Goal: Task Accomplishment & Management: Use online tool/utility

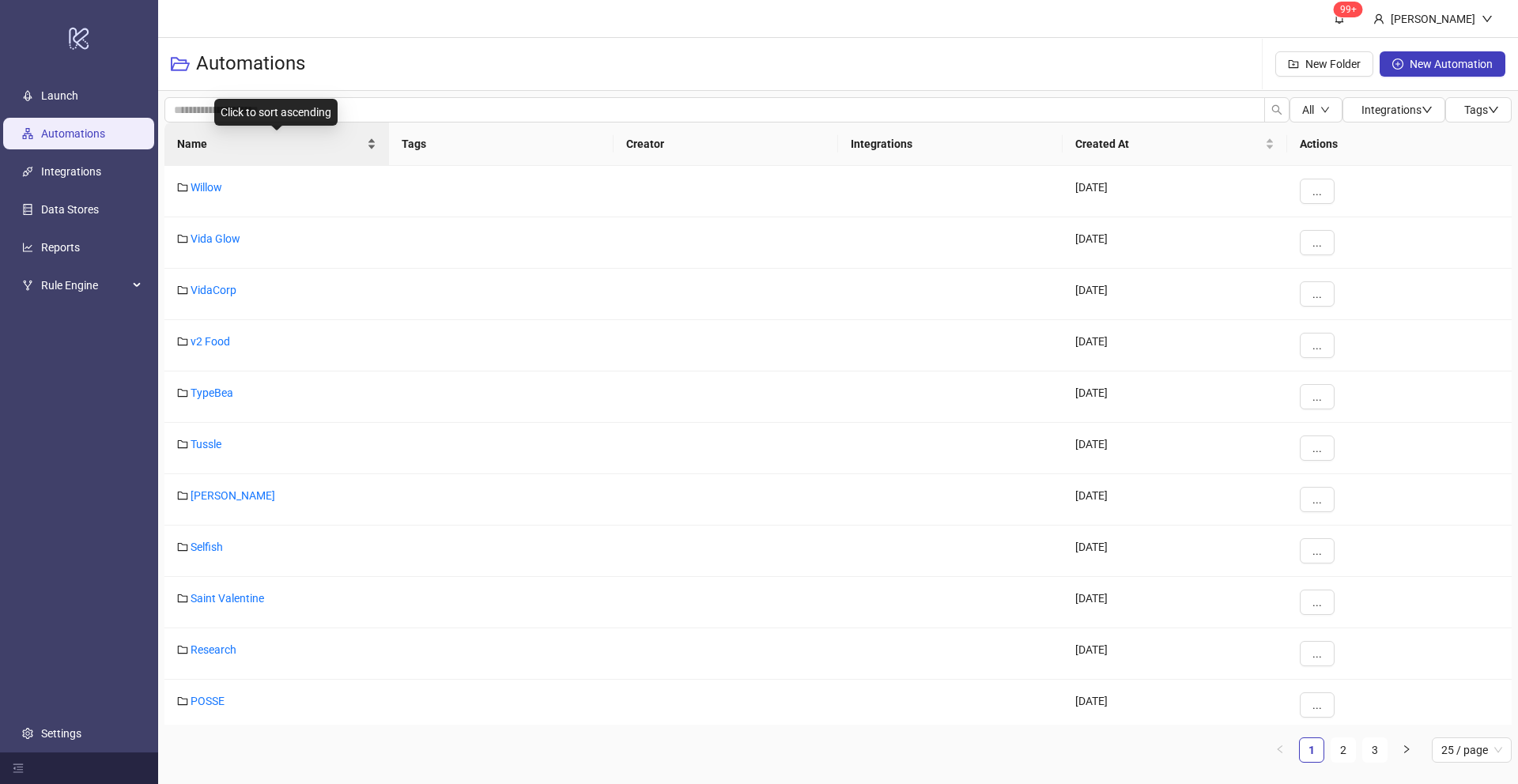
click at [192, 143] on span "Name" at bounding box center [270, 144] width 186 height 17
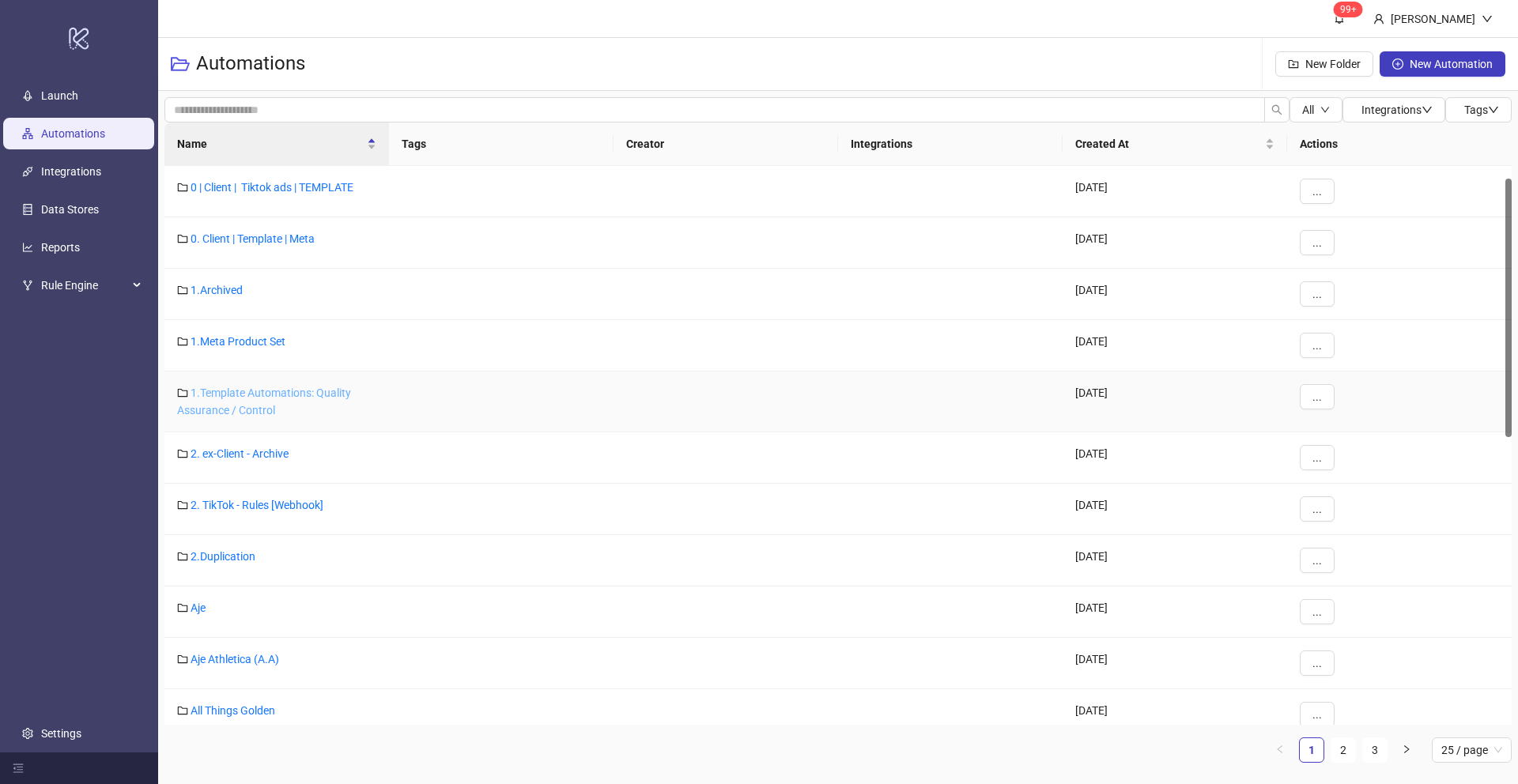
scroll to position [116, 0]
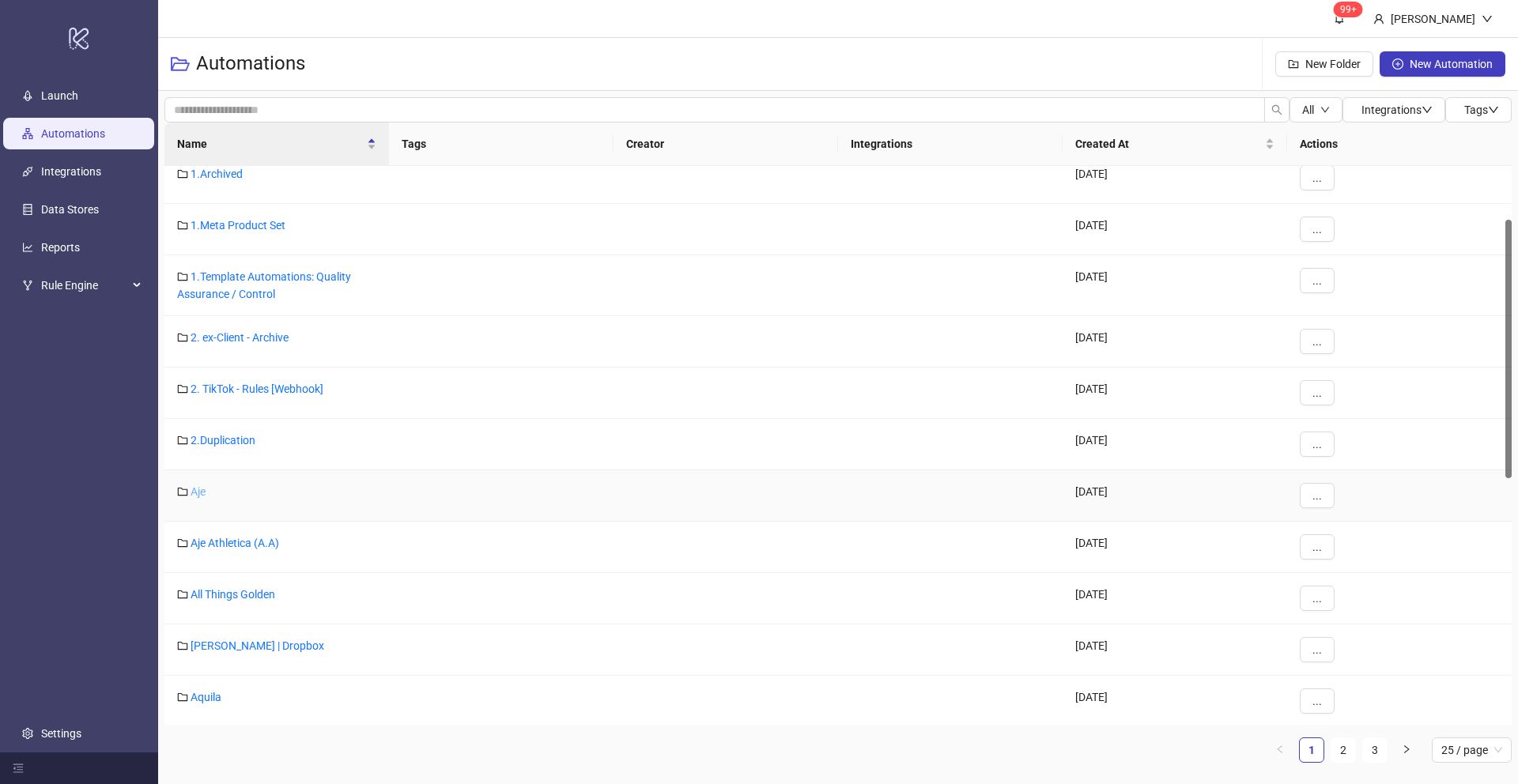
click at [203, 494] on link "Aje" at bounding box center [198, 492] width 15 height 13
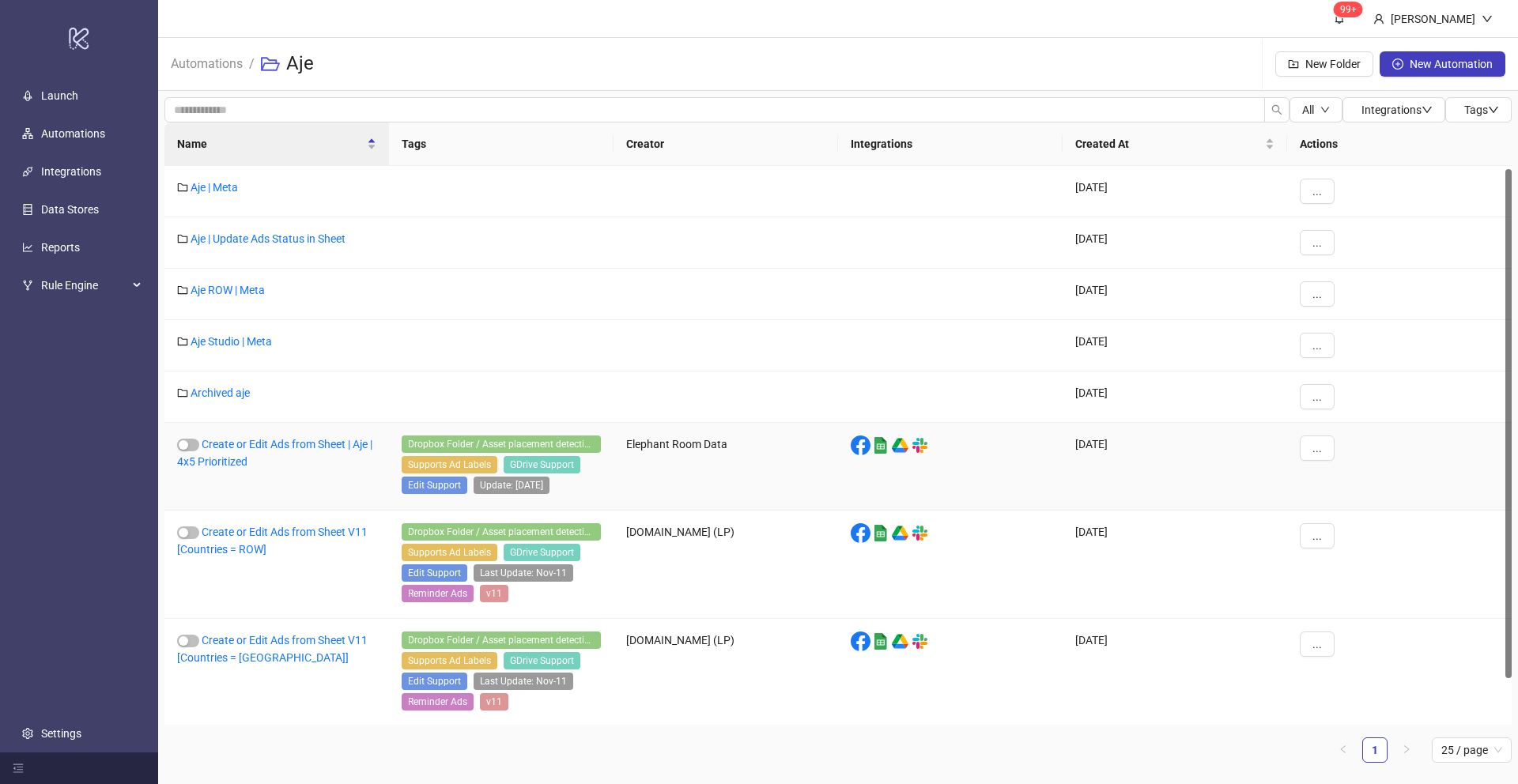
scroll to position [54, 0]
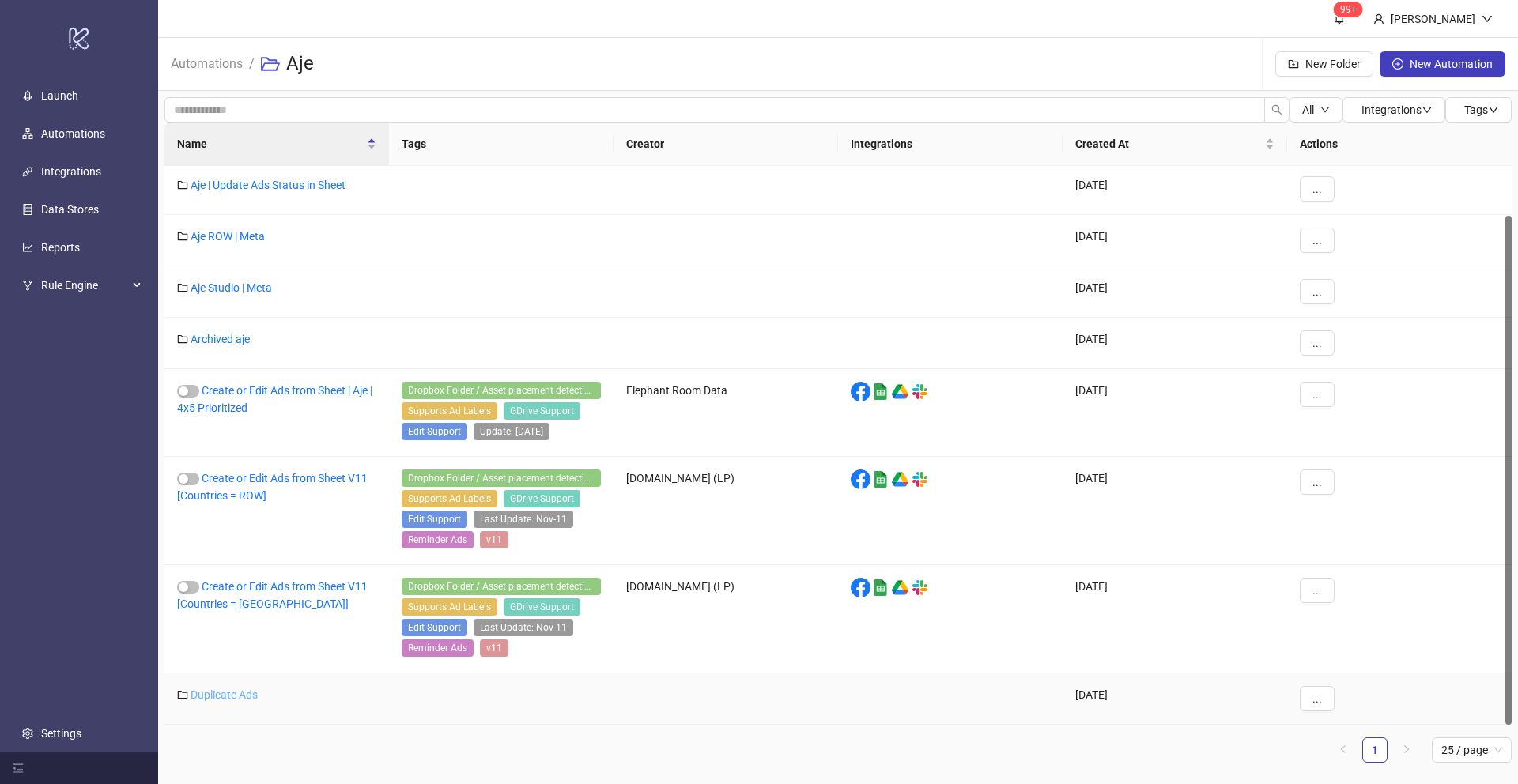
click at [221, 695] on link "Duplicate Ads" at bounding box center [224, 695] width 67 height 13
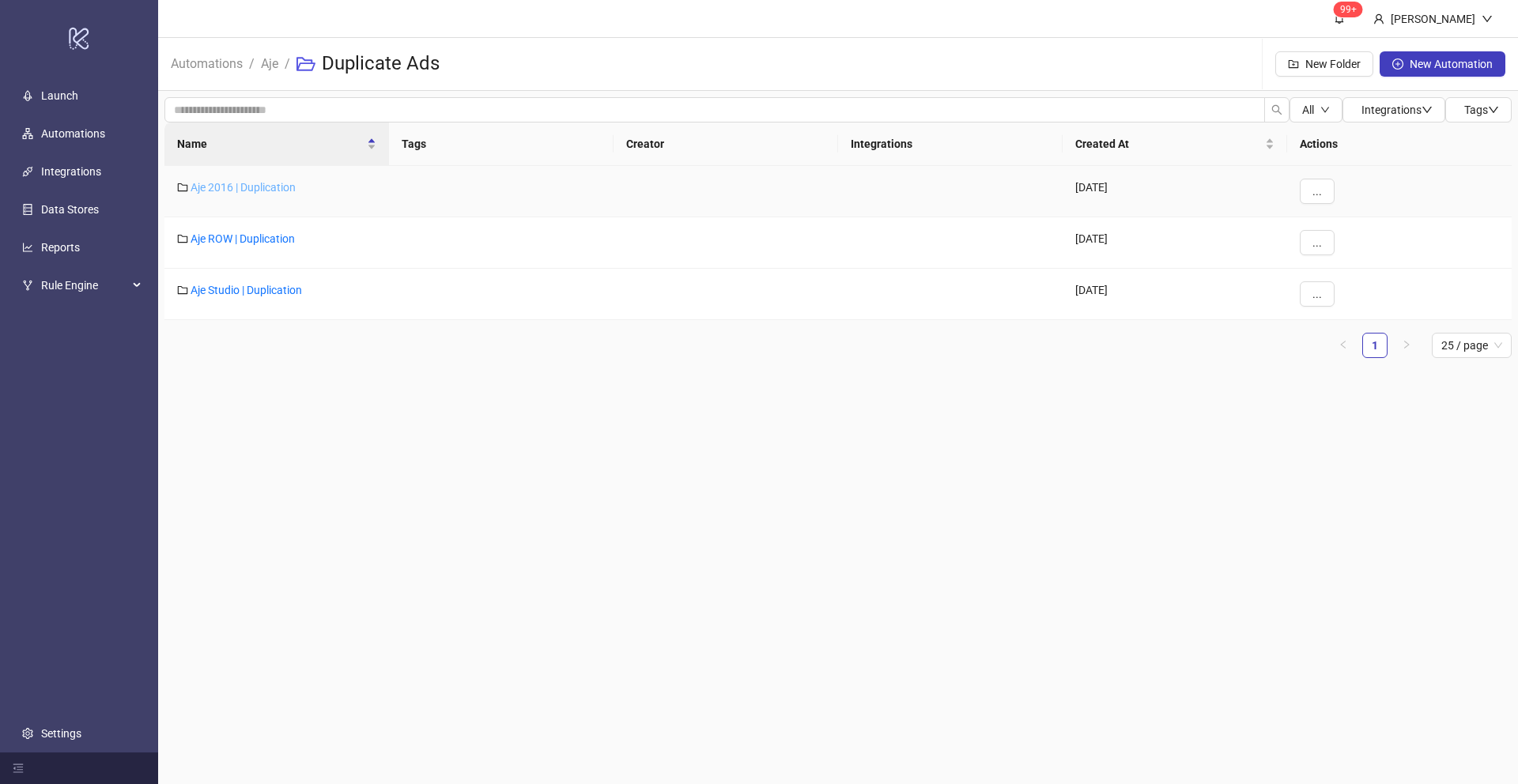
click at [229, 187] on link "Aje 2016 | Duplication" at bounding box center [243, 187] width 105 height 13
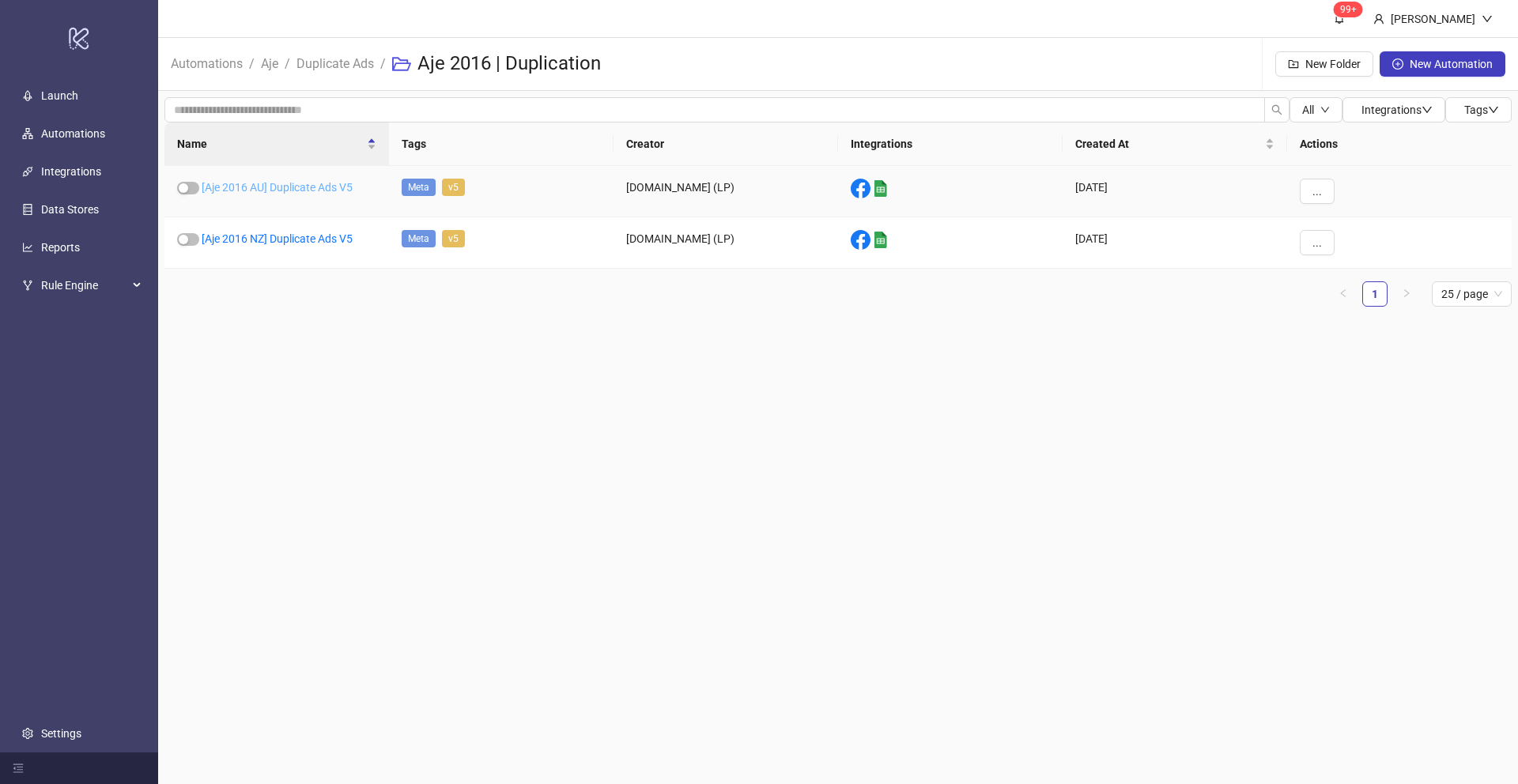
click at [269, 186] on link "[Aje 2016 AU] Duplicate Ads V5" at bounding box center [277, 187] width 151 height 13
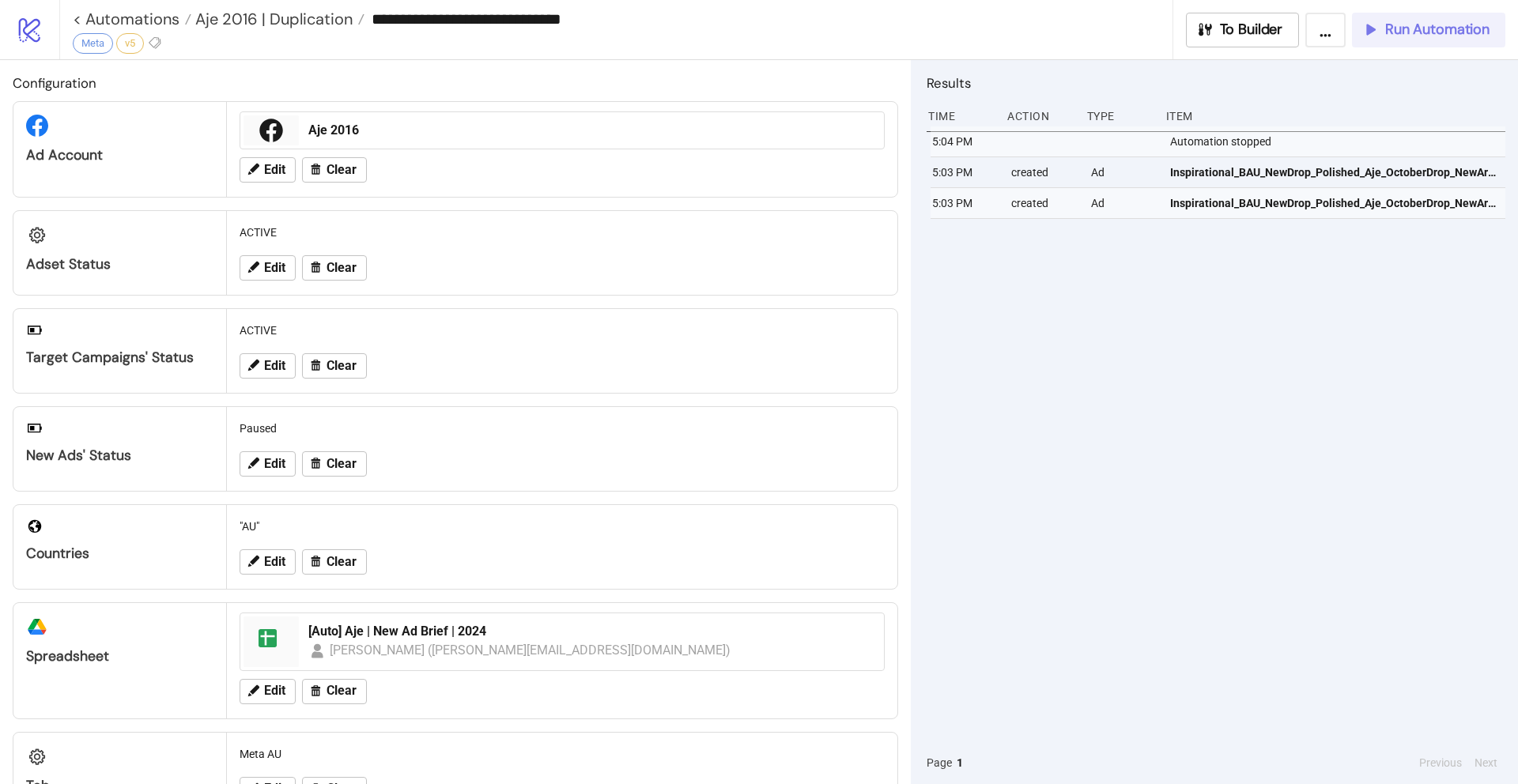
click at [1421, 27] on span "Run Automation" at bounding box center [1436, 29] width 104 height 18
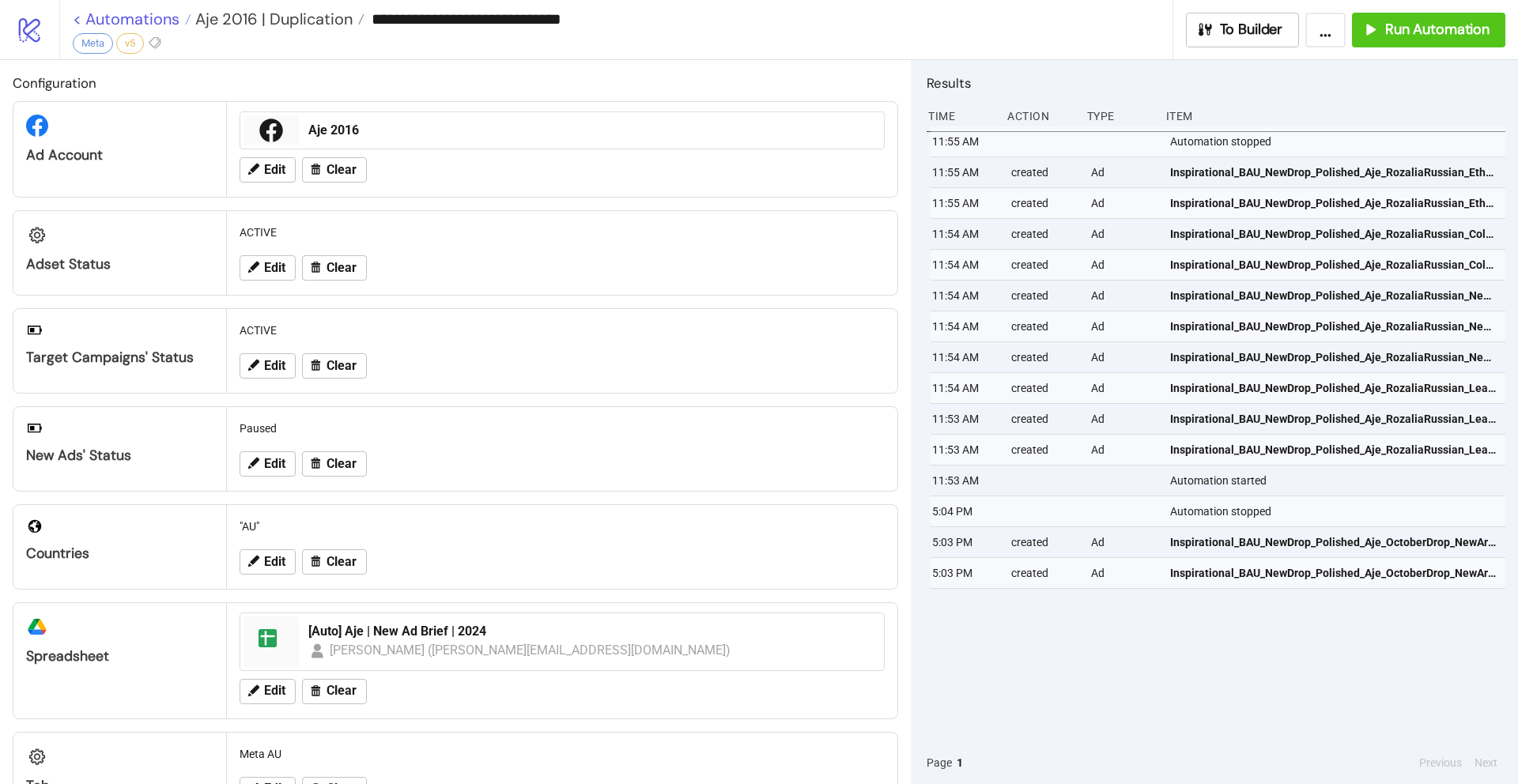
click at [81, 17] on link "< Automations" at bounding box center [132, 19] width 118 height 16
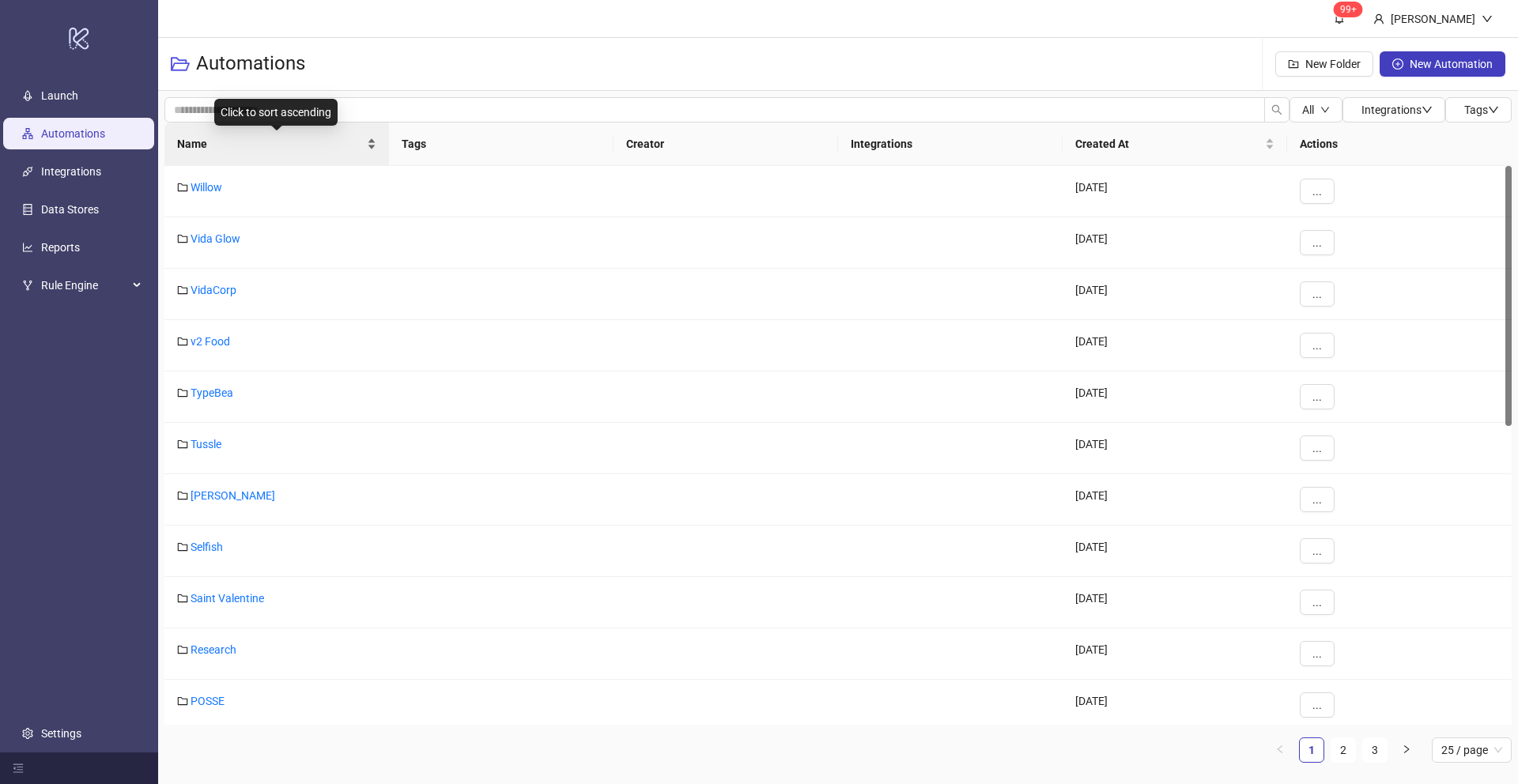
click at [201, 148] on span "Name" at bounding box center [270, 144] width 186 height 17
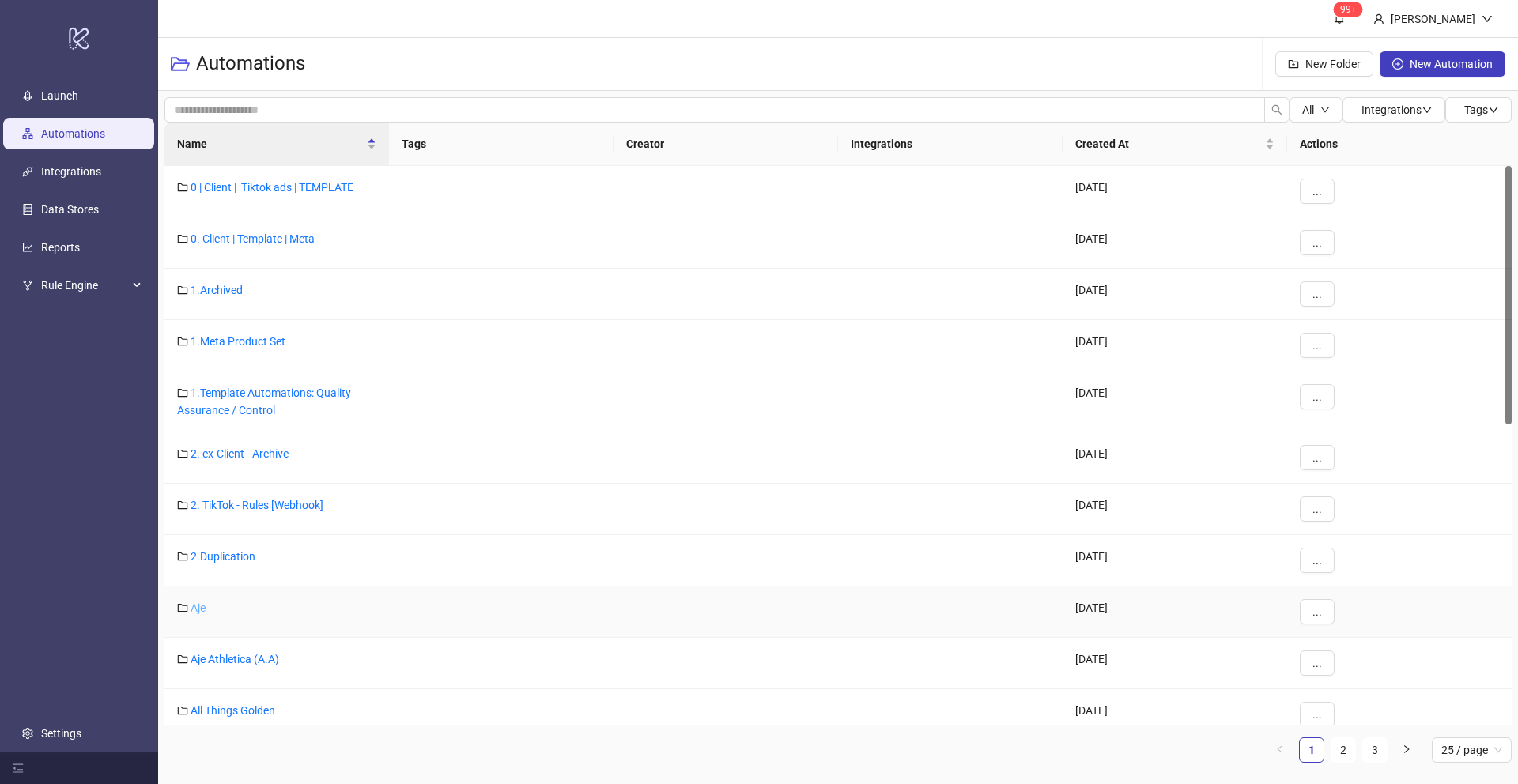
click at [197, 609] on link "Aje" at bounding box center [198, 608] width 15 height 13
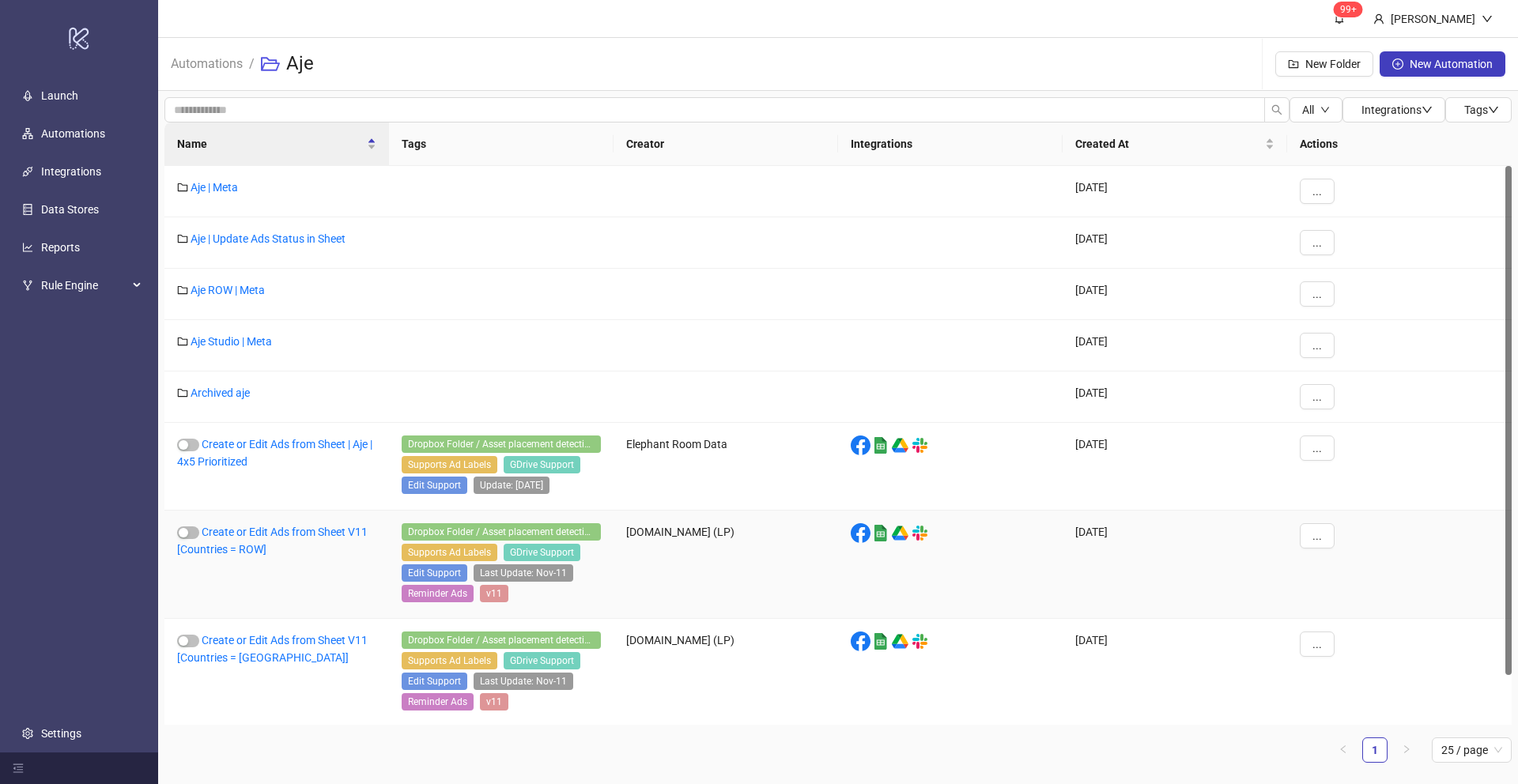
scroll to position [54, 0]
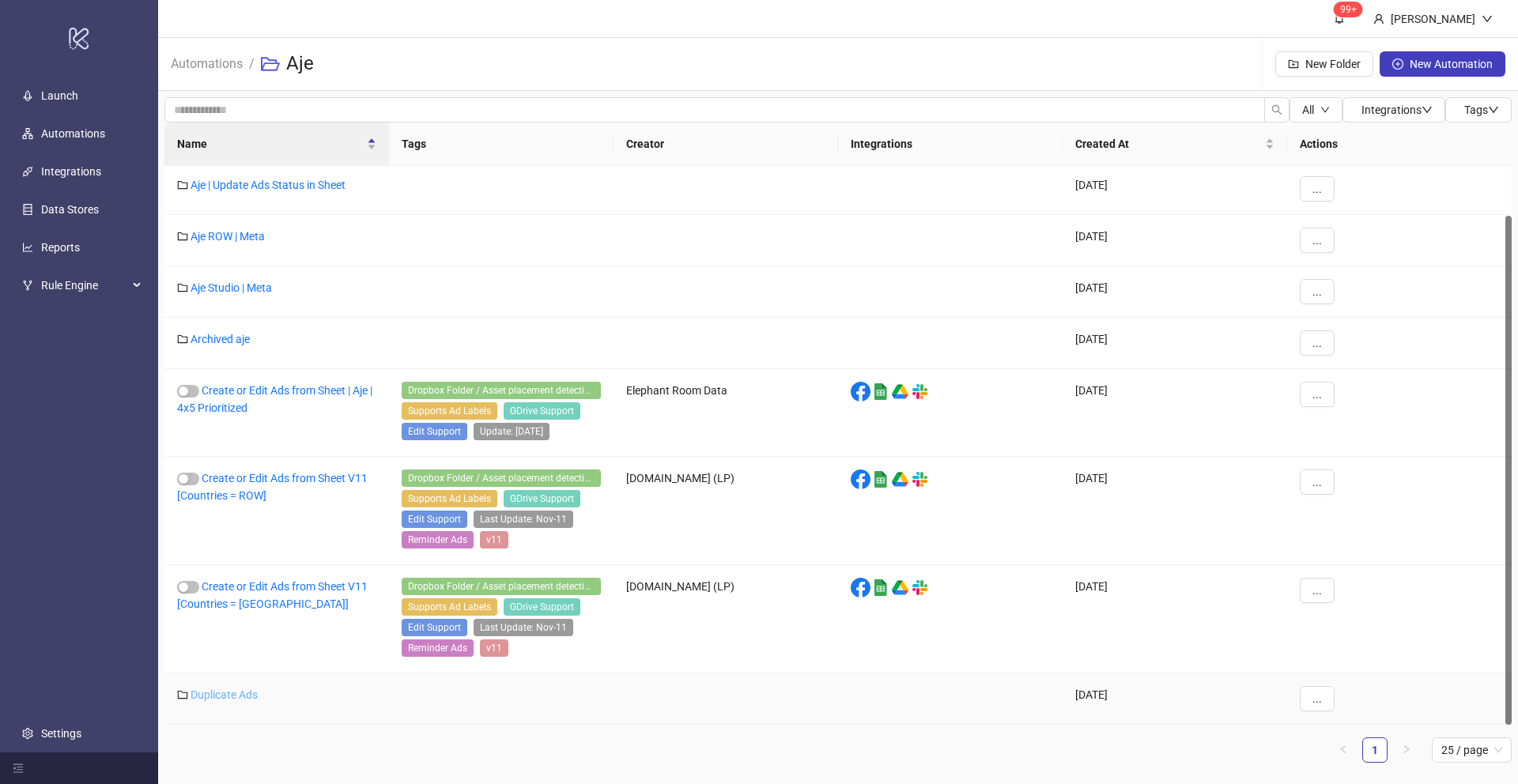
click at [224, 698] on link "Duplicate Ads" at bounding box center [224, 695] width 67 height 13
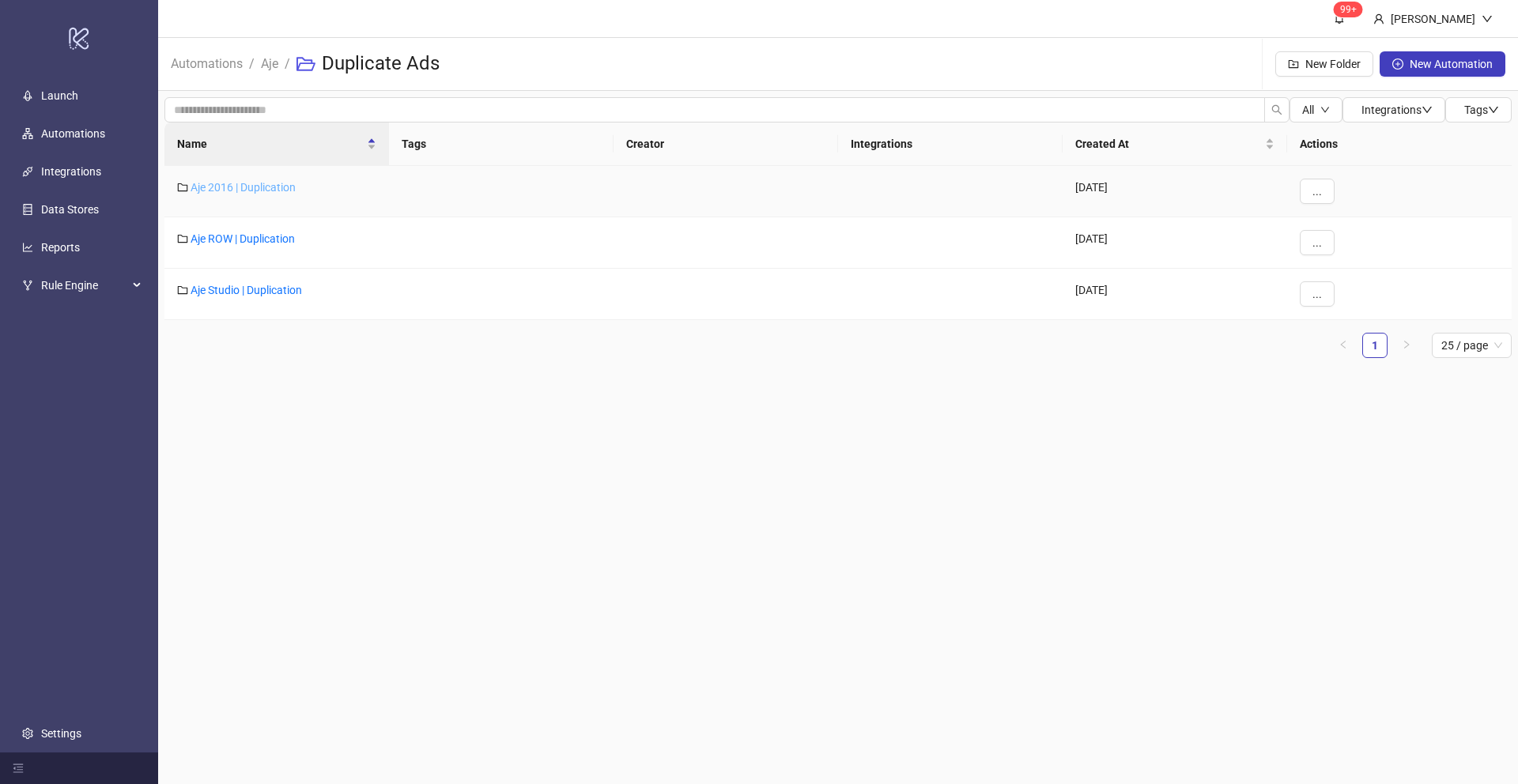
click at [227, 186] on link "Aje 2016 | Duplication" at bounding box center [243, 187] width 105 height 13
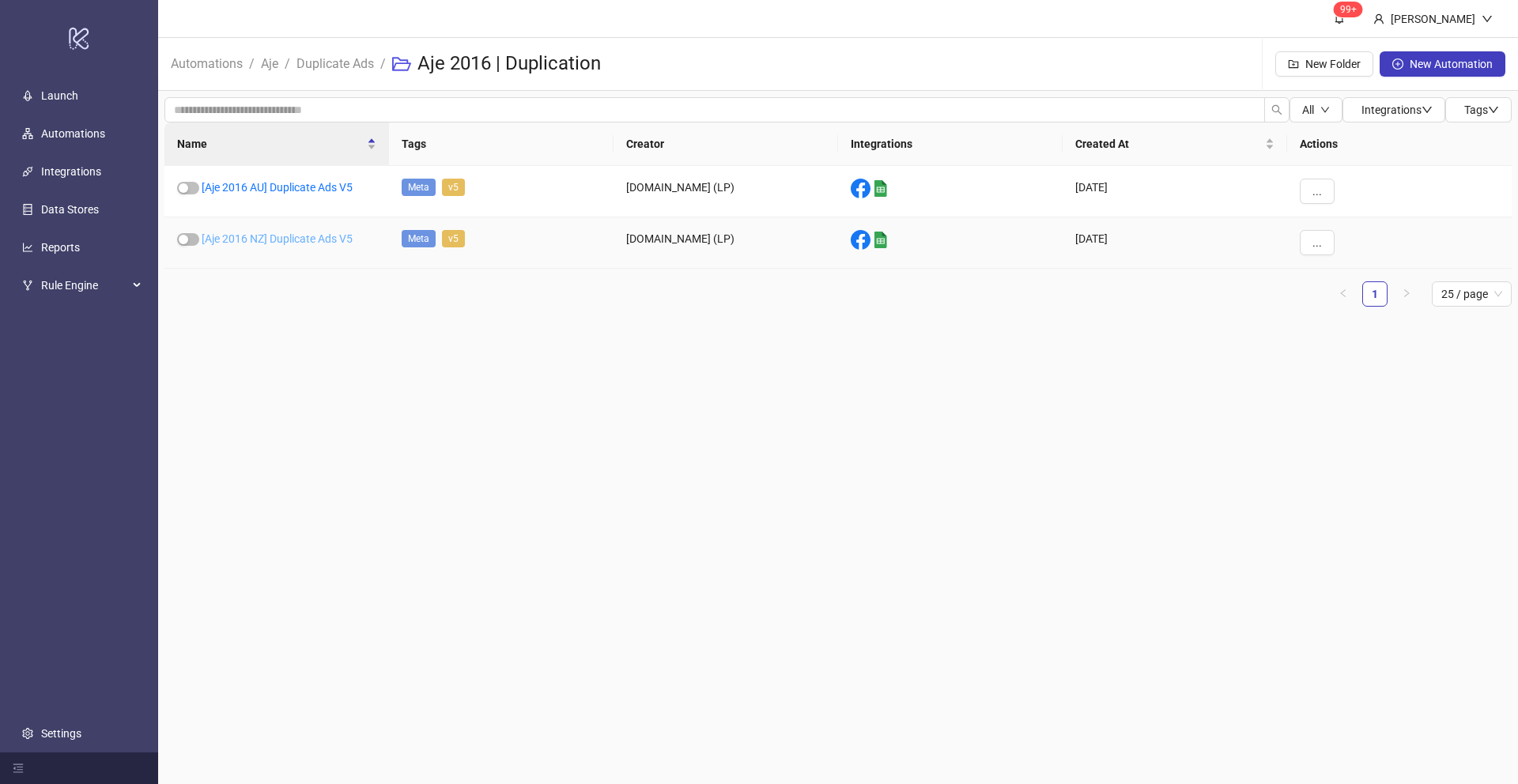
click at [256, 244] on link "[Aje 2016 NZ] Duplicate Ads V5" at bounding box center [277, 239] width 151 height 13
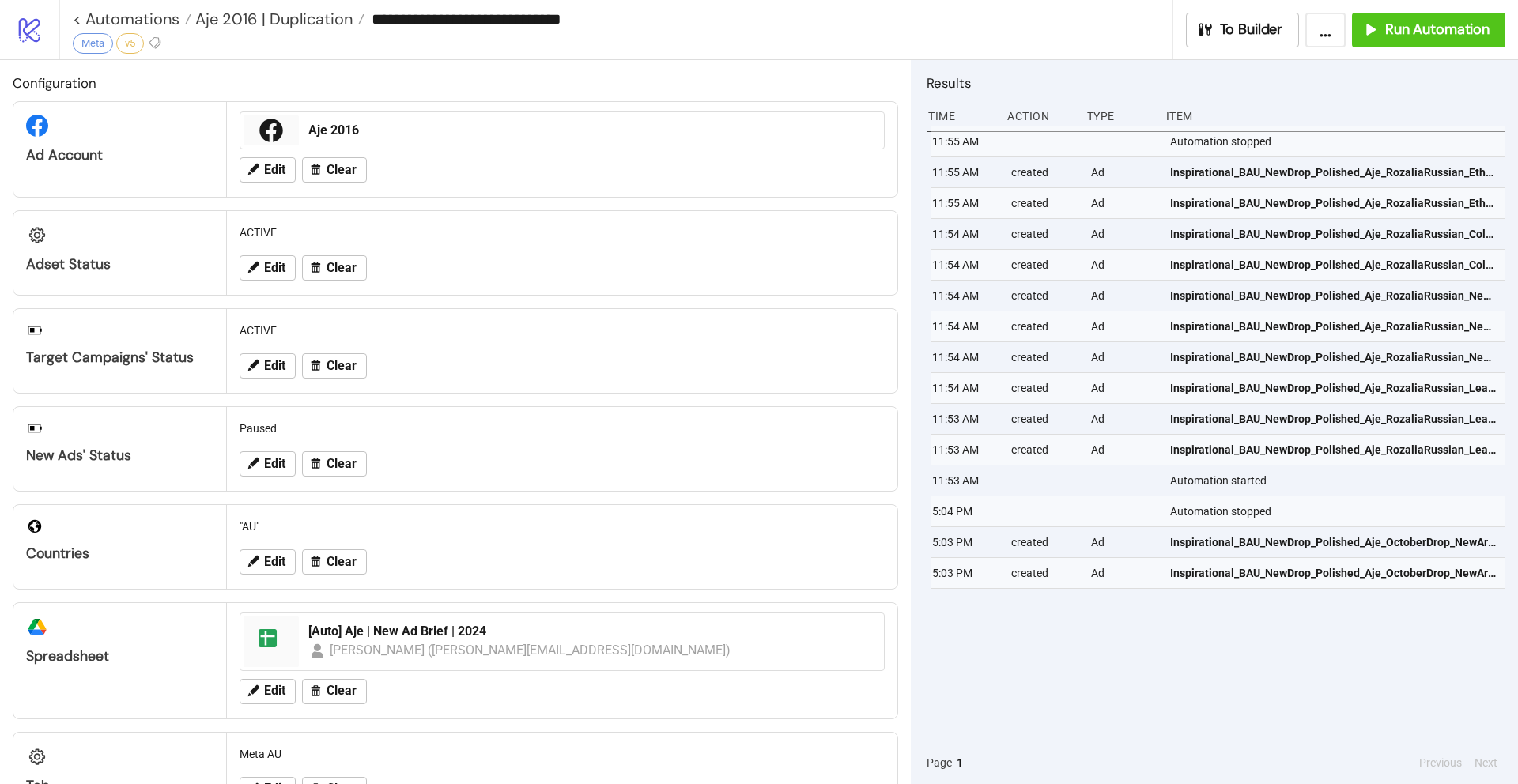
type input "**********"
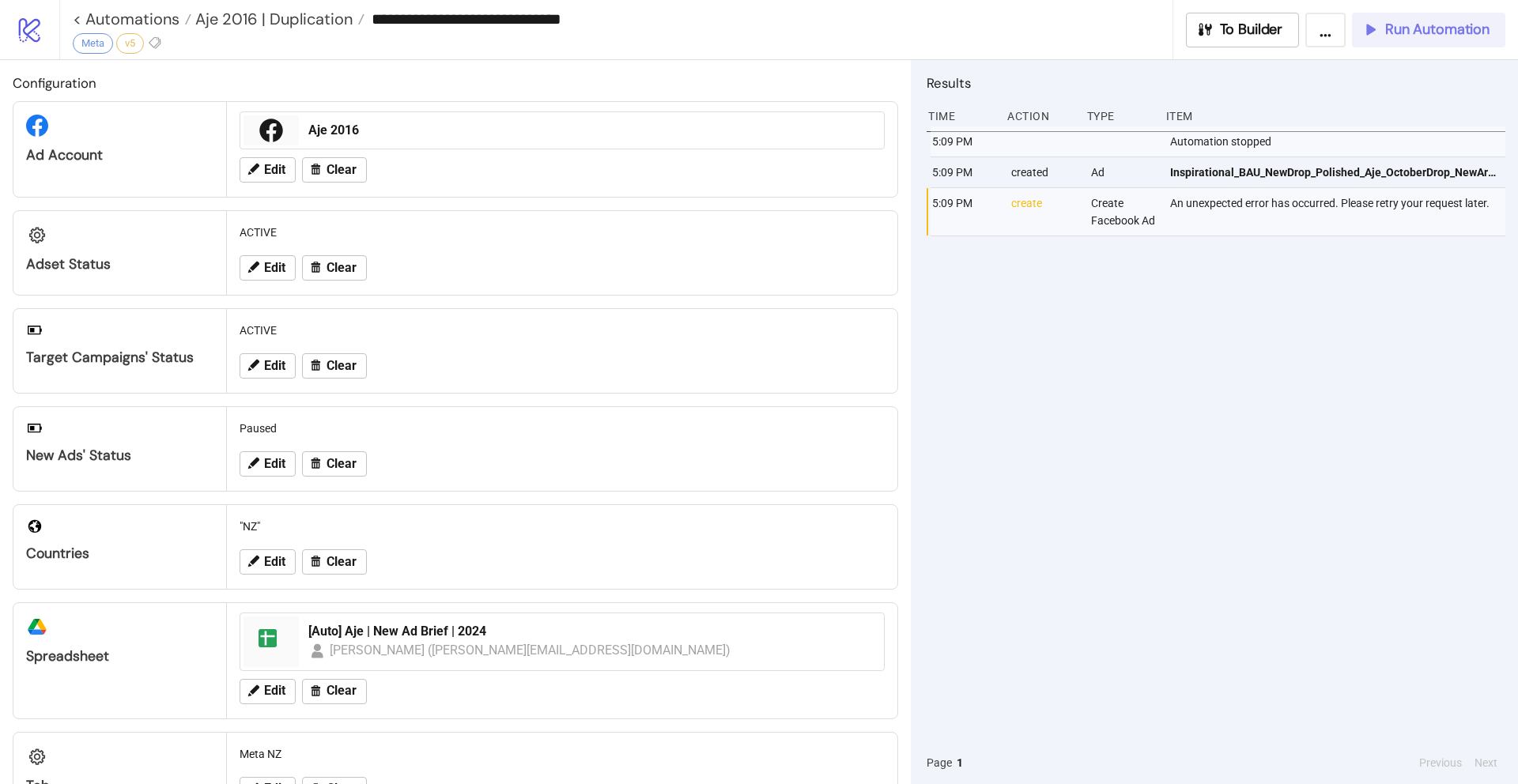
click at [1430, 33] on span "Run Automation" at bounding box center [1436, 29] width 104 height 18
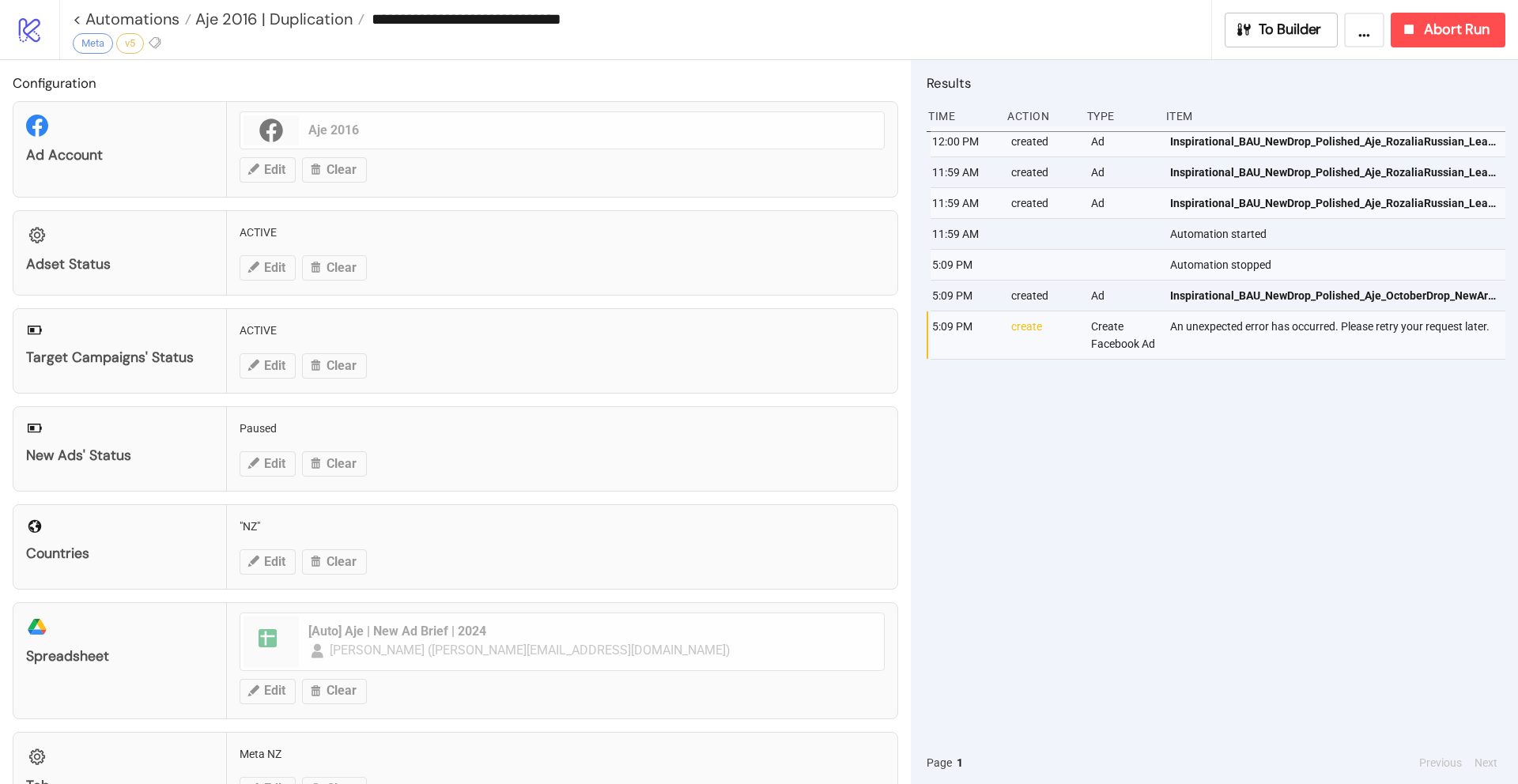
click at [1155, 507] on div "12:00 PM created Ad Inspirational_BAU_NewDrop_Polished_Aje_RozaliaRussian_Lead_…" at bounding box center [1215, 433] width 578 height 615
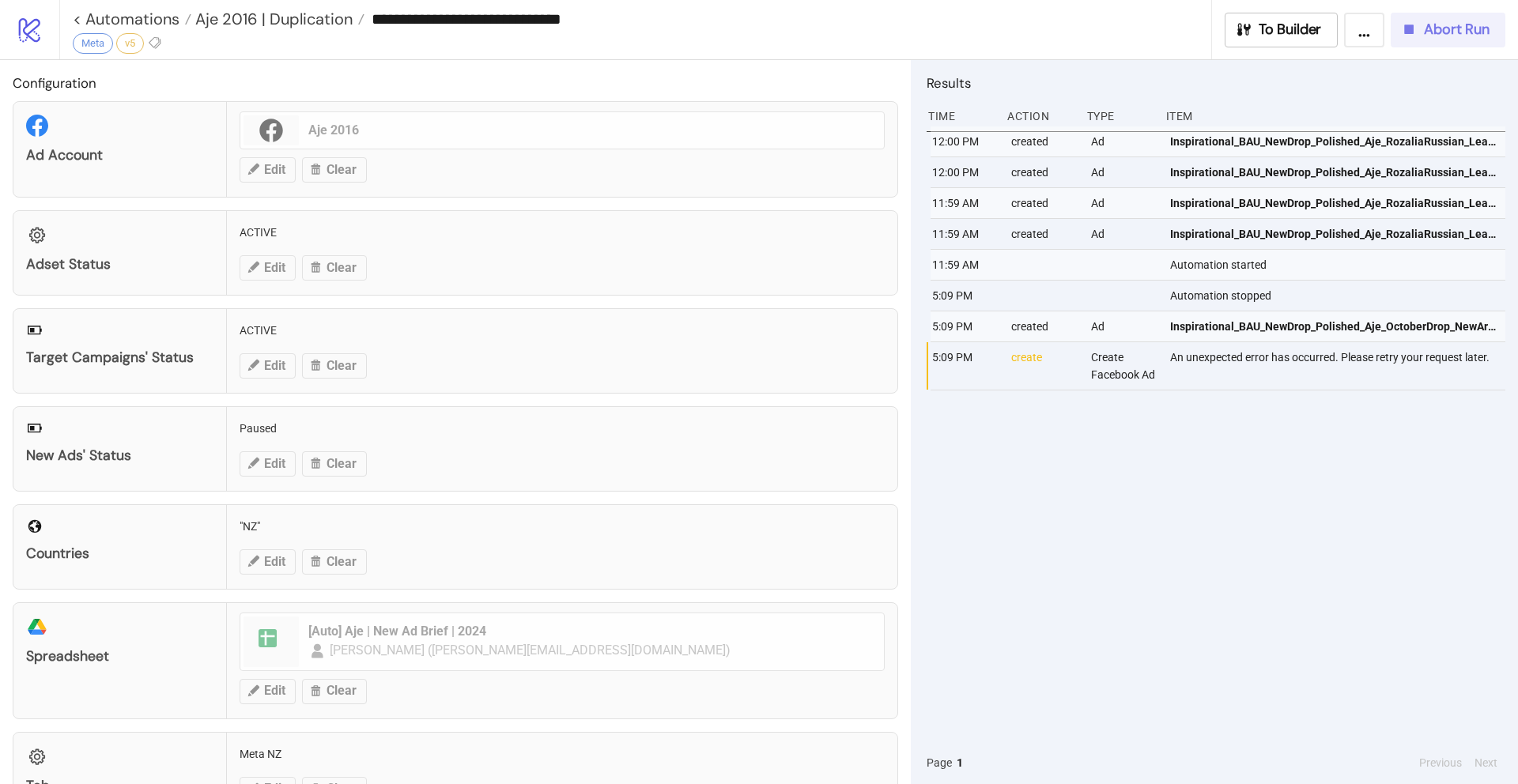
click at [1442, 36] on span "Abort Run" at bounding box center [1456, 29] width 66 height 18
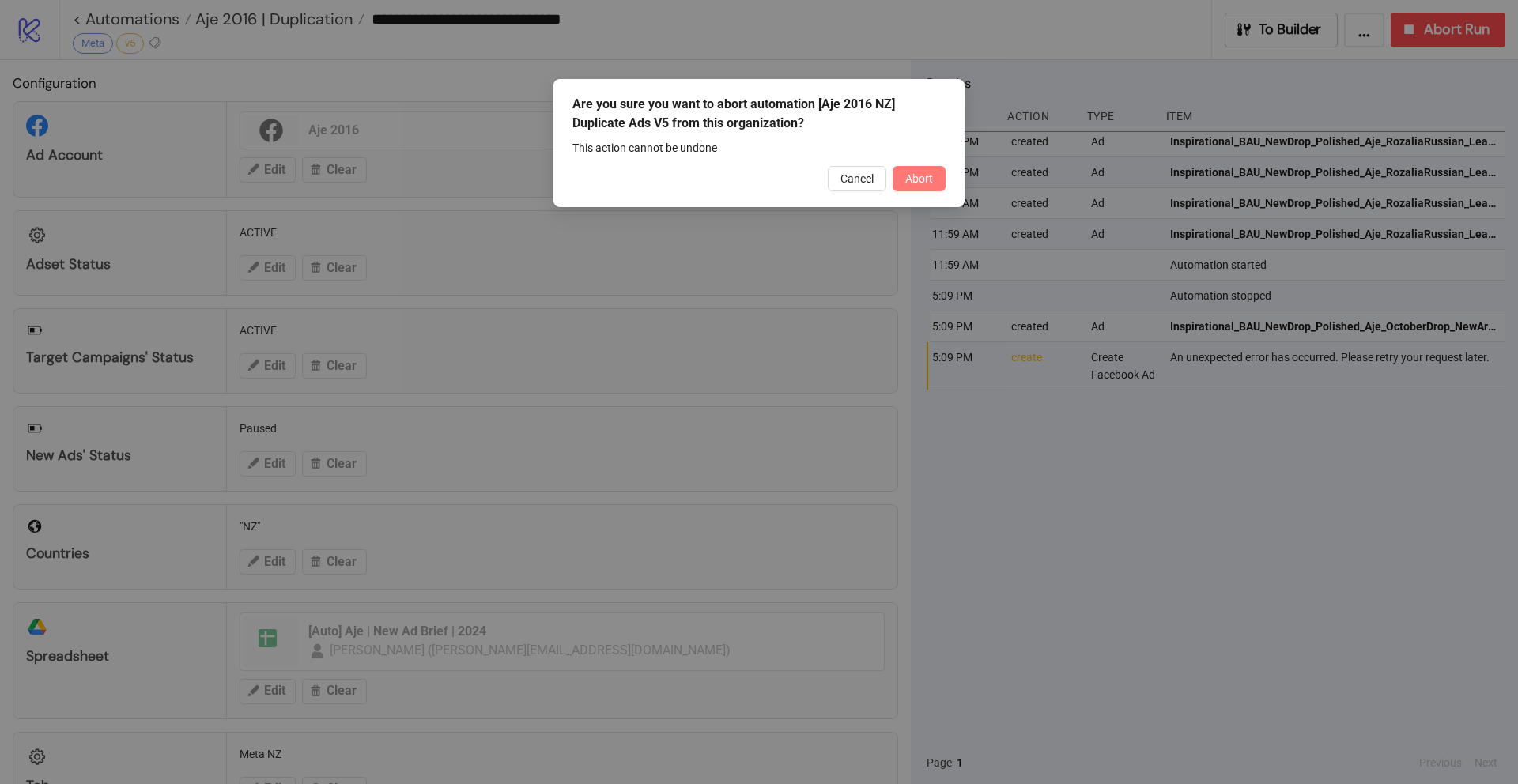
click at [920, 181] on span "Abort" at bounding box center [919, 179] width 28 height 13
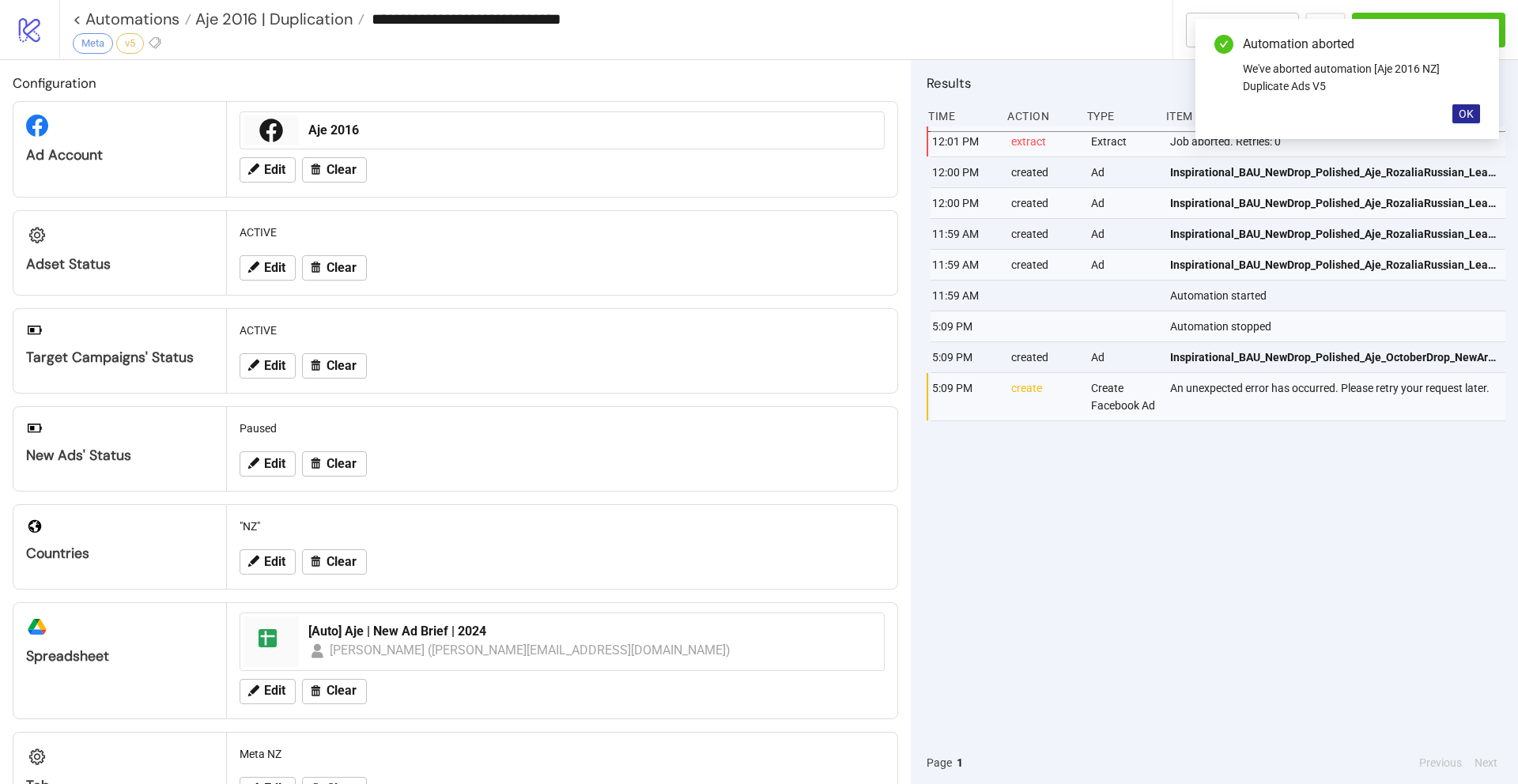
click at [1478, 118] on button "OK" at bounding box center [1466, 113] width 28 height 19
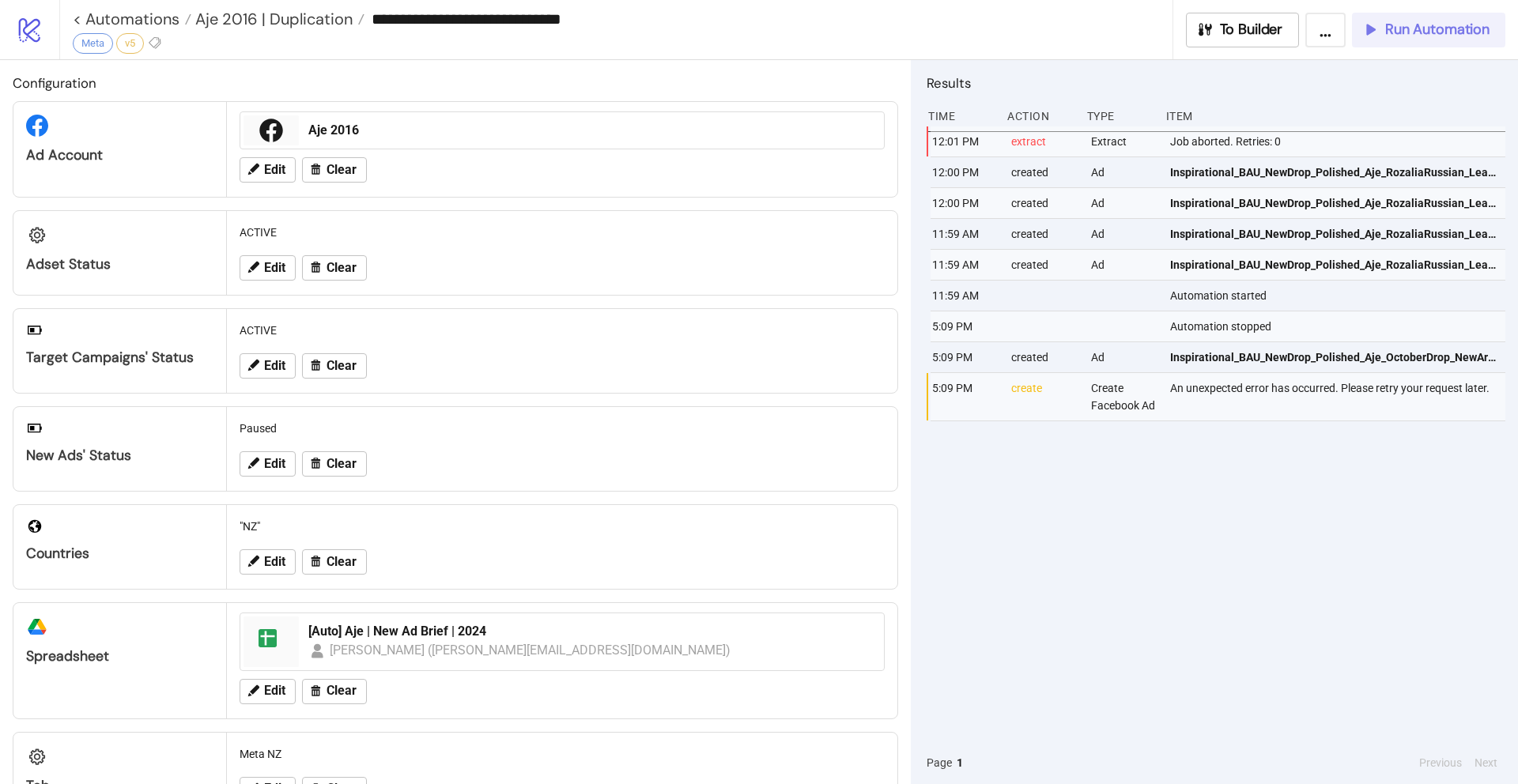
click at [1421, 36] on span "Run Automation" at bounding box center [1436, 29] width 104 height 18
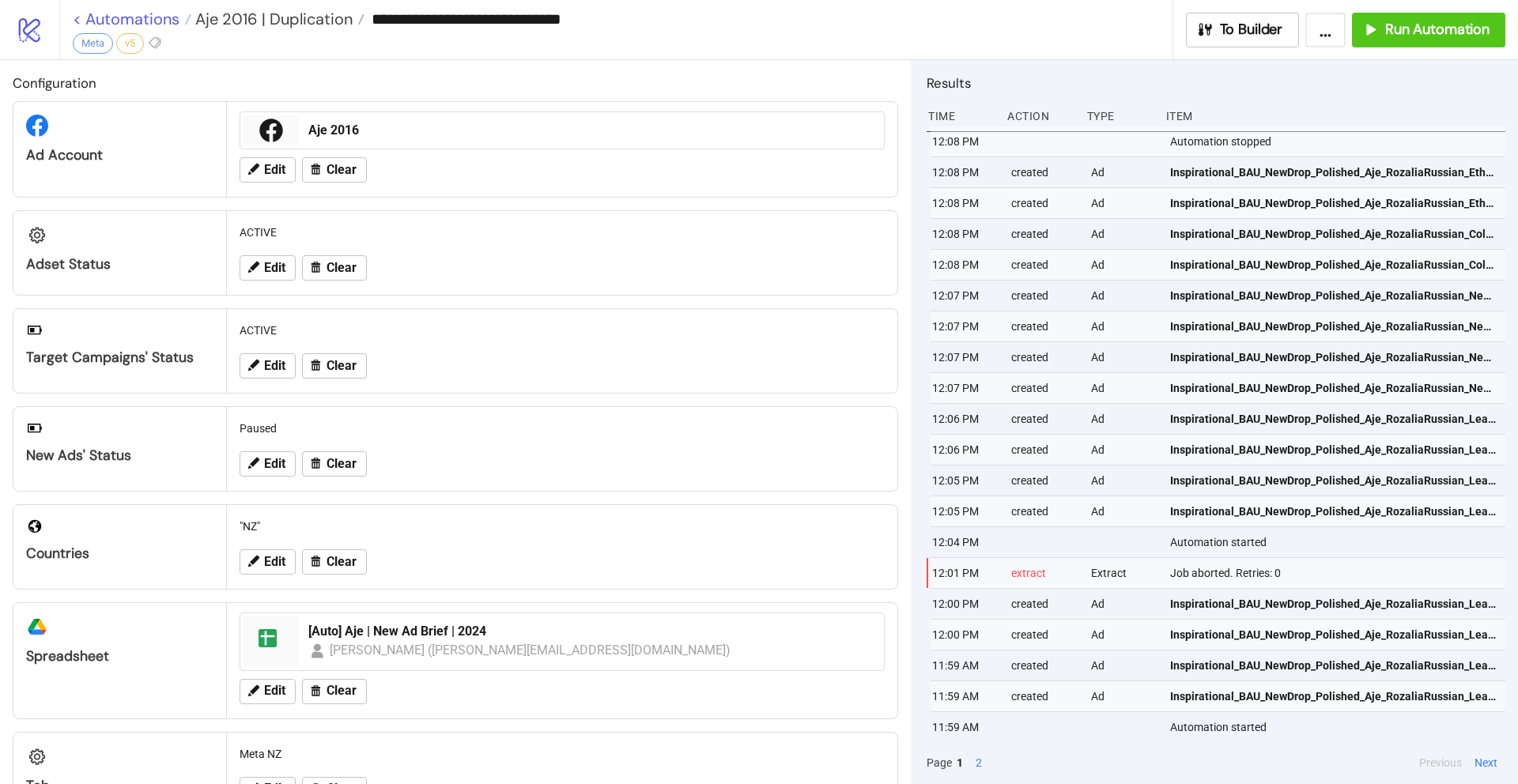
click at [76, 19] on link "< Automations" at bounding box center [132, 19] width 118 height 16
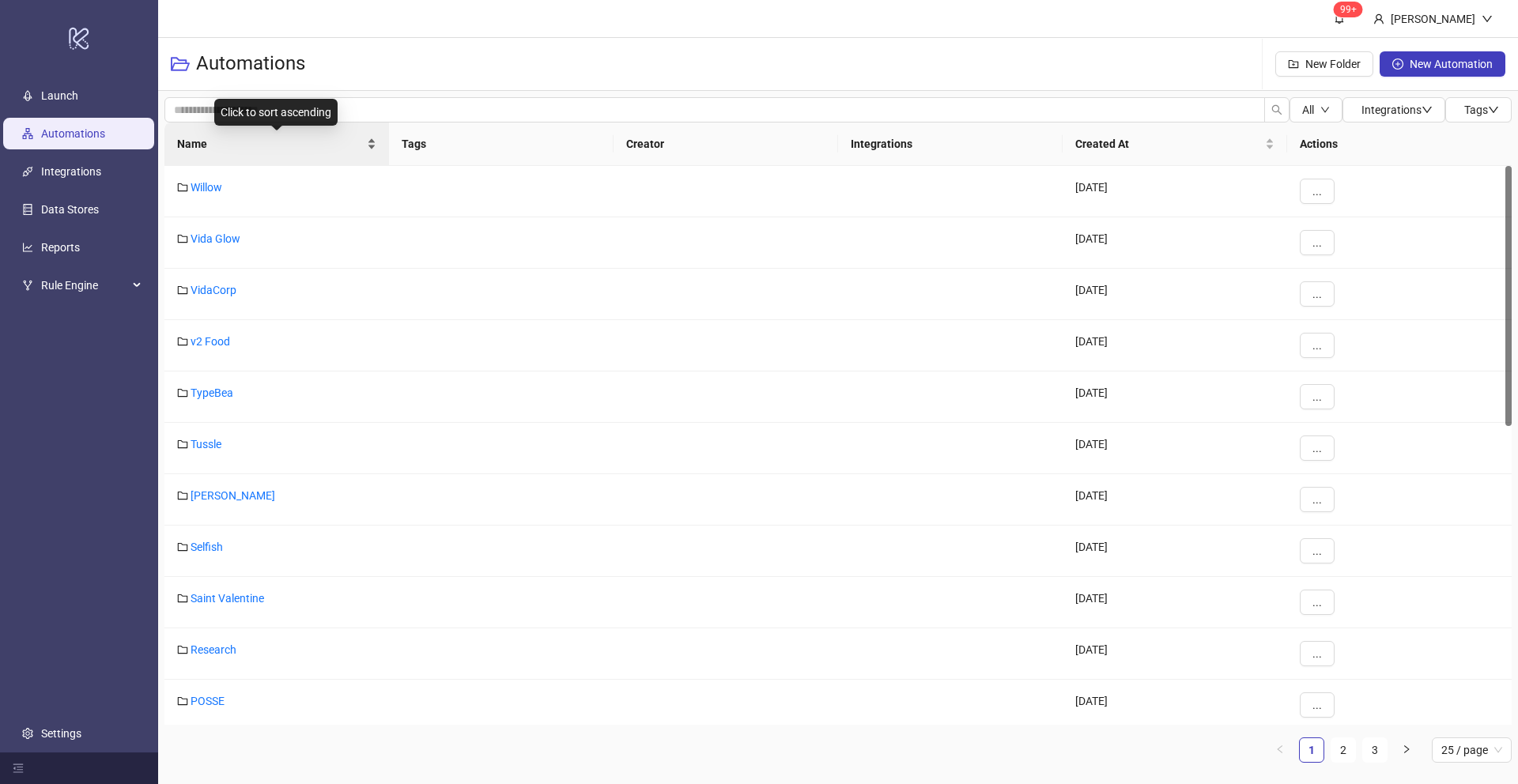
click at [197, 137] on span "Name" at bounding box center [270, 144] width 186 height 17
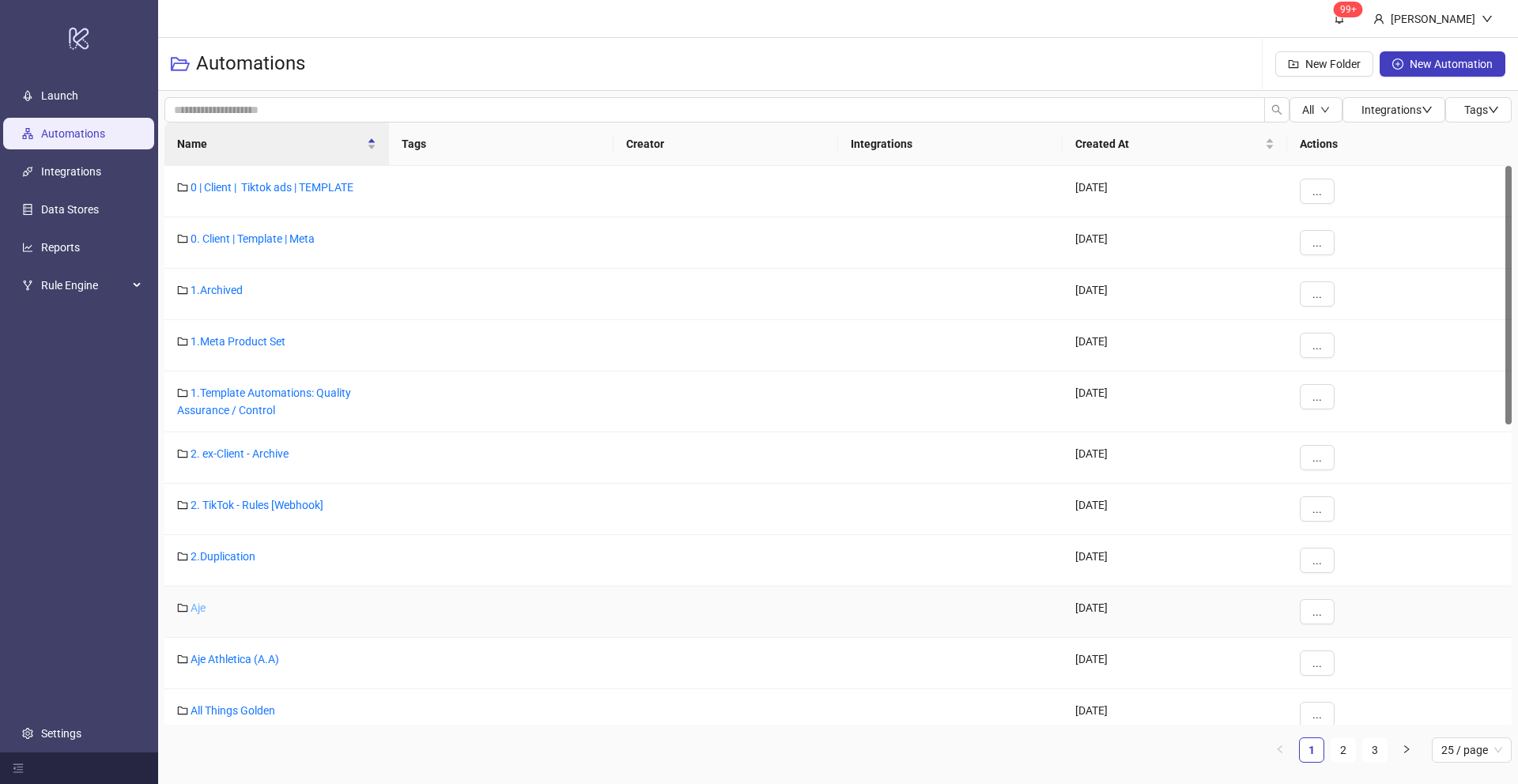
click at [198, 608] on link "Aje" at bounding box center [198, 608] width 15 height 13
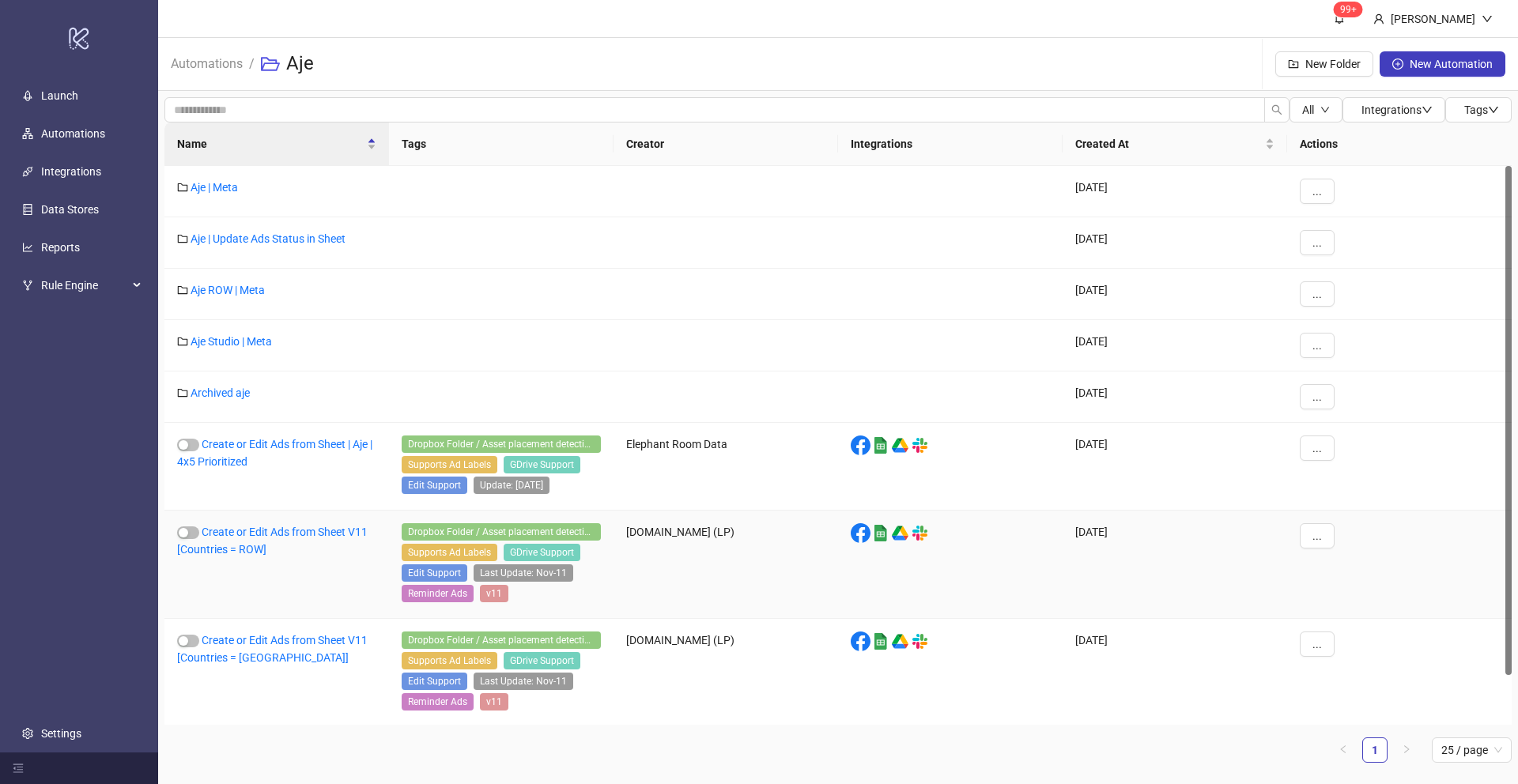
scroll to position [54, 0]
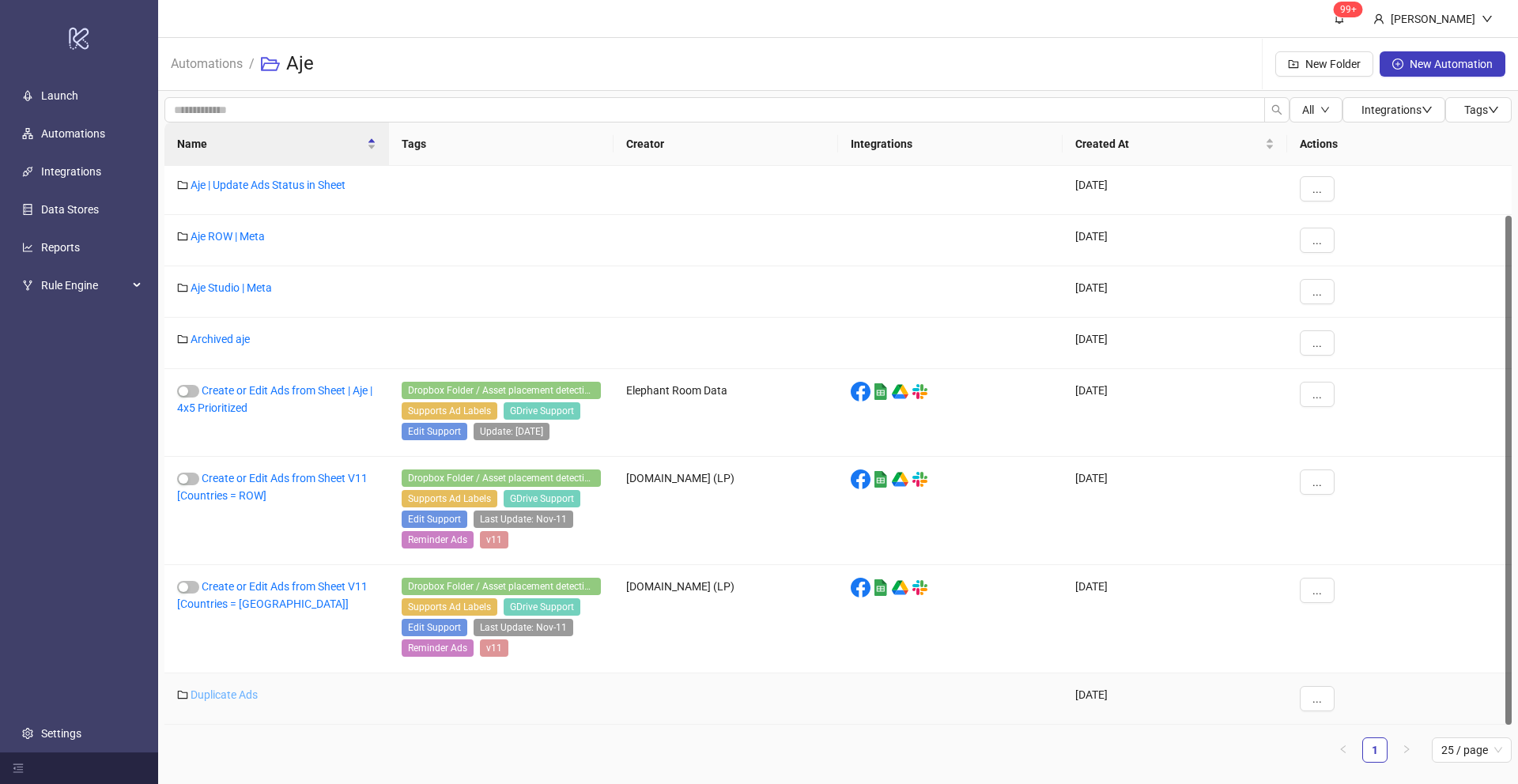
click at [227, 697] on link "Duplicate Ads" at bounding box center [224, 695] width 67 height 13
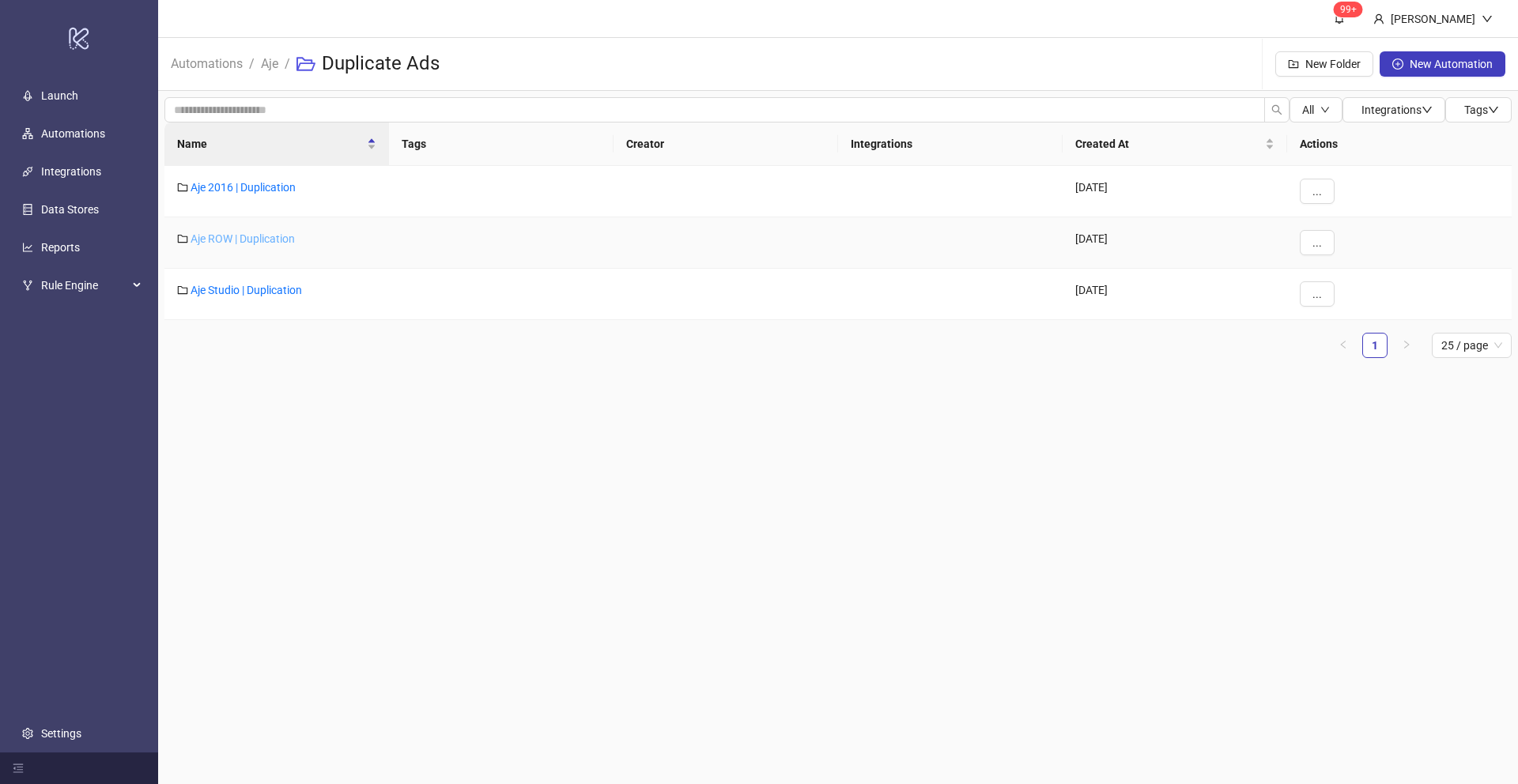
click at [224, 236] on link "Aje ROW | Duplication" at bounding box center [242, 239] width 104 height 13
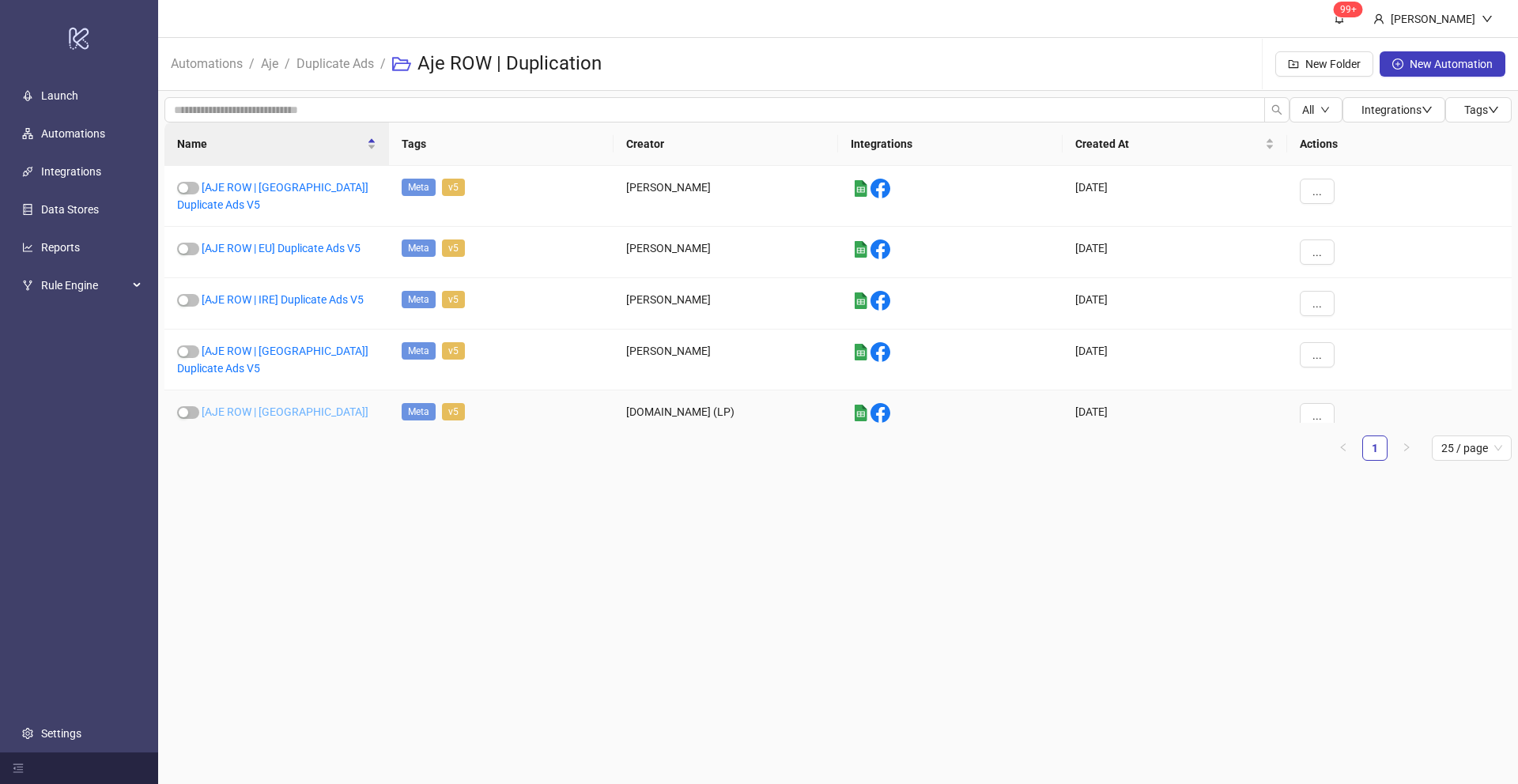
click at [257, 405] on link "[AJE ROW | [GEOGRAPHIC_DATA]] Duplicate Ads V5" at bounding box center [272, 421] width 191 height 30
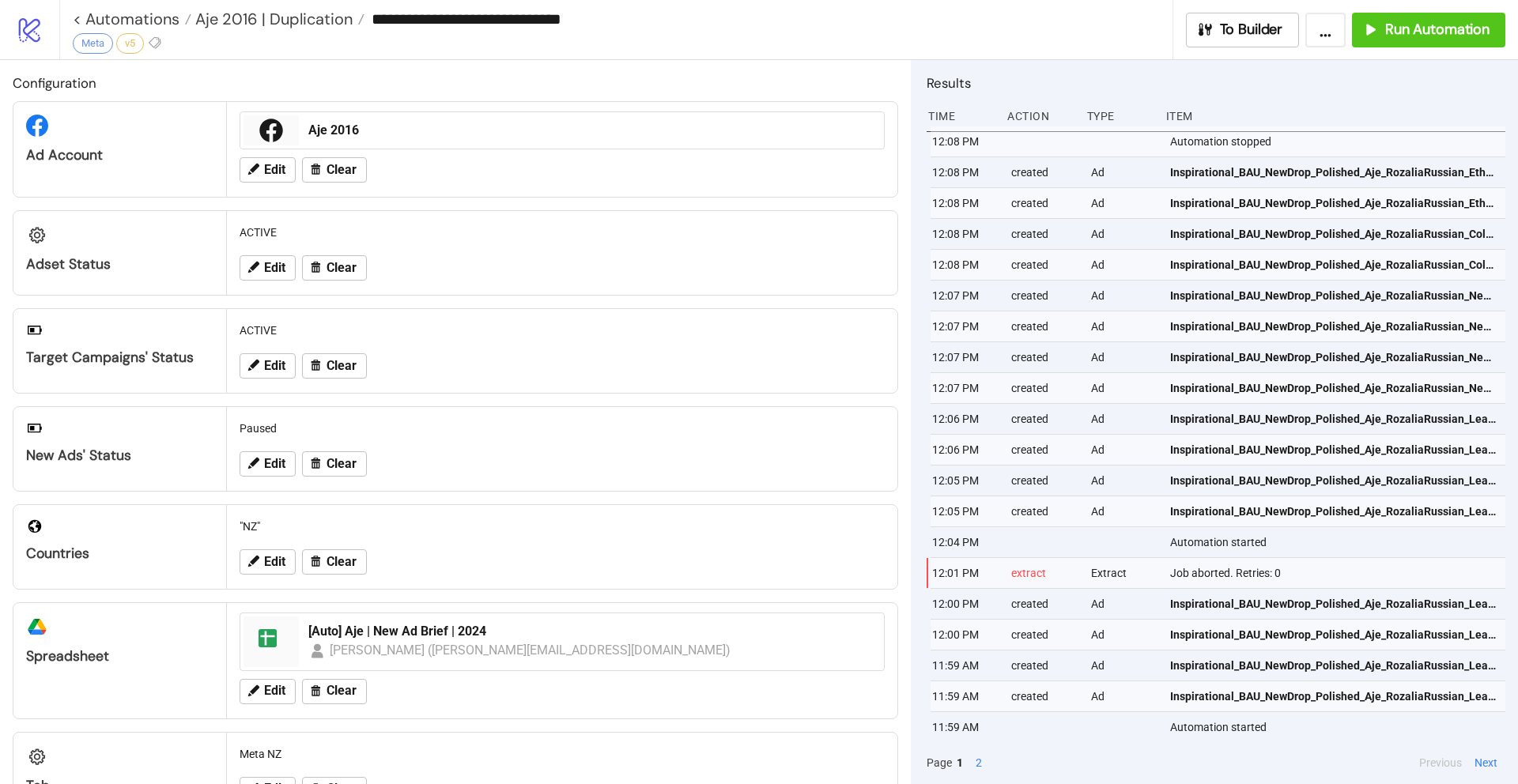
type input "**********"
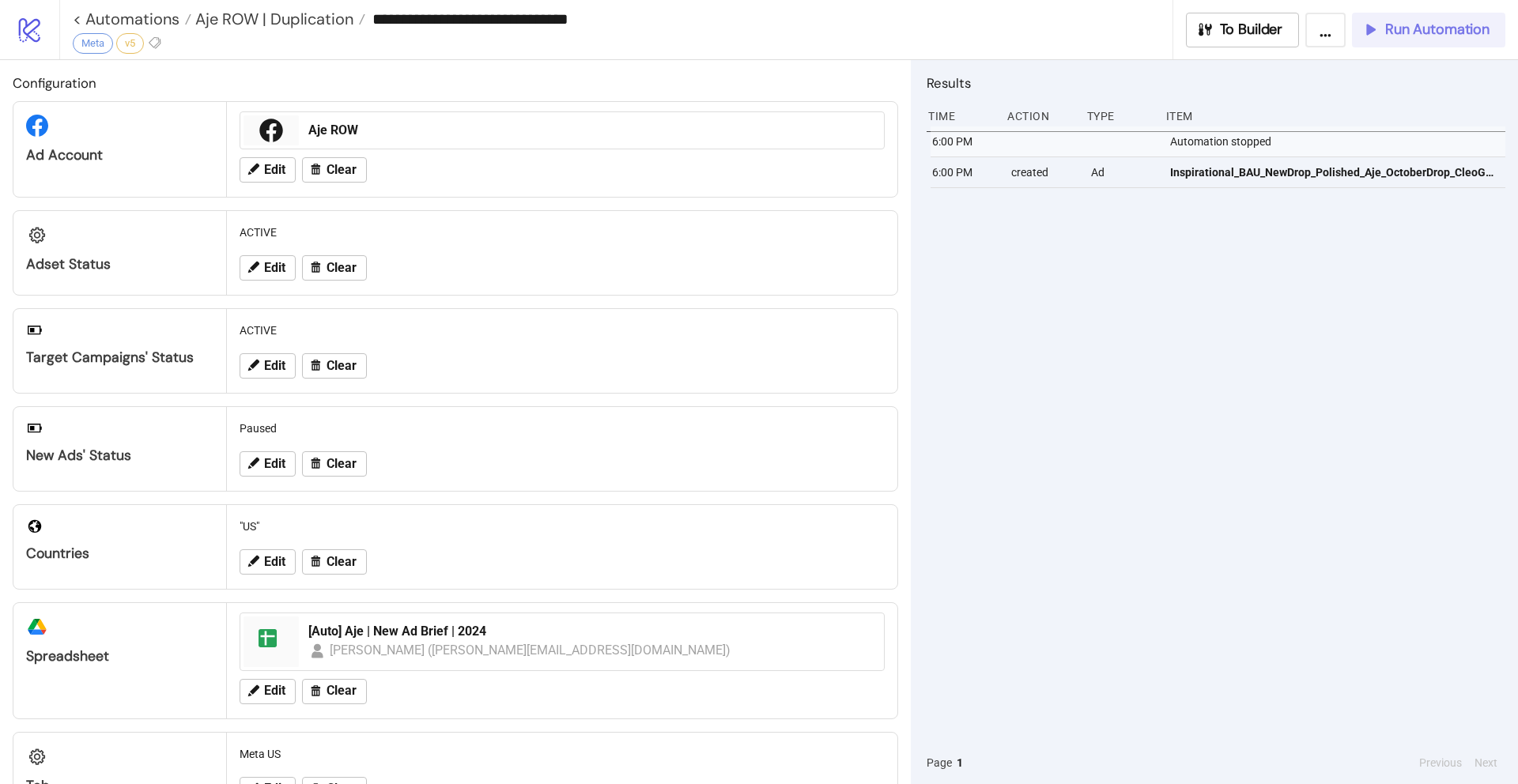
click at [1405, 32] on span "Run Automation" at bounding box center [1436, 29] width 104 height 18
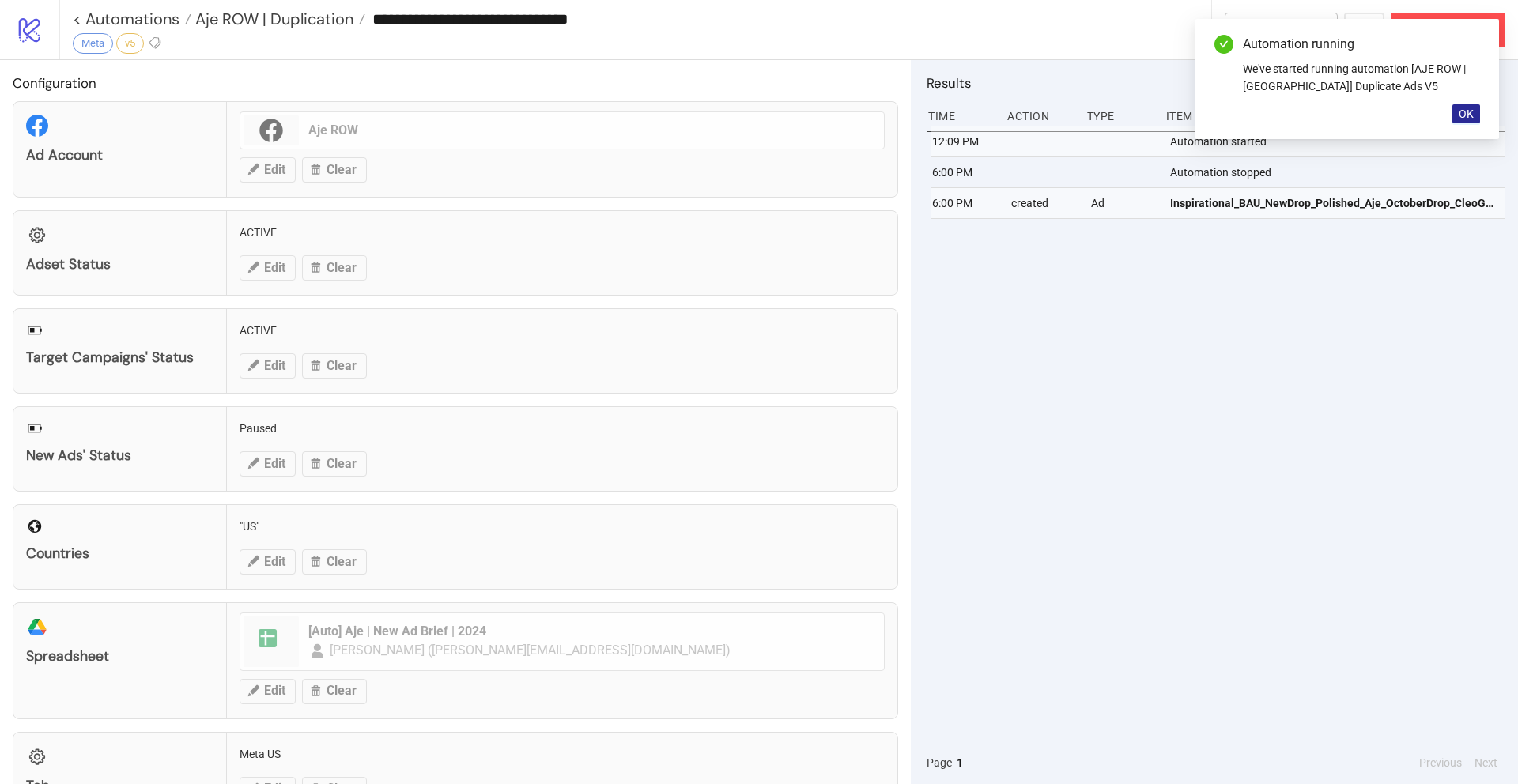
click at [1465, 113] on span "OK" at bounding box center [1466, 113] width 15 height 13
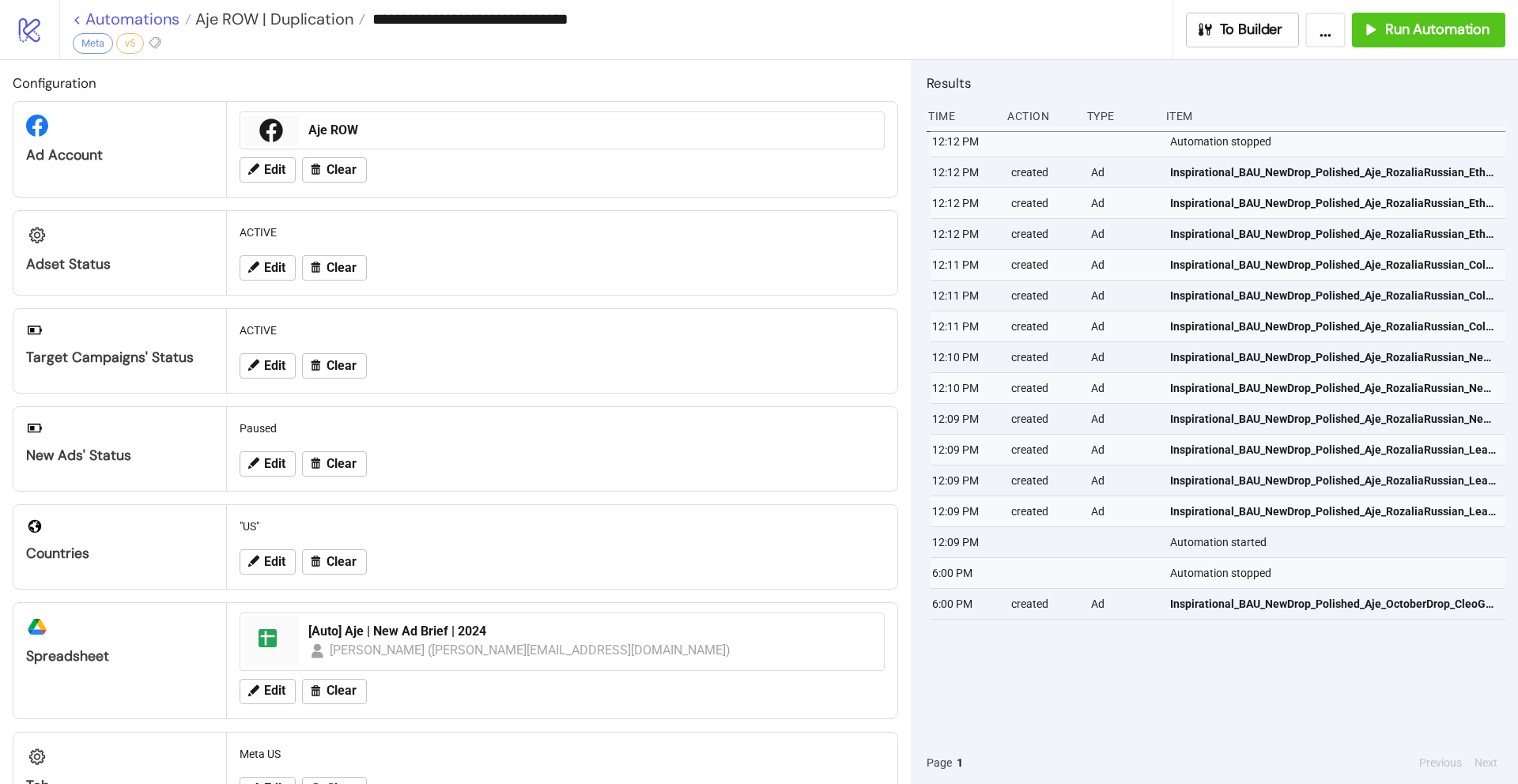
click at [85, 17] on link "< Automations" at bounding box center [132, 19] width 118 height 16
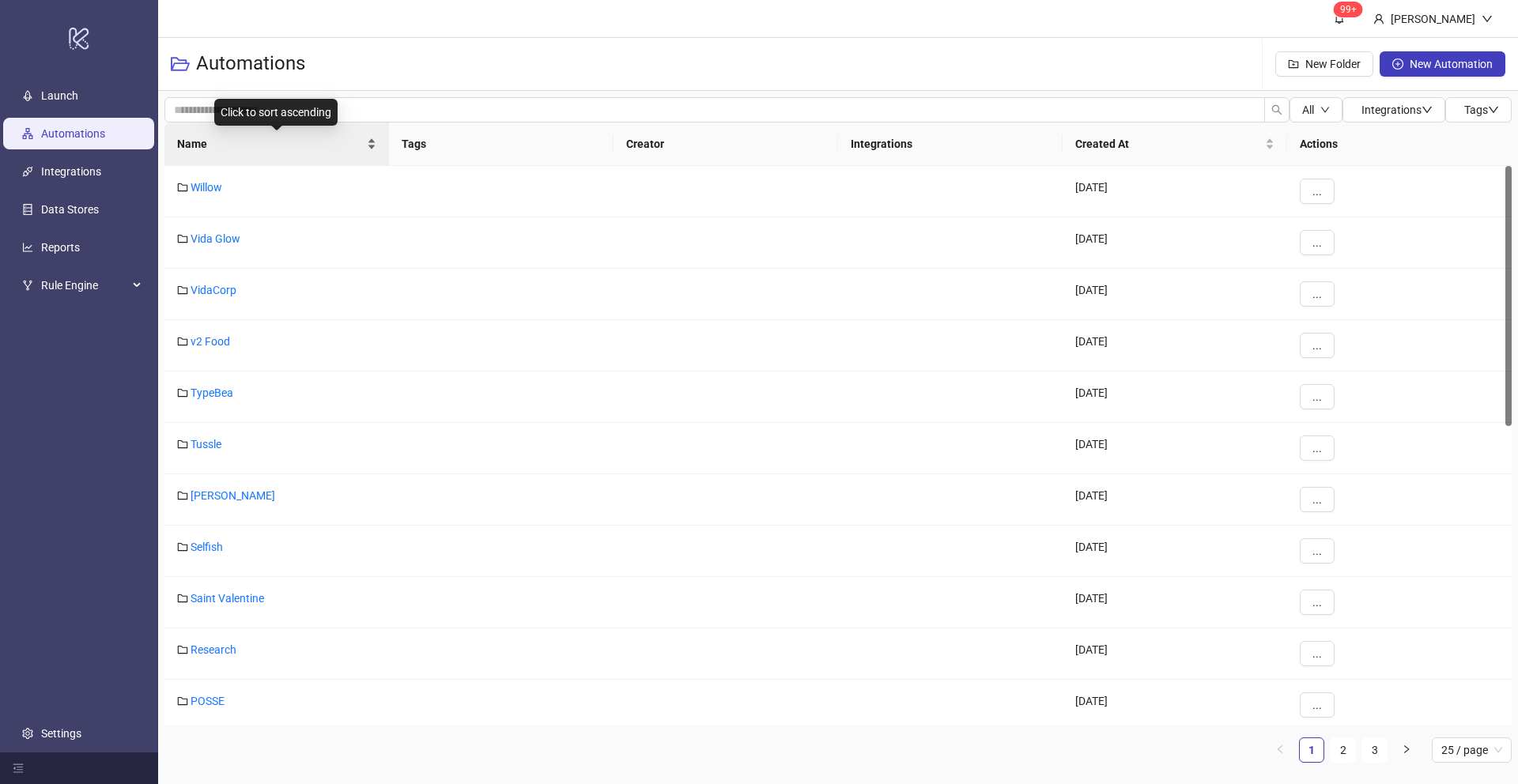
click at [205, 141] on span "Name" at bounding box center [270, 144] width 186 height 17
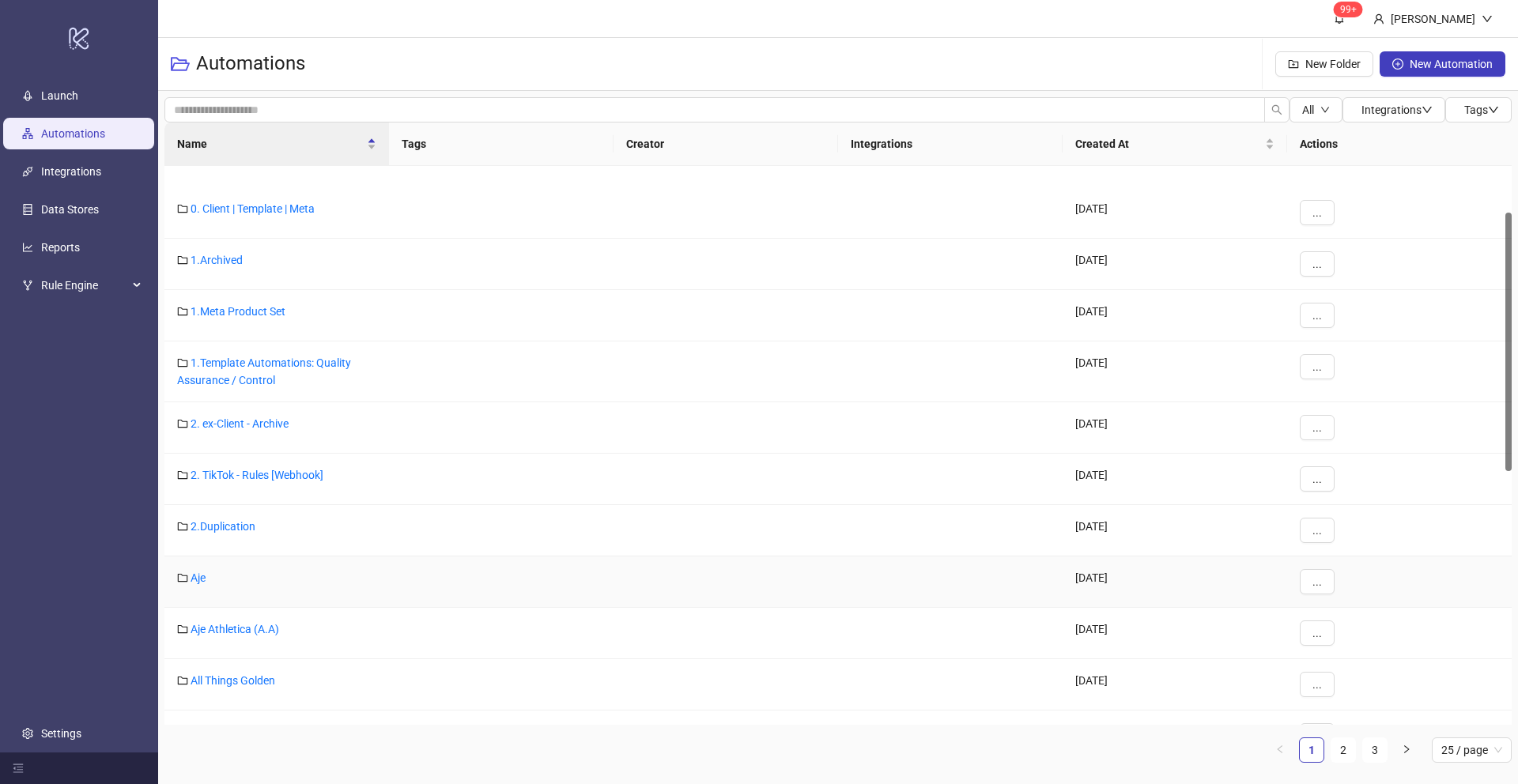
scroll to position [102, 0]
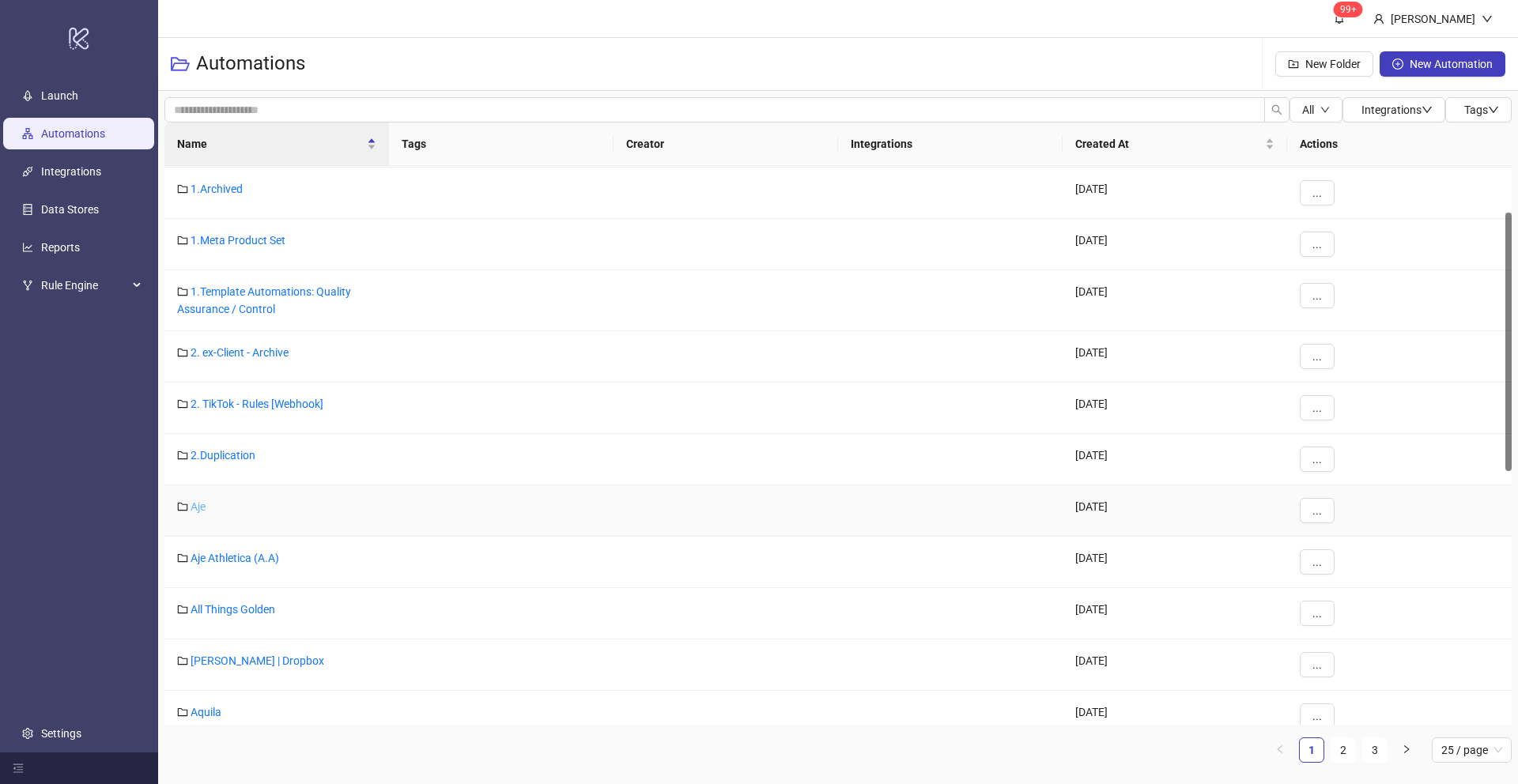
click at [195, 509] on link "Aje" at bounding box center [198, 507] width 15 height 13
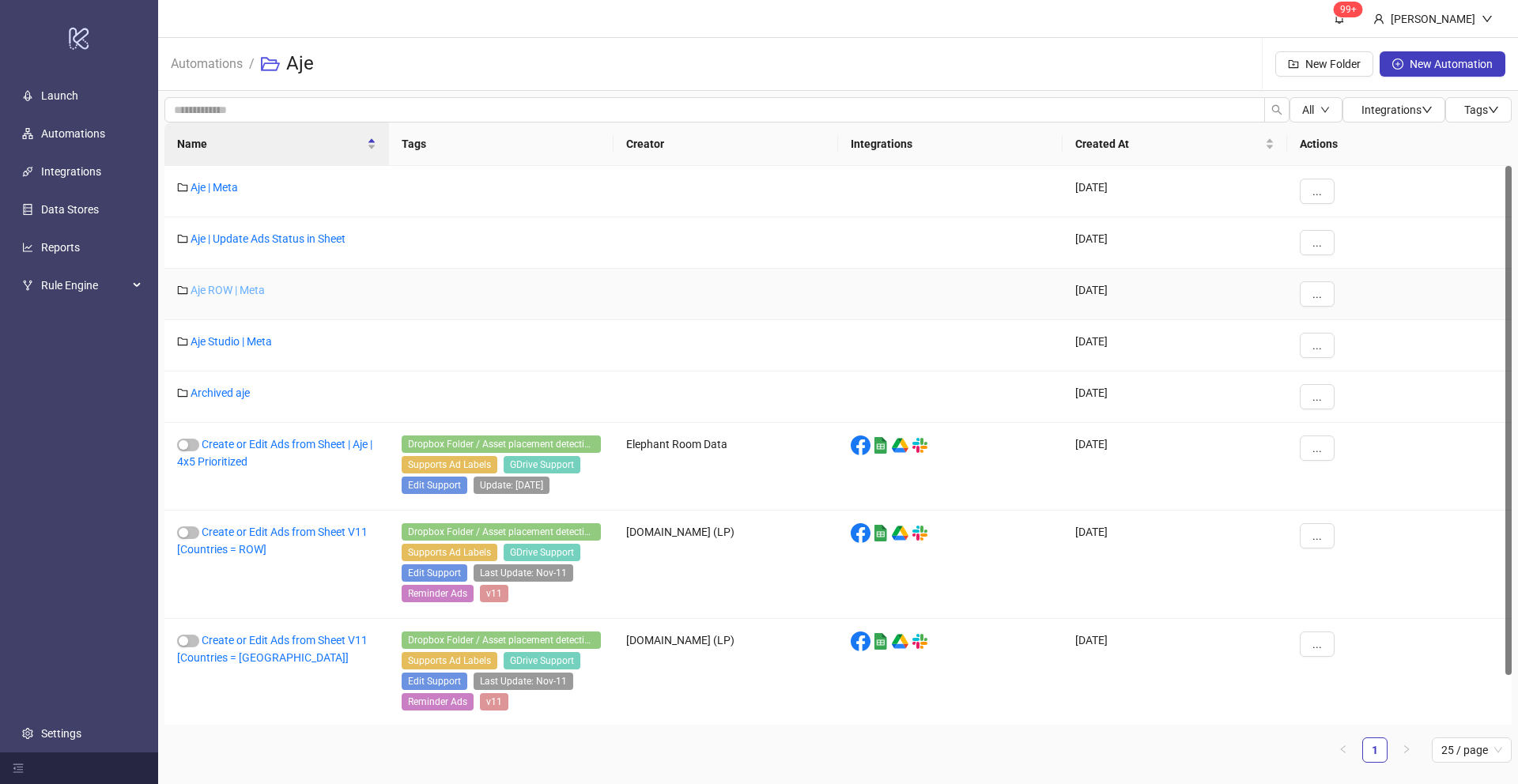
click at [213, 286] on link "Aje ROW | Meta" at bounding box center [228, 290] width 75 height 13
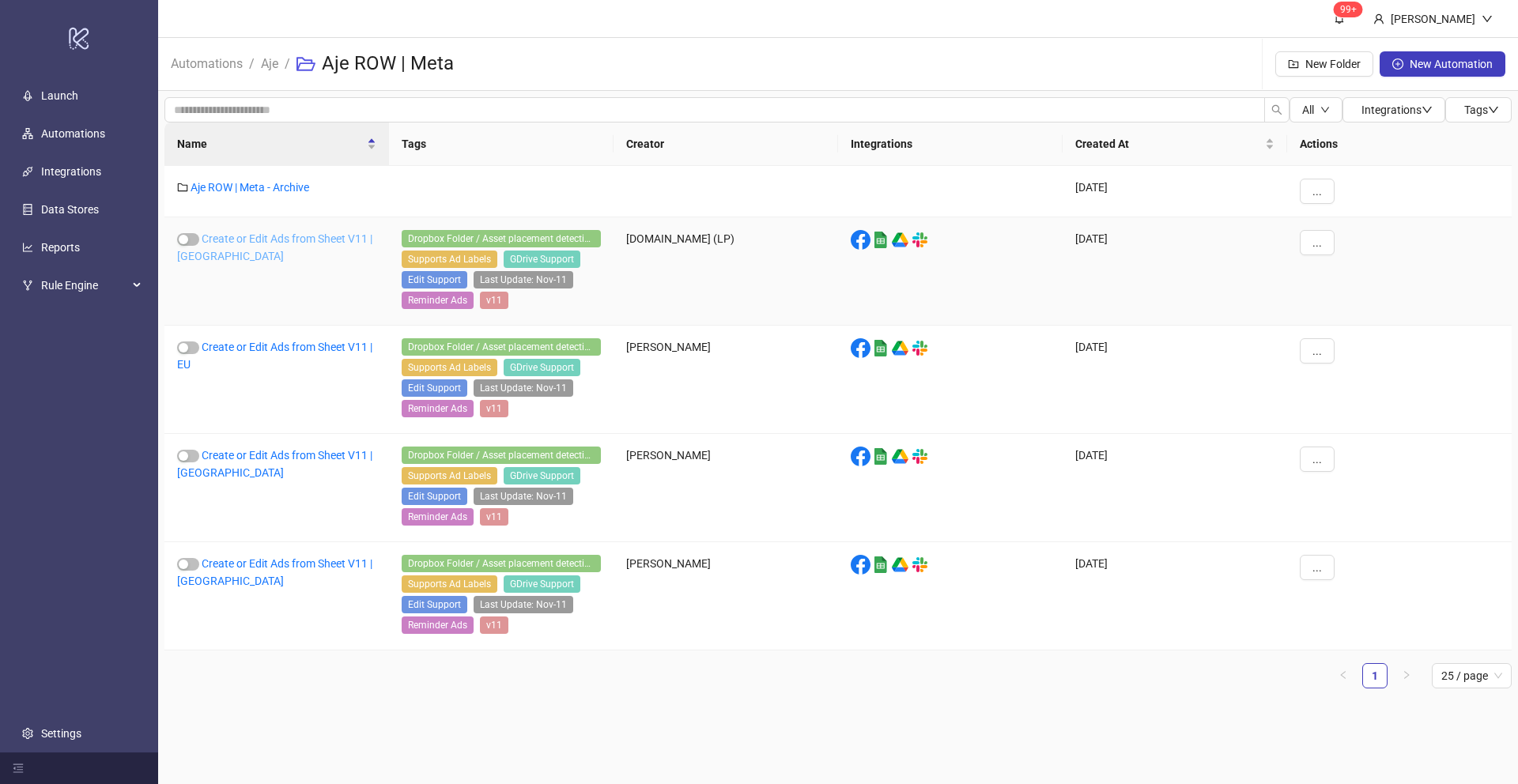
click at [244, 240] on link "Create or Edit Ads from Sheet V11 | [GEOGRAPHIC_DATA]" at bounding box center [275, 248] width 195 height 30
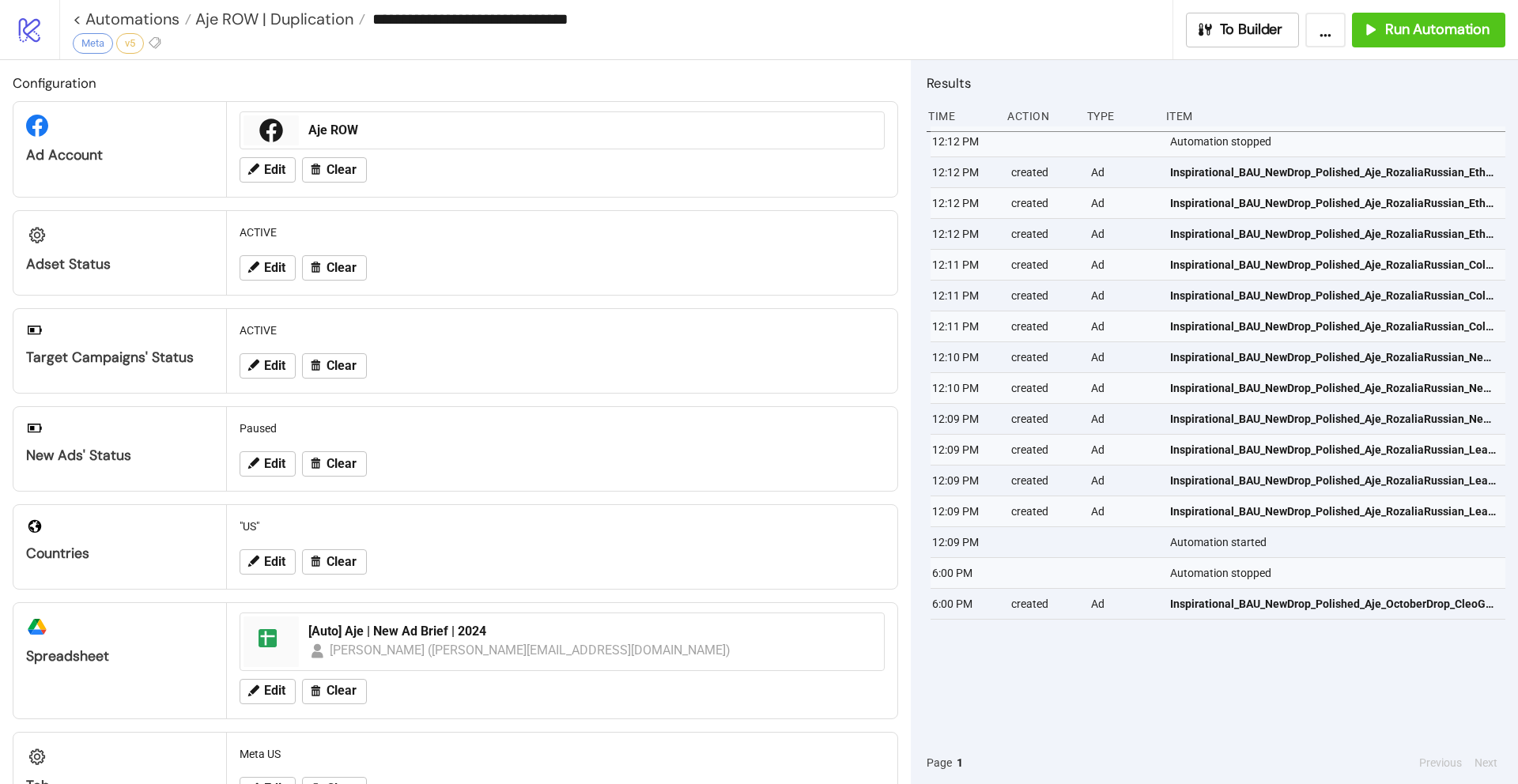
type input "**********"
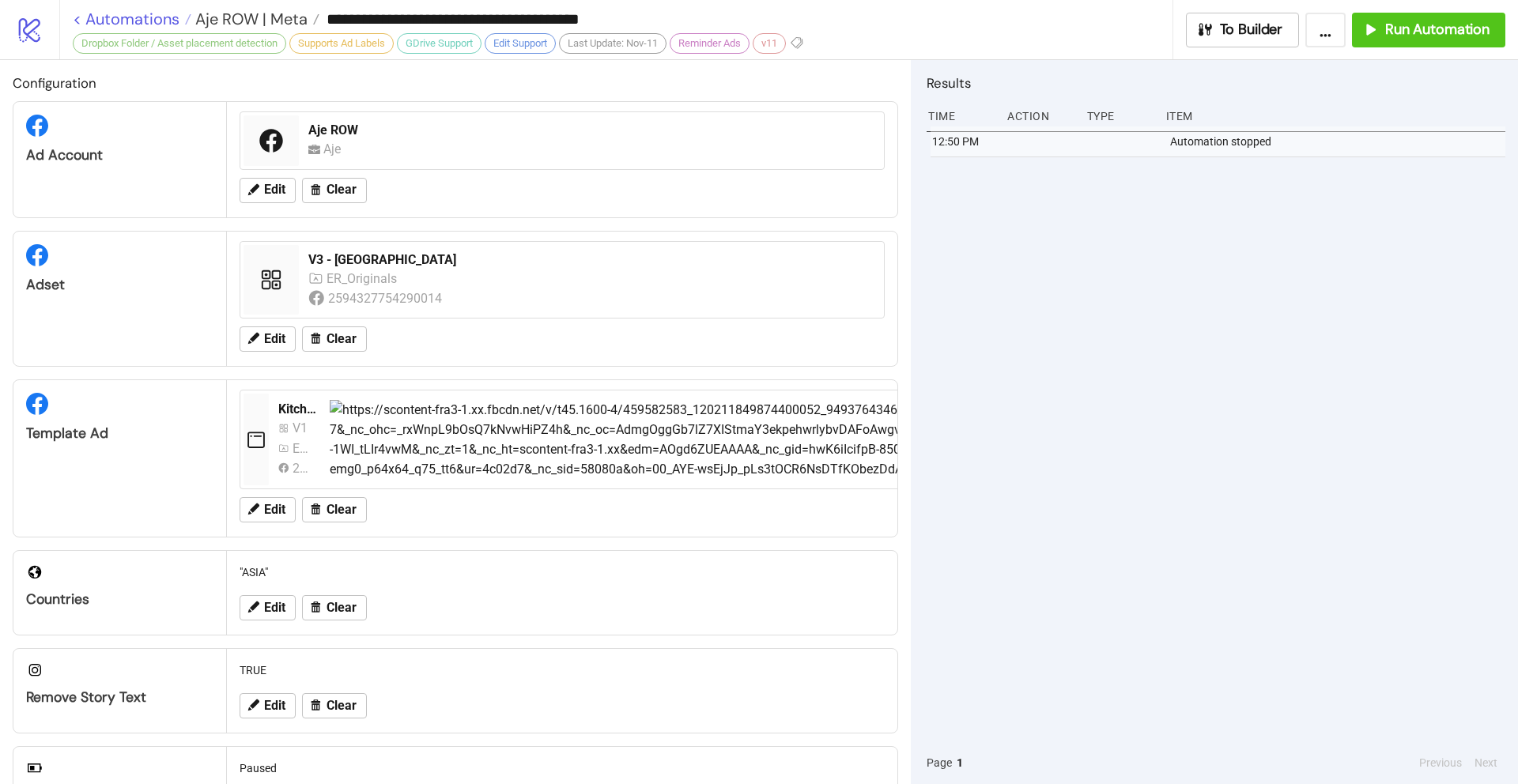
click at [79, 20] on link "< Automations" at bounding box center [132, 19] width 118 height 16
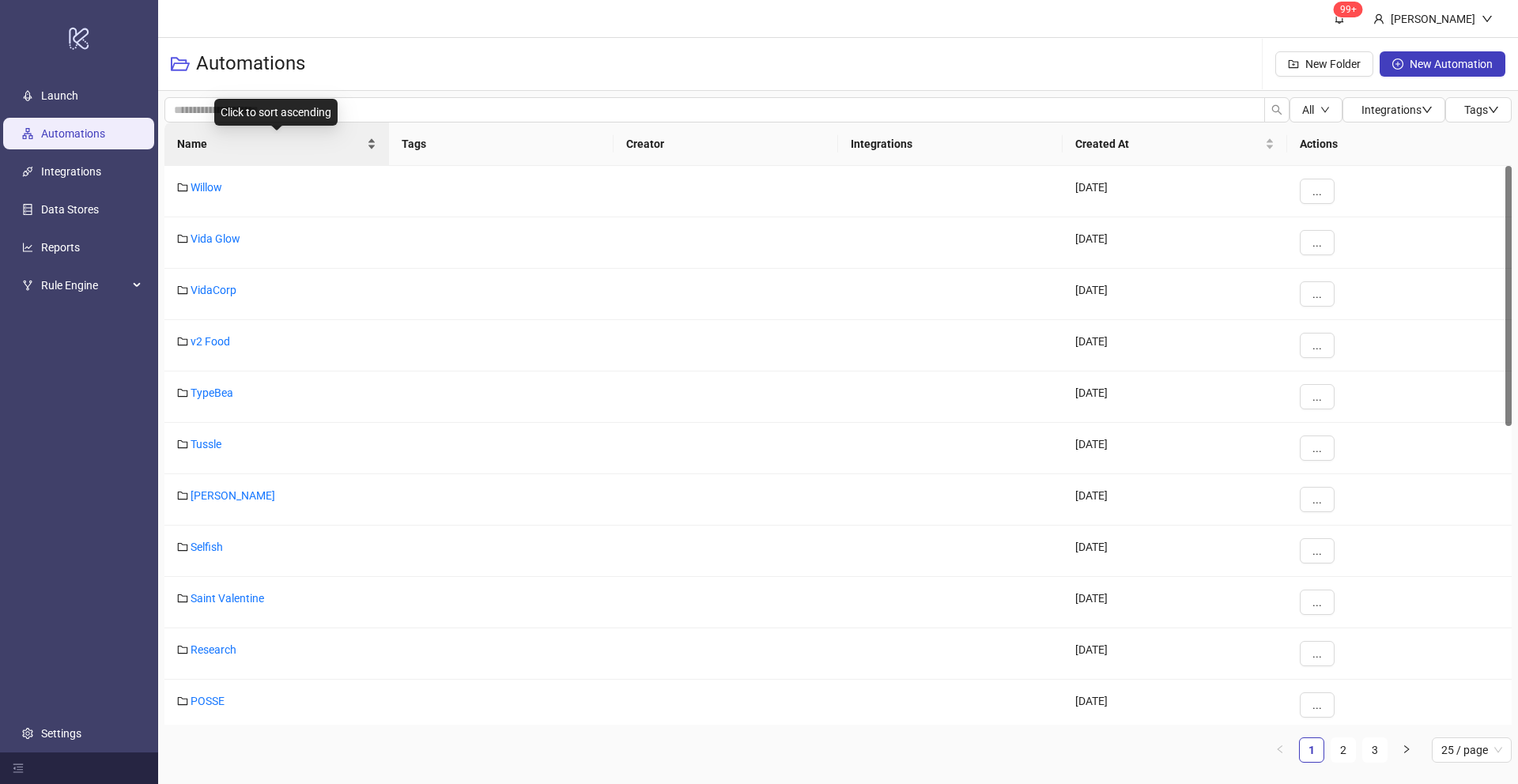
click at [204, 146] on span "Name" at bounding box center [270, 144] width 186 height 17
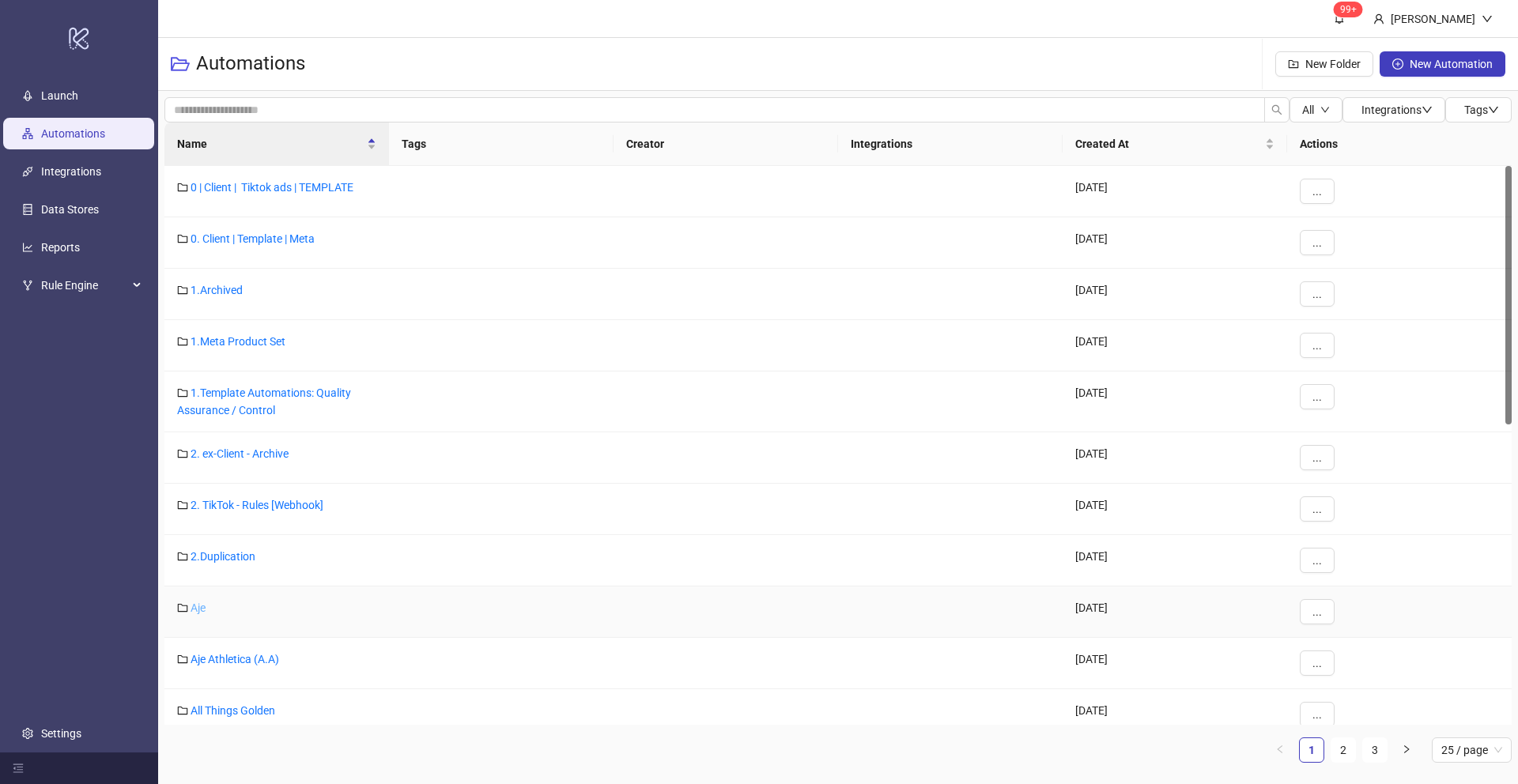
click at [201, 607] on link "Aje" at bounding box center [198, 608] width 15 height 13
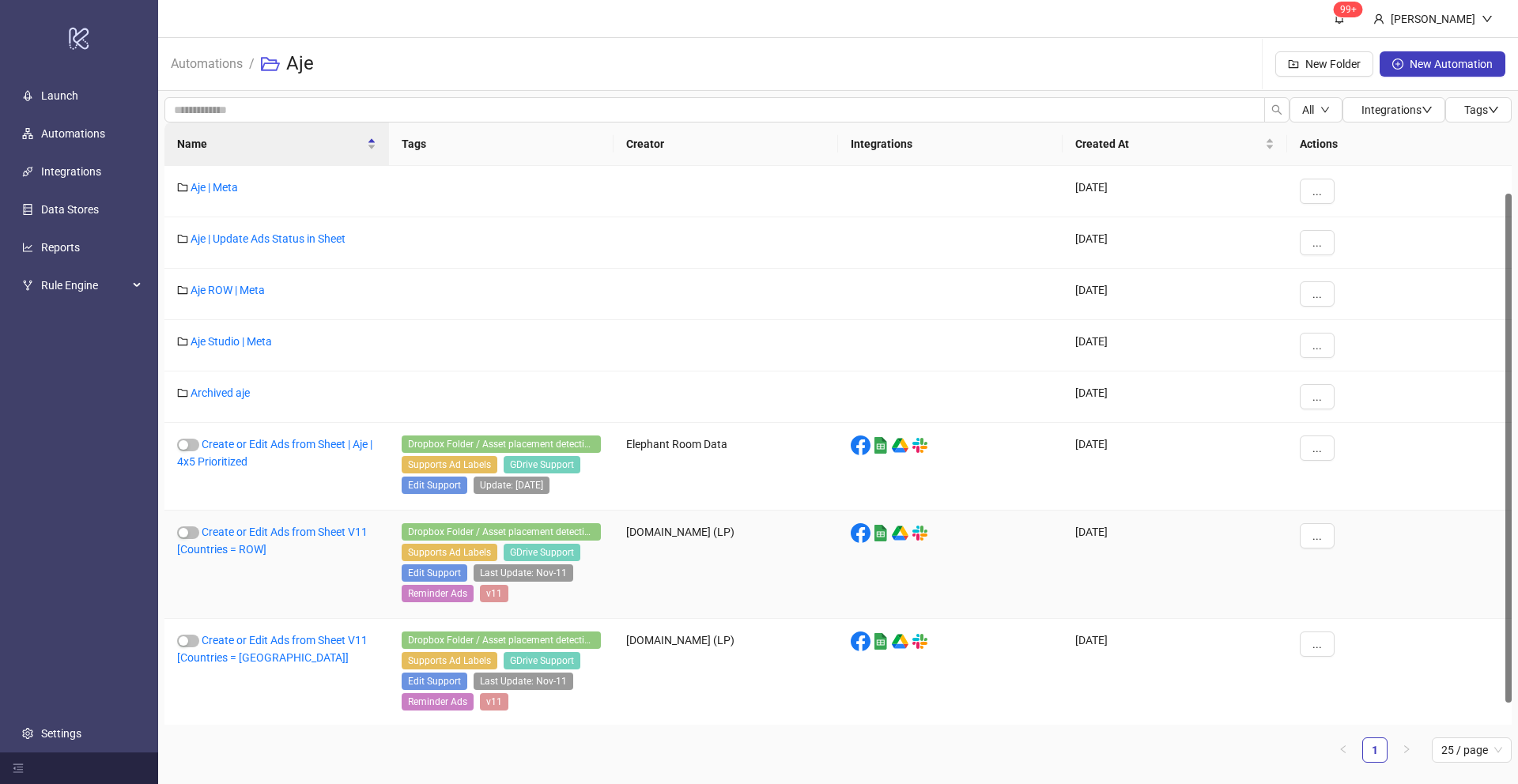
scroll to position [54, 0]
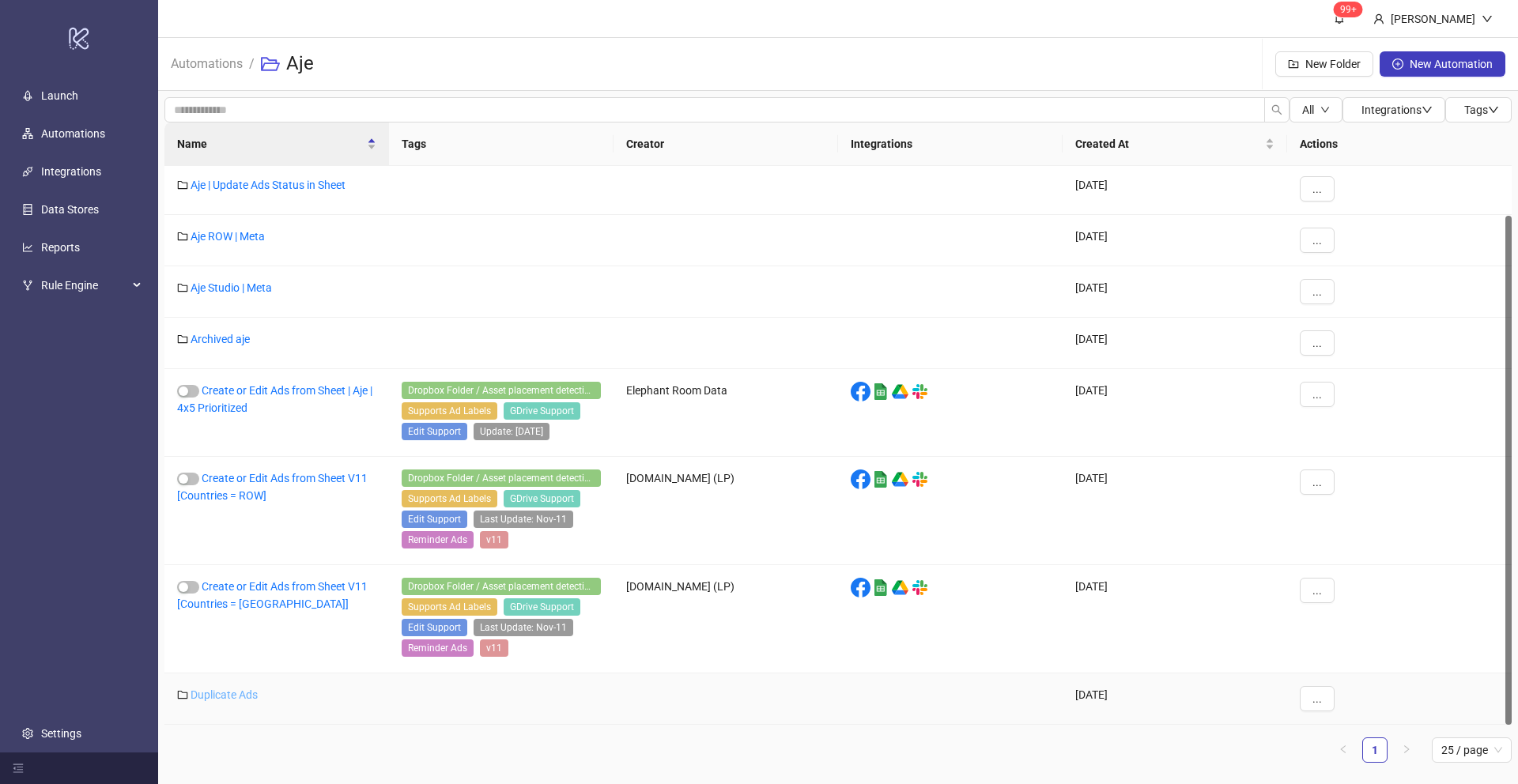
click at [210, 698] on link "Duplicate Ads" at bounding box center [224, 695] width 67 height 13
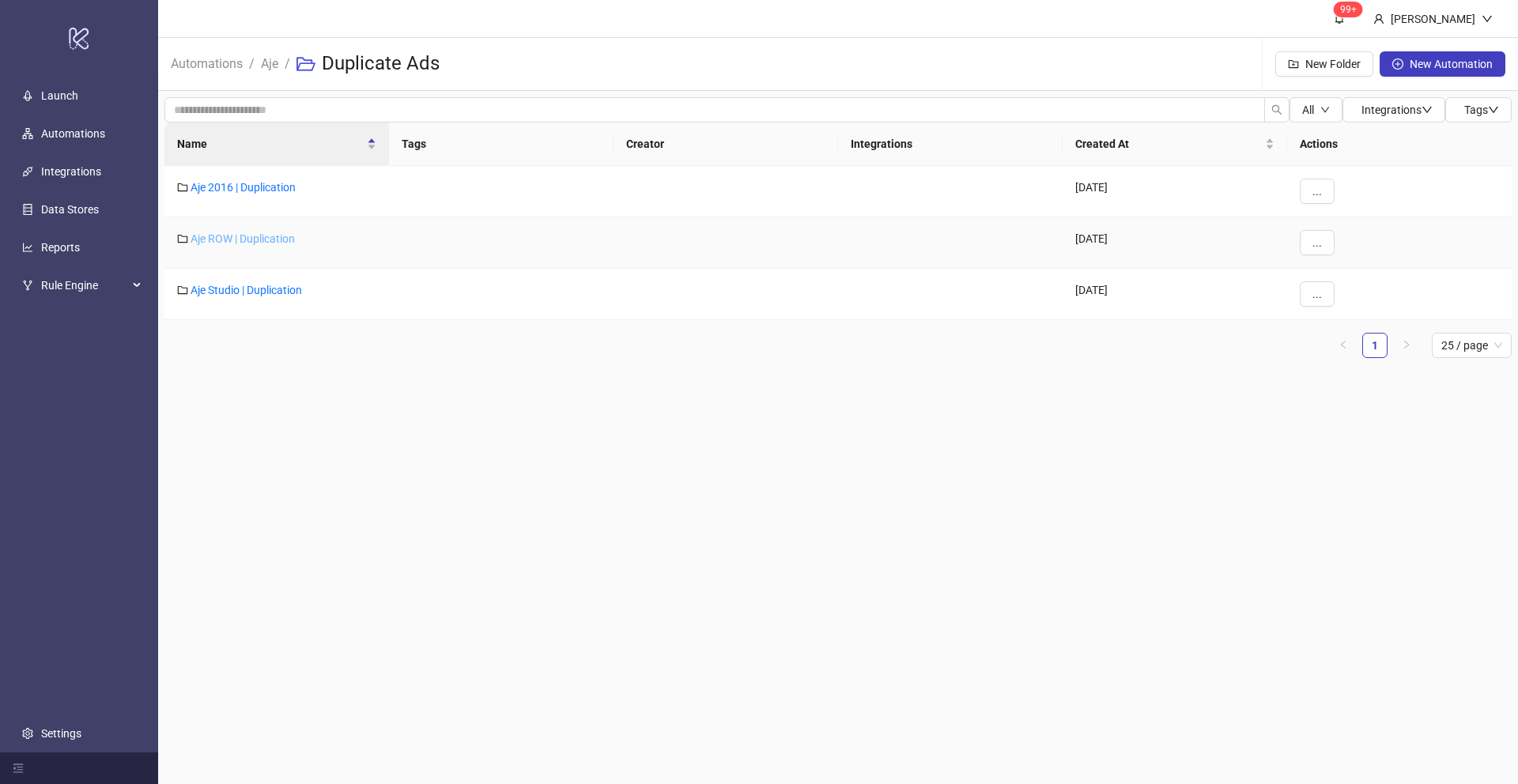
click at [223, 236] on link "Aje ROW | Duplication" at bounding box center [242, 239] width 104 height 13
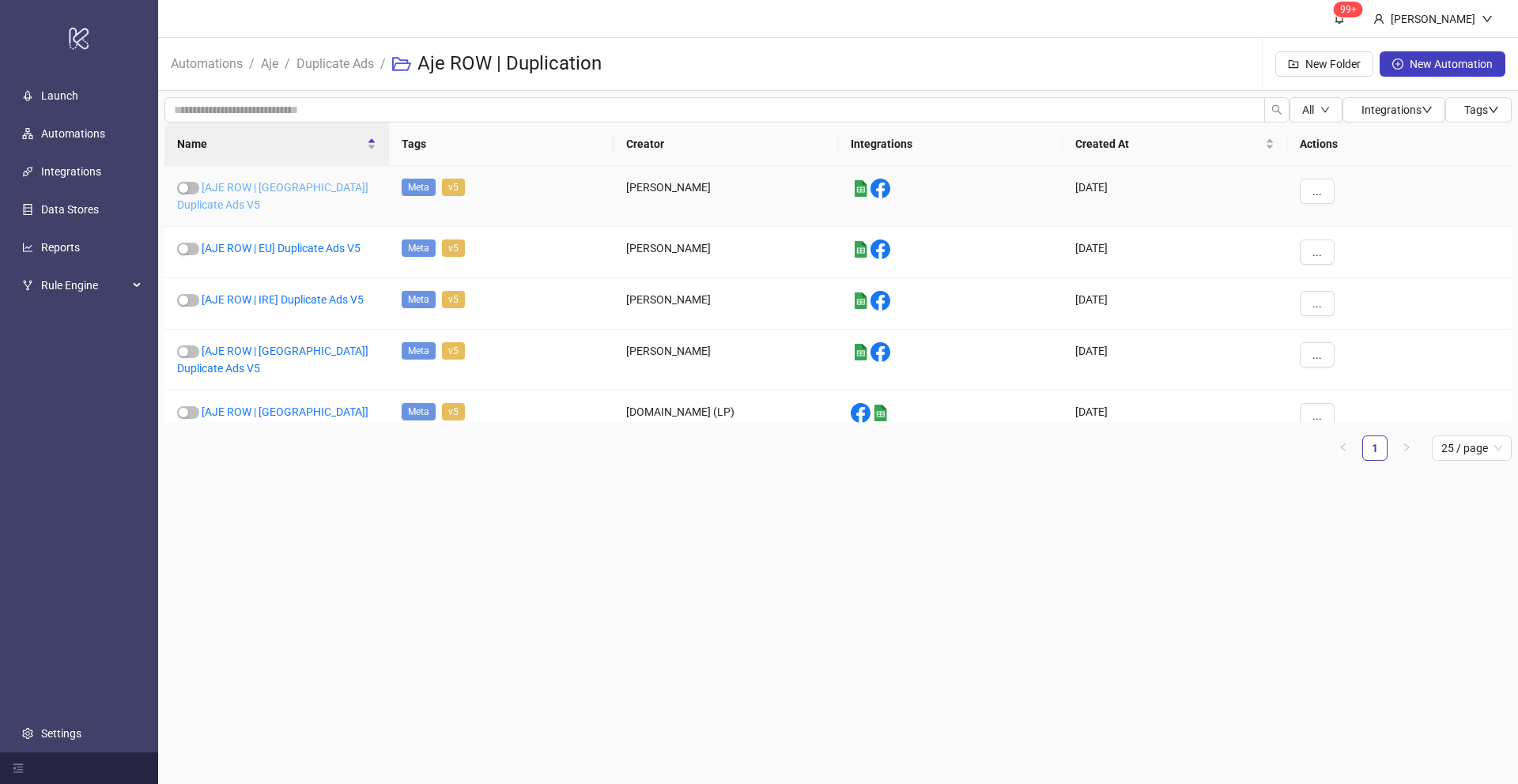
click at [267, 186] on link "[AJE ROW | [GEOGRAPHIC_DATA]] Duplicate Ads V5" at bounding box center [272, 196] width 191 height 30
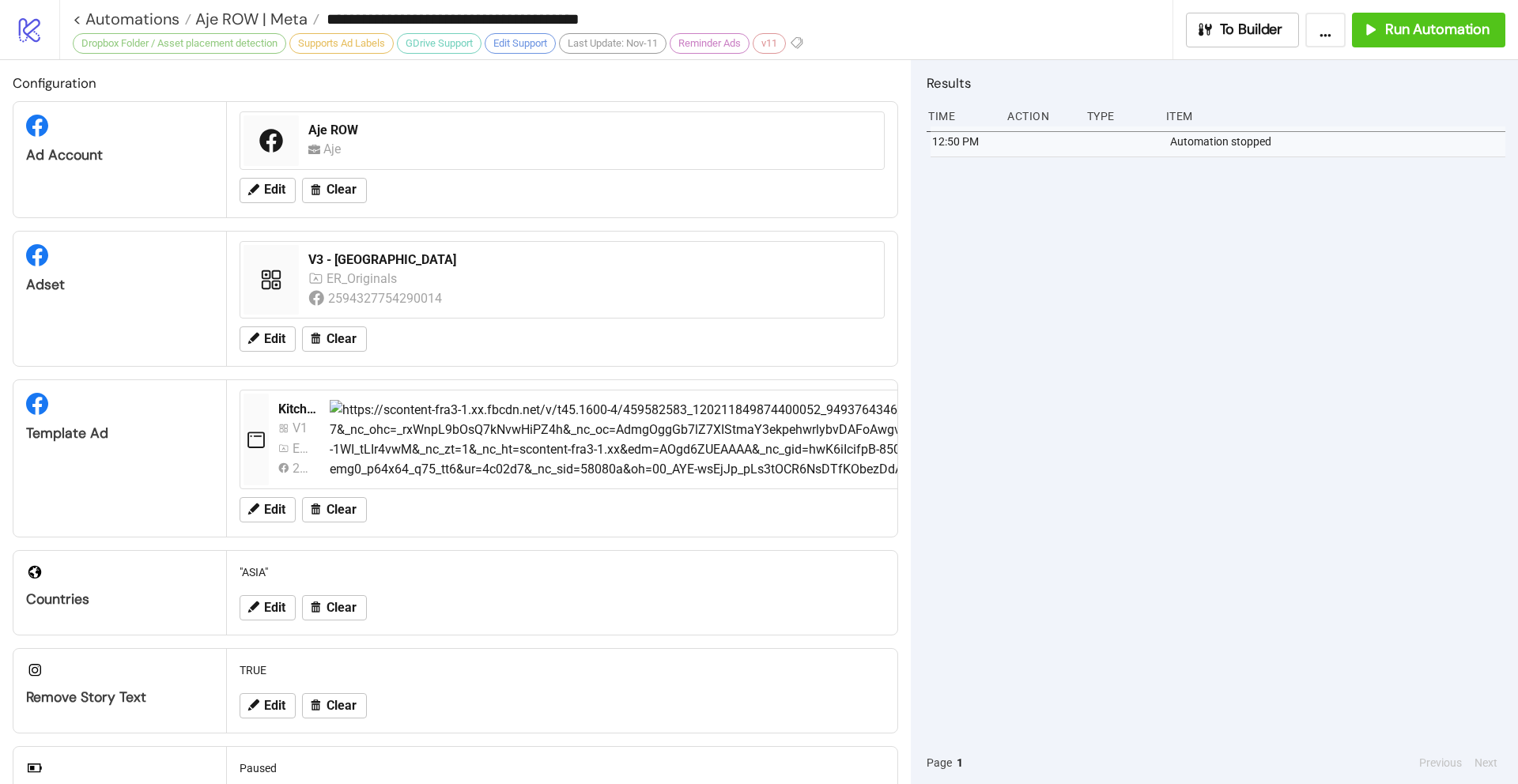
type input "**********"
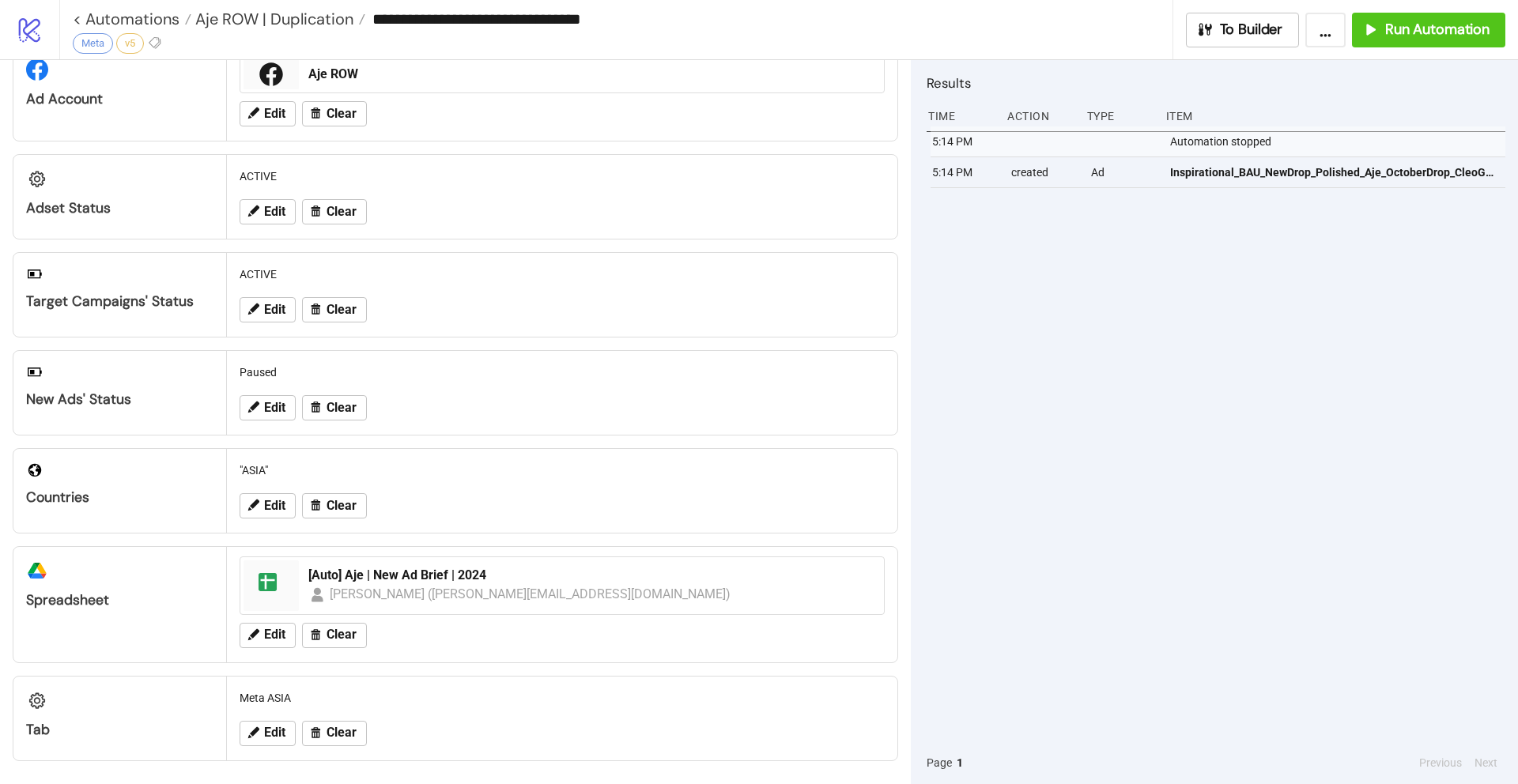
scroll to position [59, 0]
click at [1437, 31] on span "Run Automation" at bounding box center [1436, 29] width 104 height 18
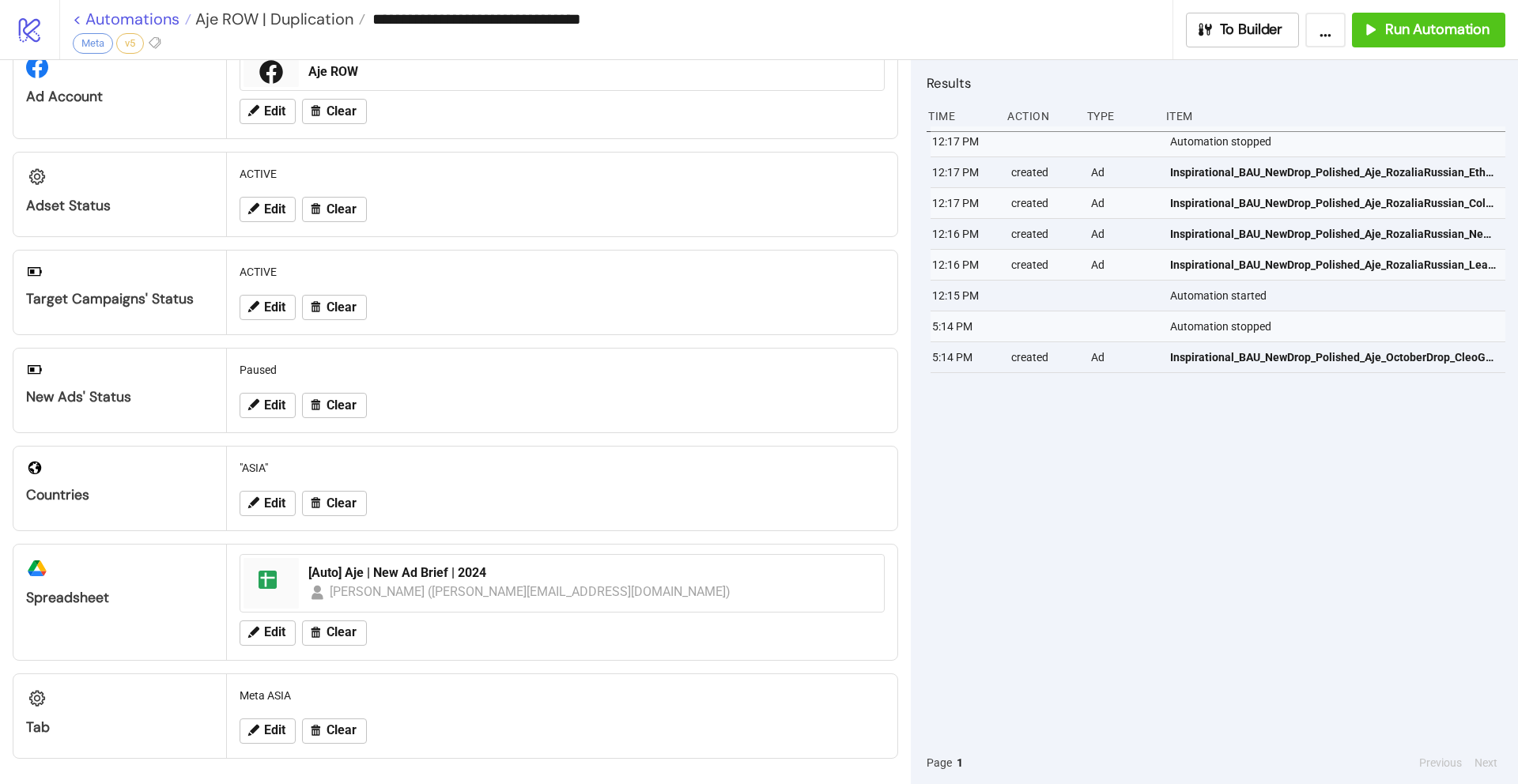
click at [78, 16] on link "< Automations" at bounding box center [132, 19] width 118 height 16
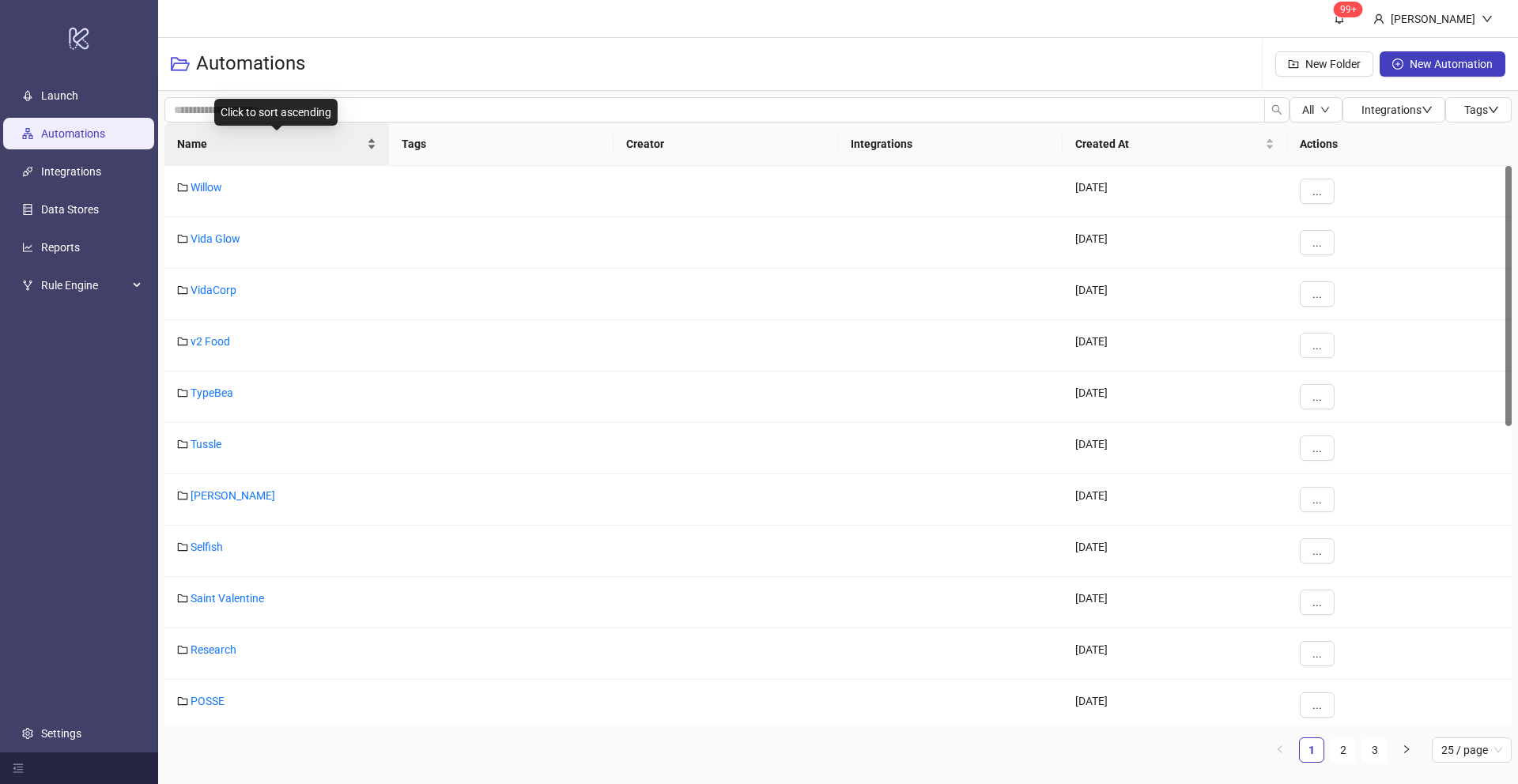
click at [198, 141] on span "Name" at bounding box center [270, 144] width 186 height 17
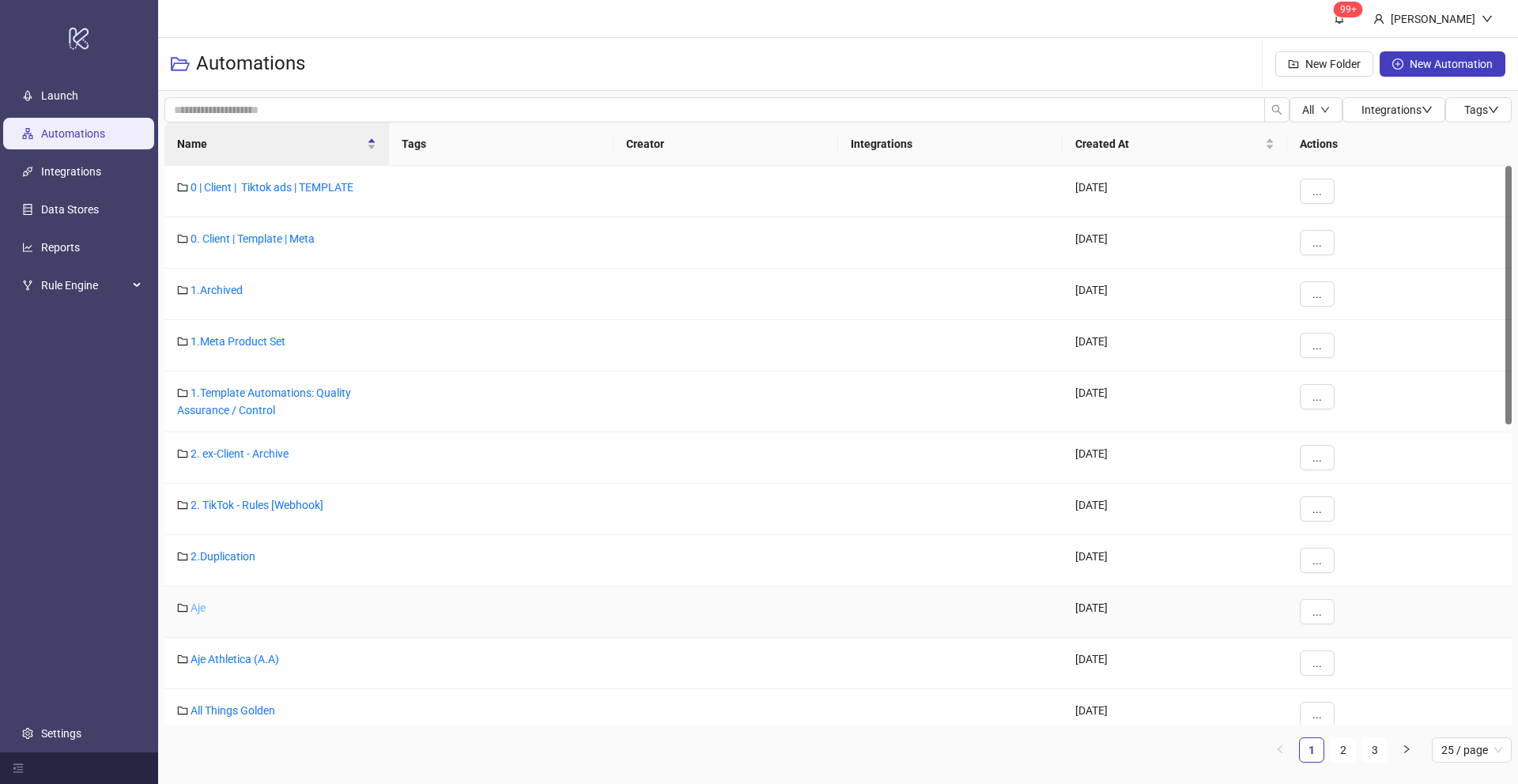
click at [201, 609] on link "Aje" at bounding box center [198, 608] width 15 height 13
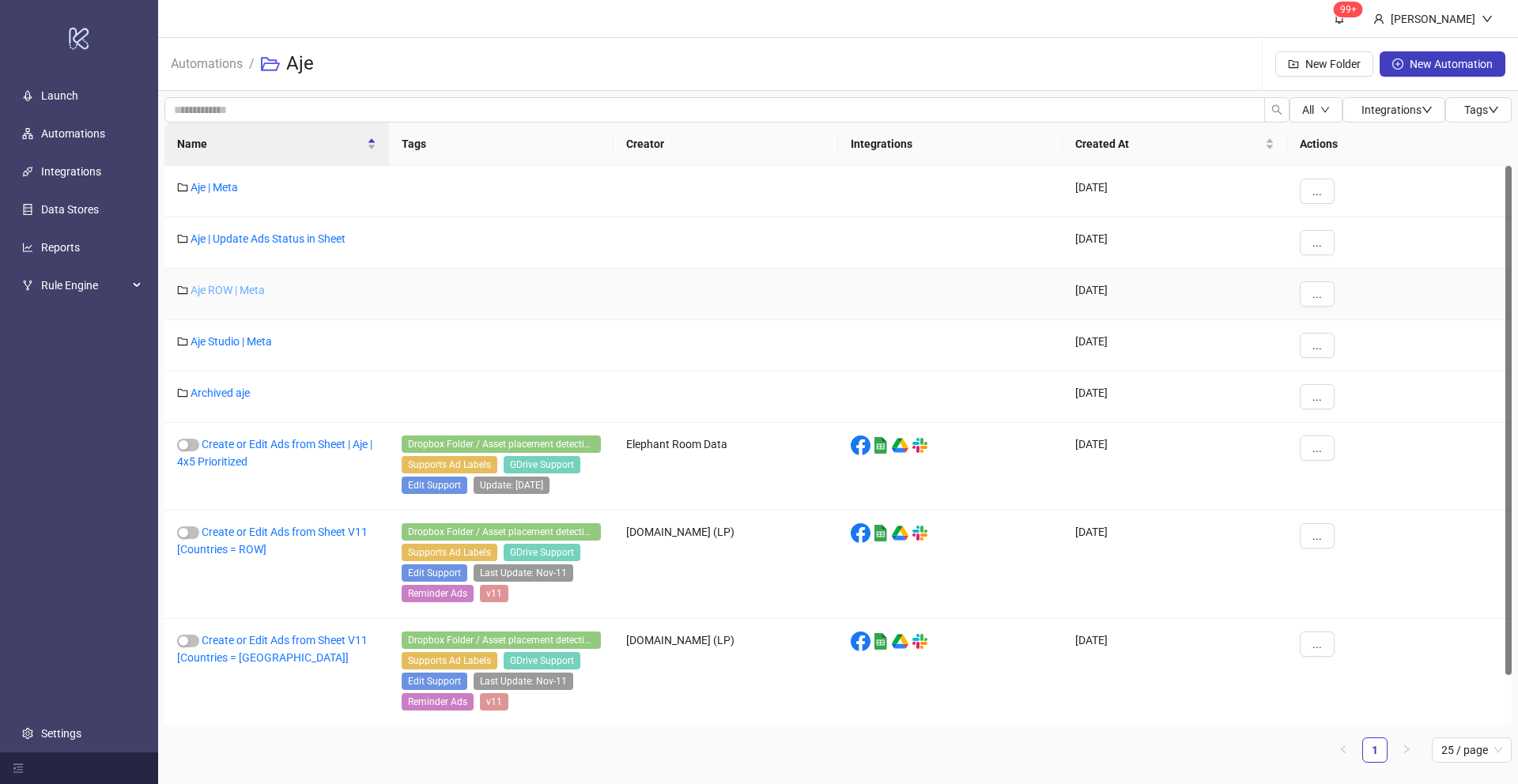
click at [251, 293] on link "Aje ROW | Meta" at bounding box center [228, 290] width 75 height 13
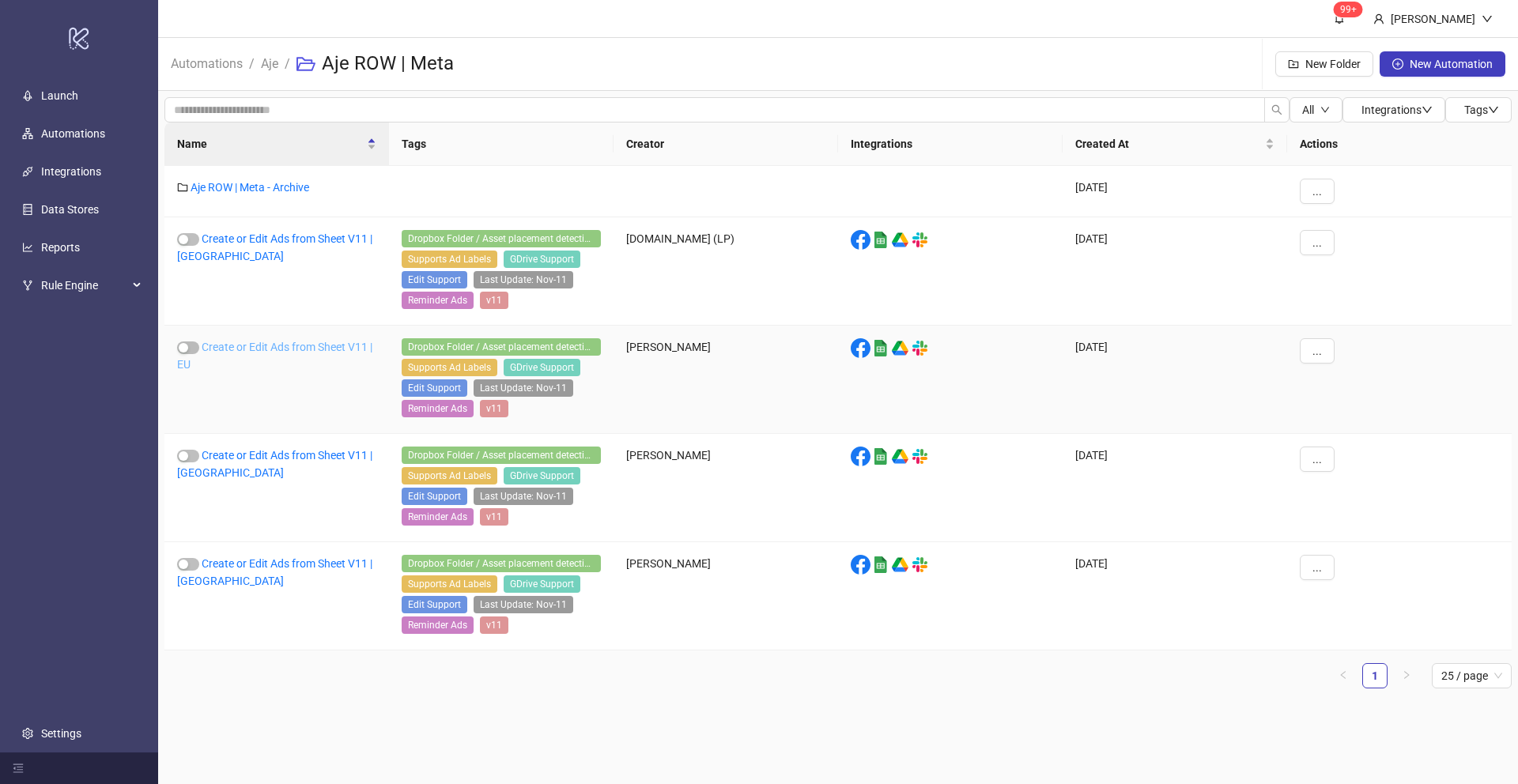
click at [275, 345] on link "Create or Edit Ads from Sheet V11 | EU" at bounding box center [275, 355] width 195 height 30
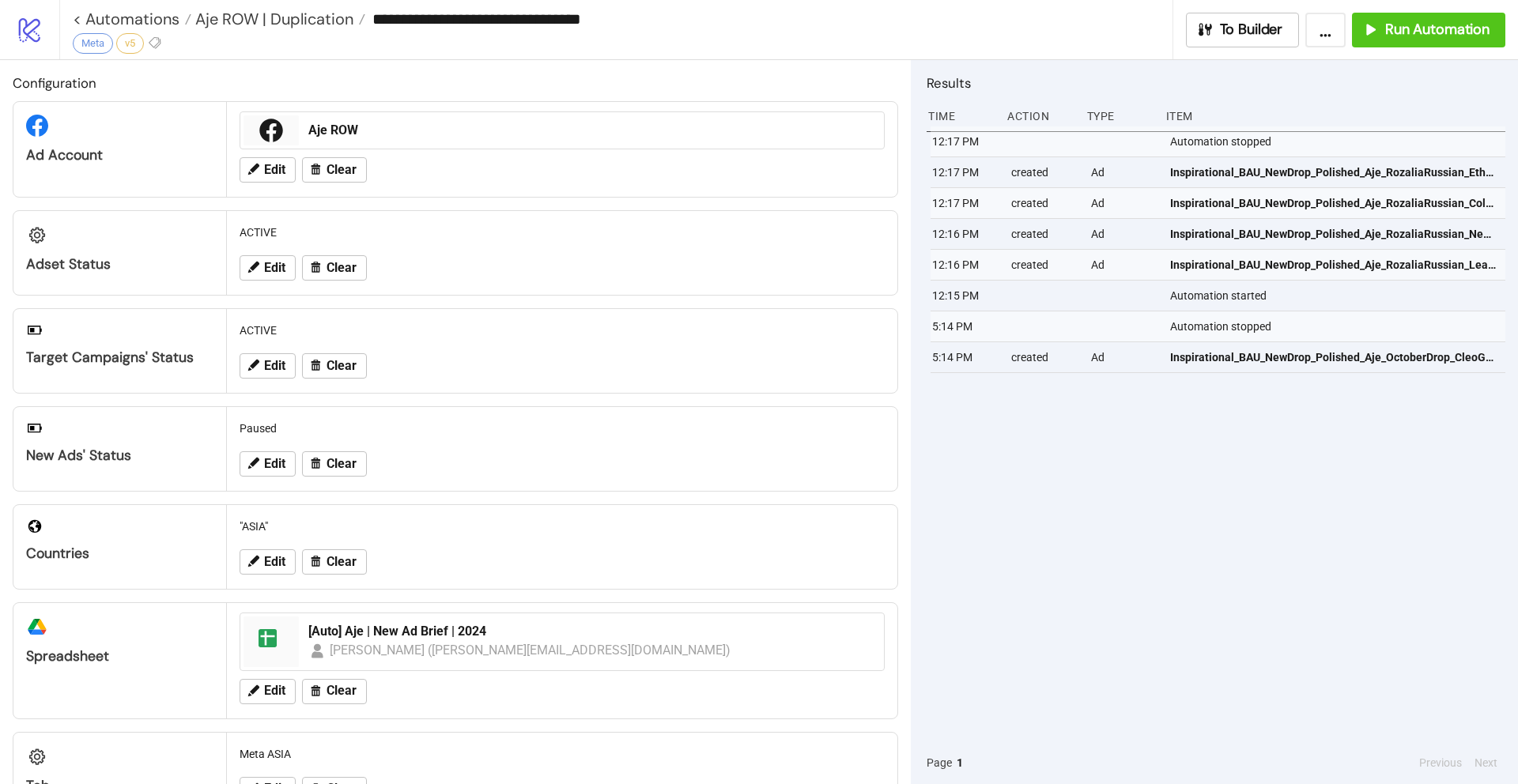
type input "**********"
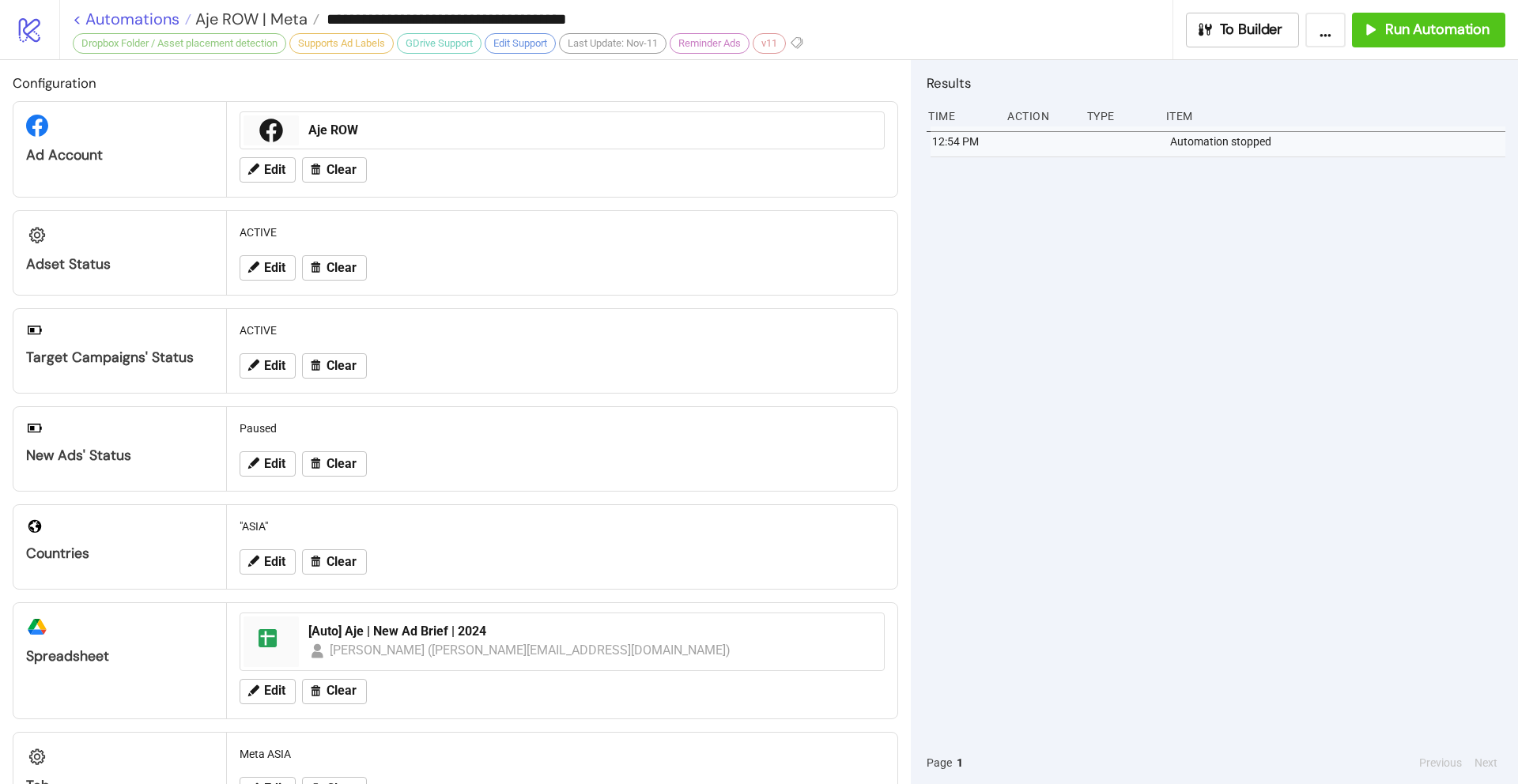
click at [74, 18] on link "< Automations" at bounding box center [132, 19] width 118 height 16
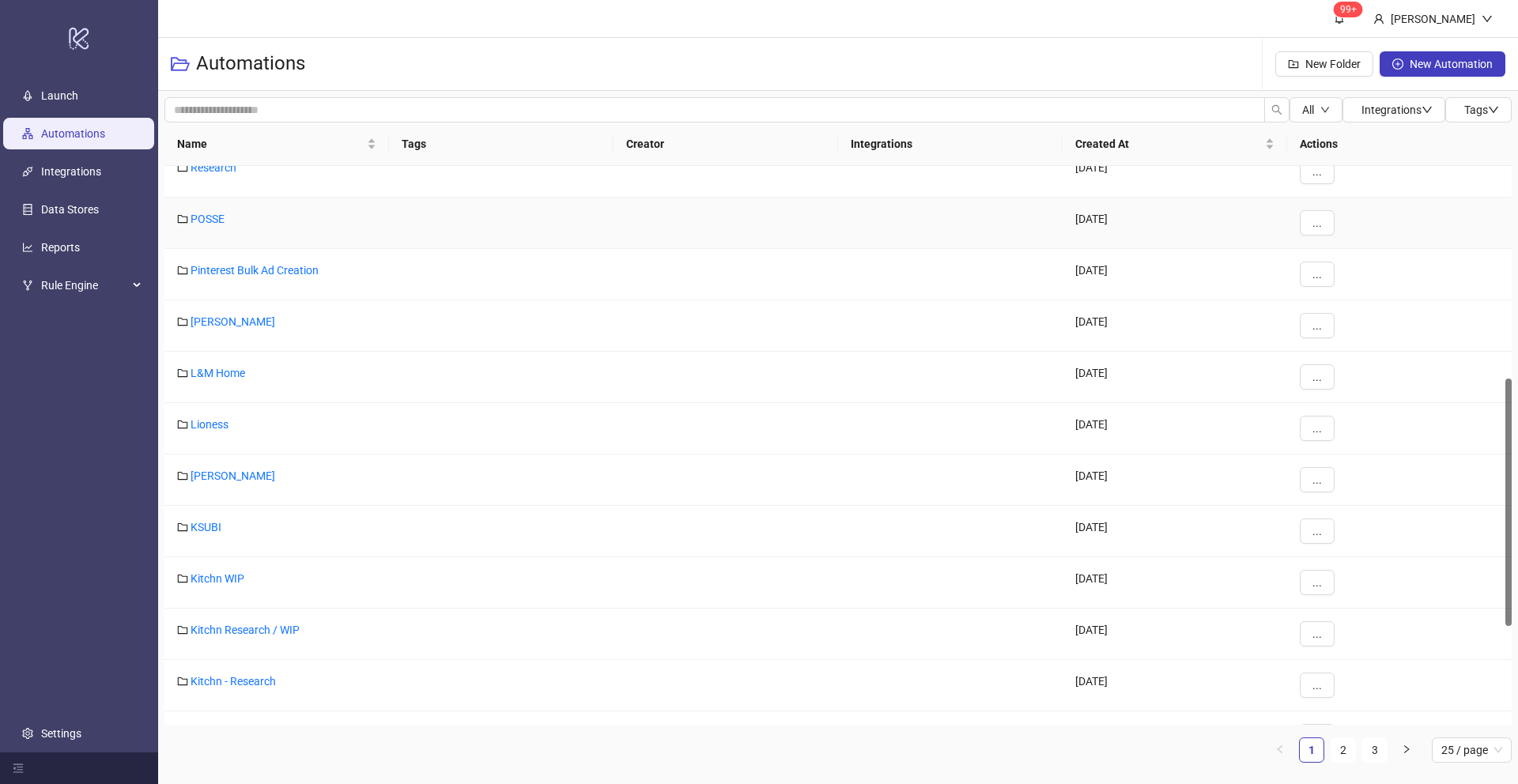
scroll to position [479, 0]
click at [206, 139] on span "Name" at bounding box center [270, 144] width 186 height 17
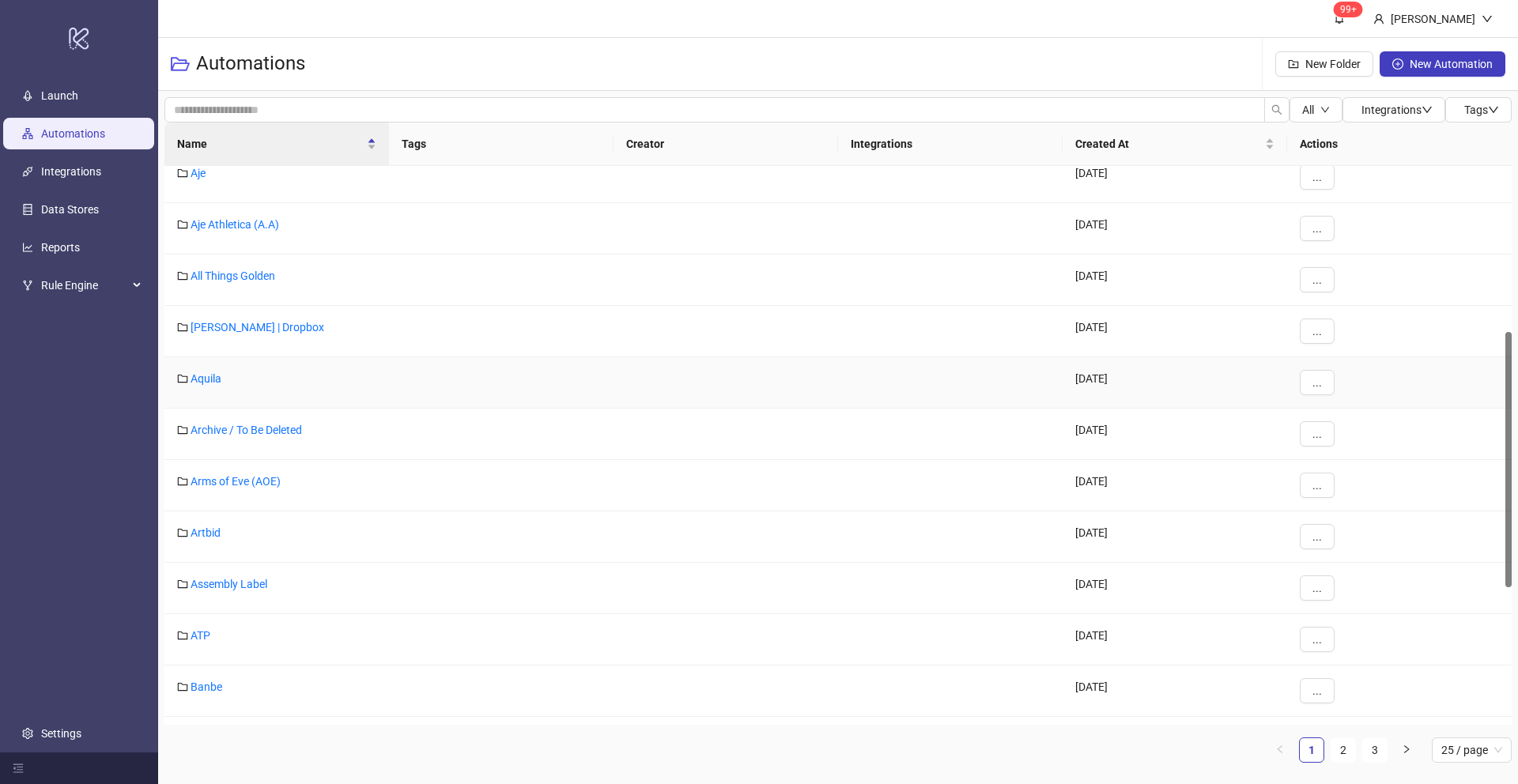
scroll to position [224, 0]
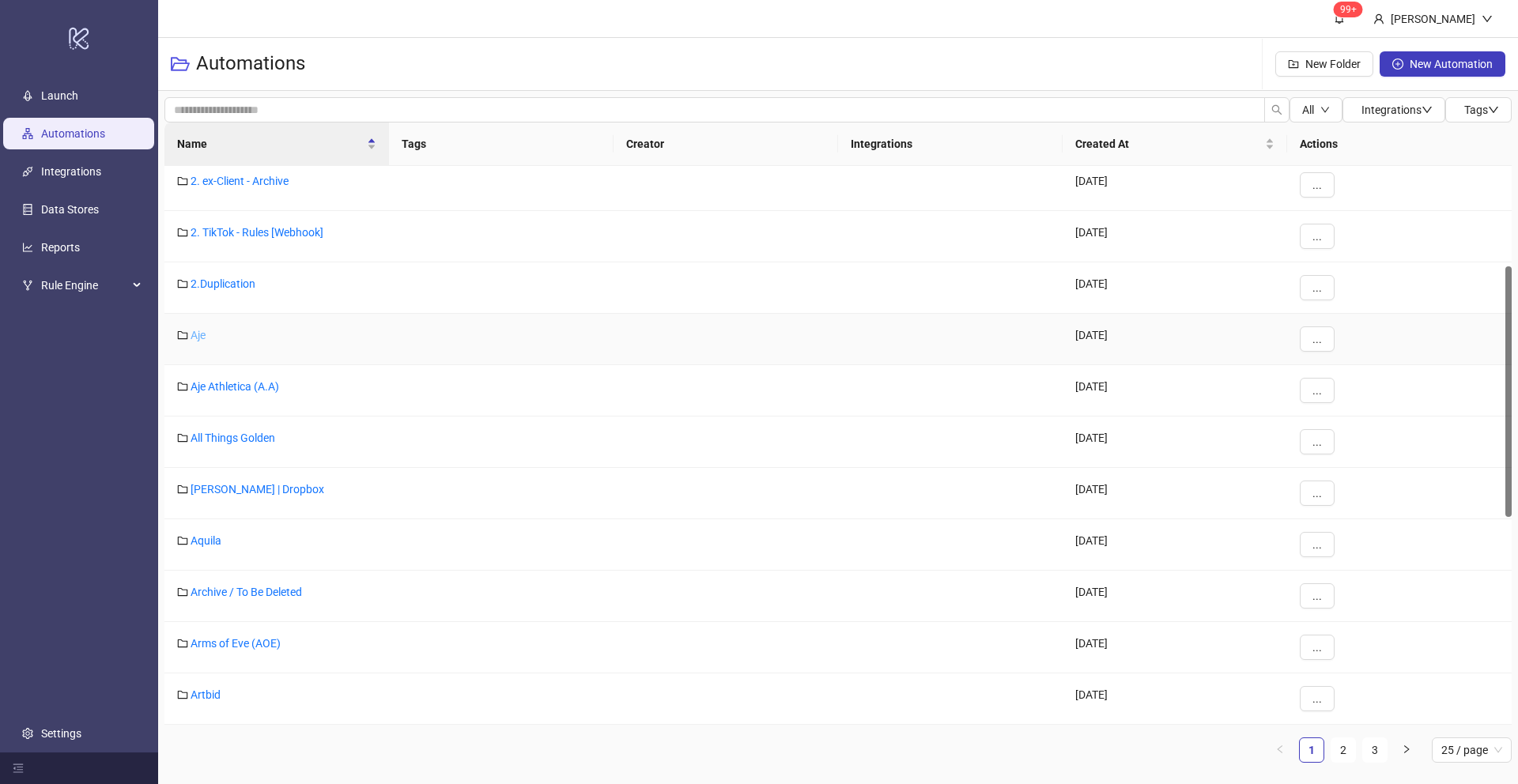
click at [194, 339] on link "Aje" at bounding box center [198, 335] width 15 height 13
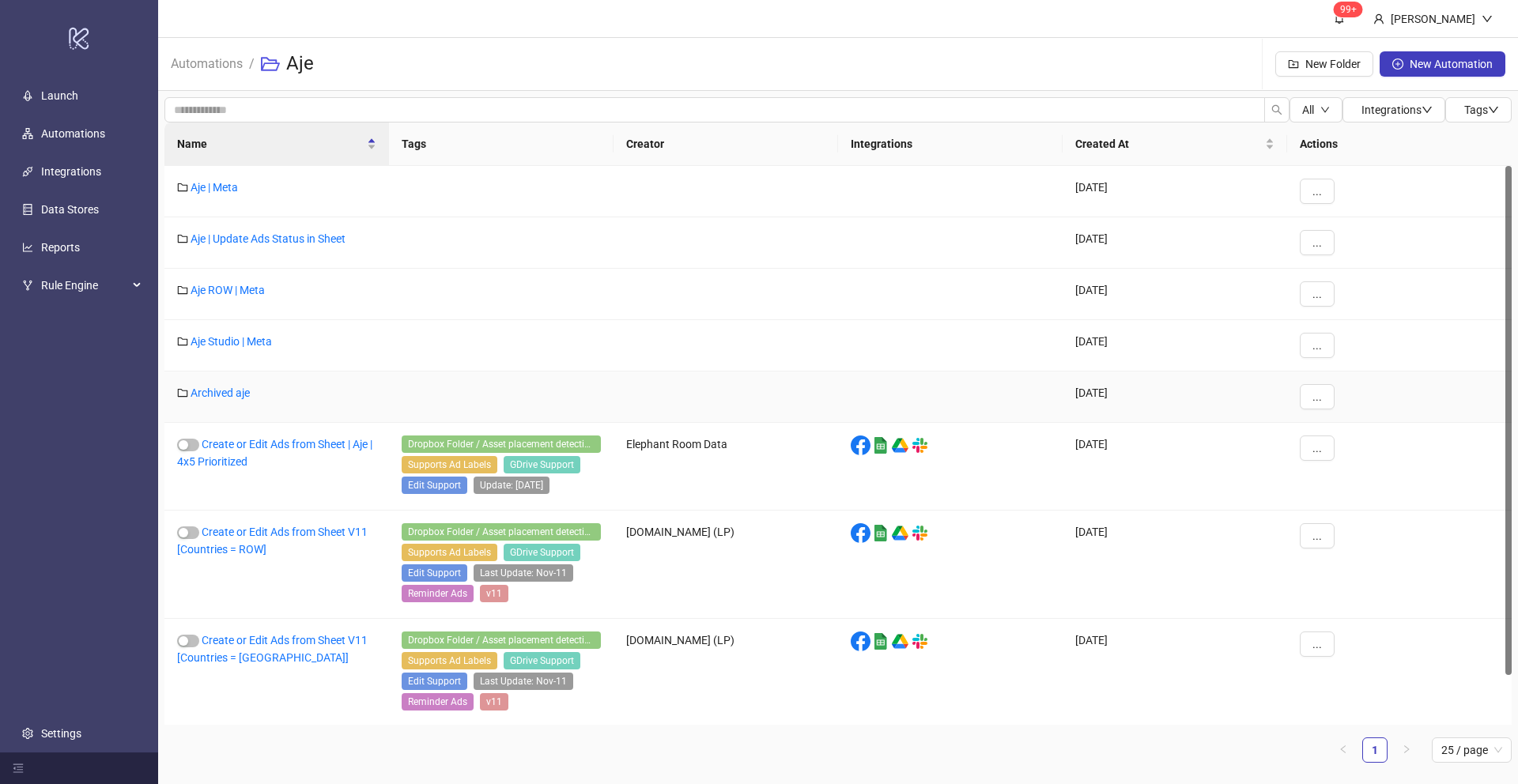
scroll to position [54, 0]
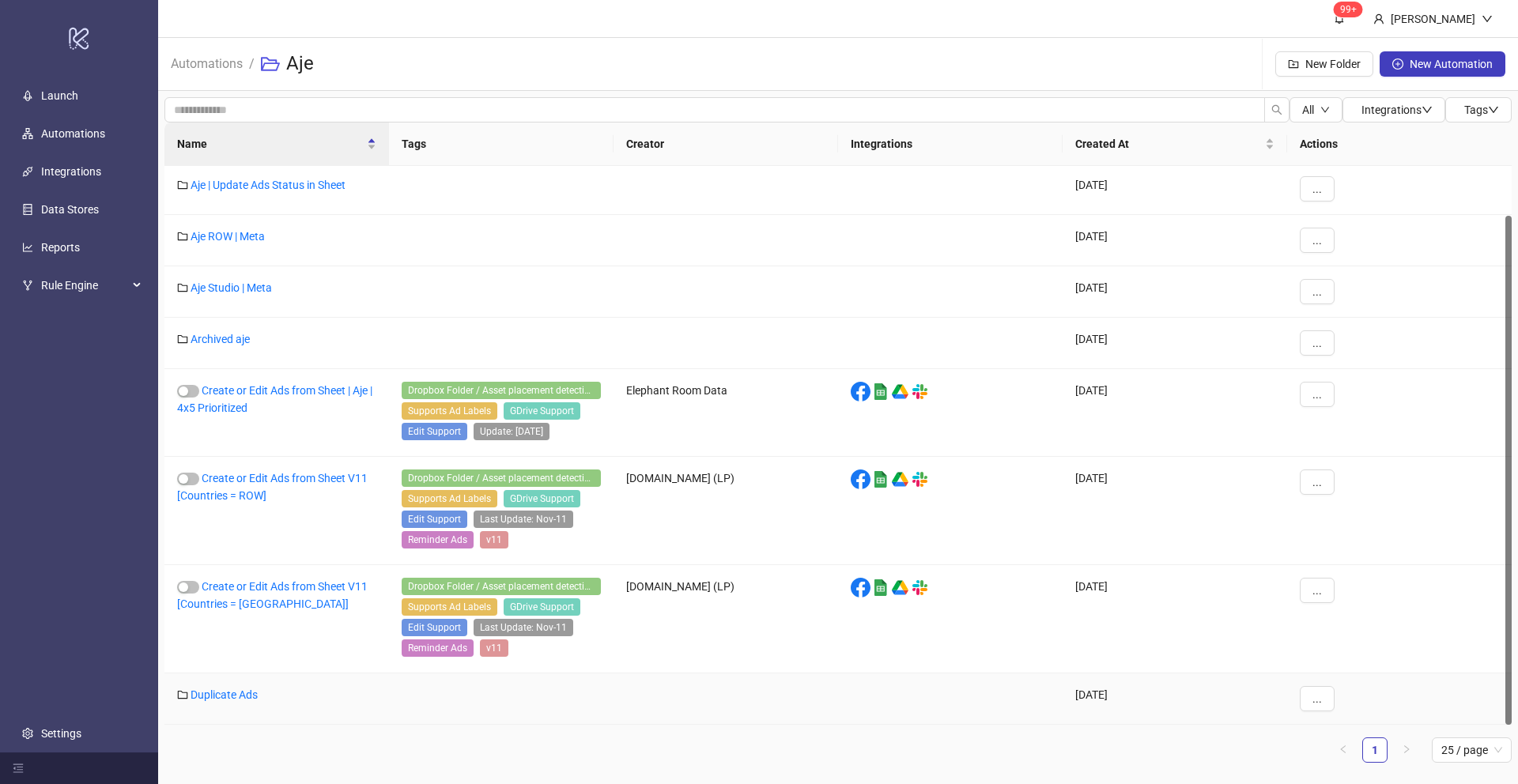
click at [225, 697] on link "Duplicate Ads" at bounding box center [224, 695] width 67 height 13
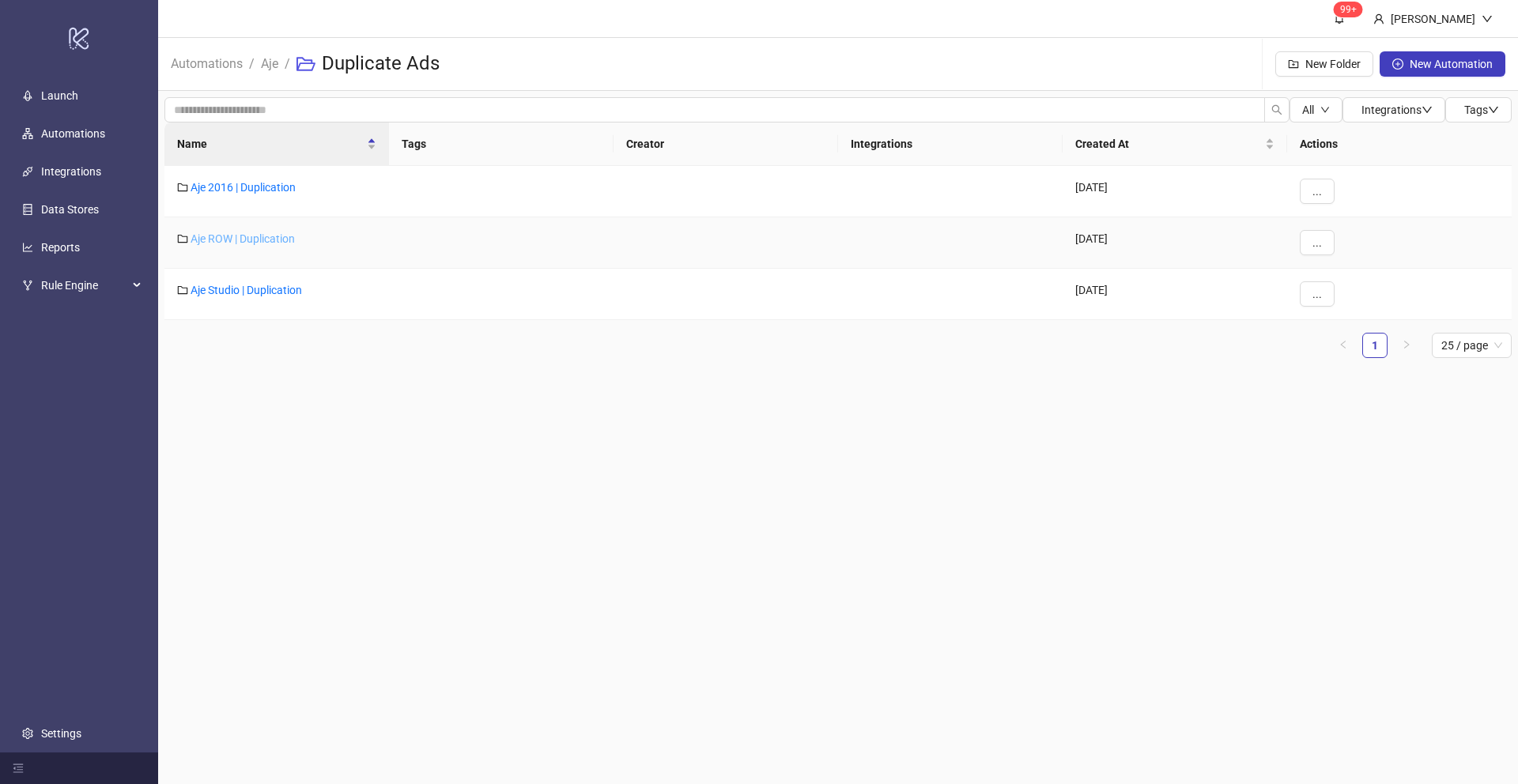
click at [215, 236] on link "Aje ROW | Duplication" at bounding box center [242, 239] width 104 height 13
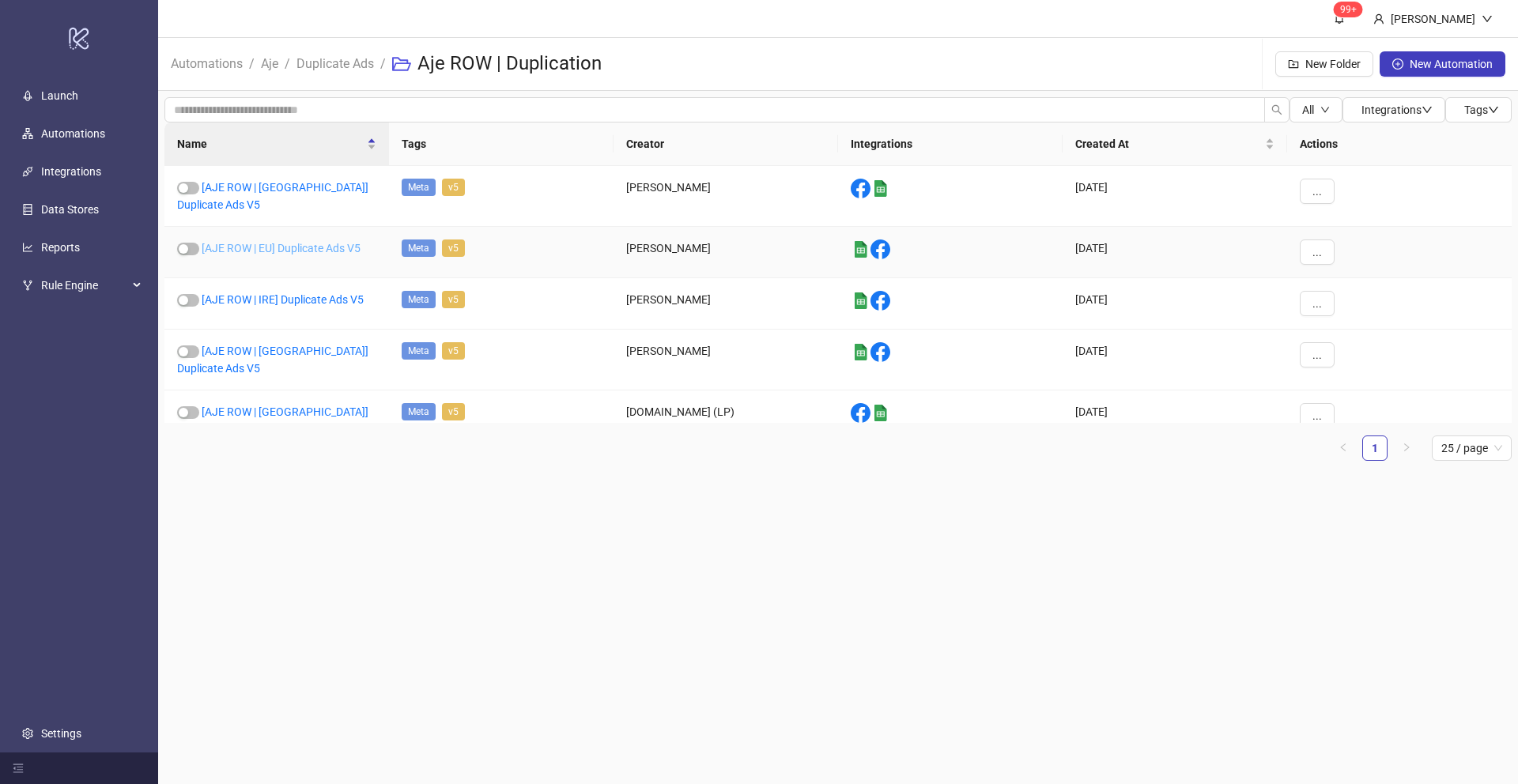
click at [271, 242] on link "[AJE ROW | EU] Duplicate Ads V5" at bounding box center [281, 248] width 159 height 13
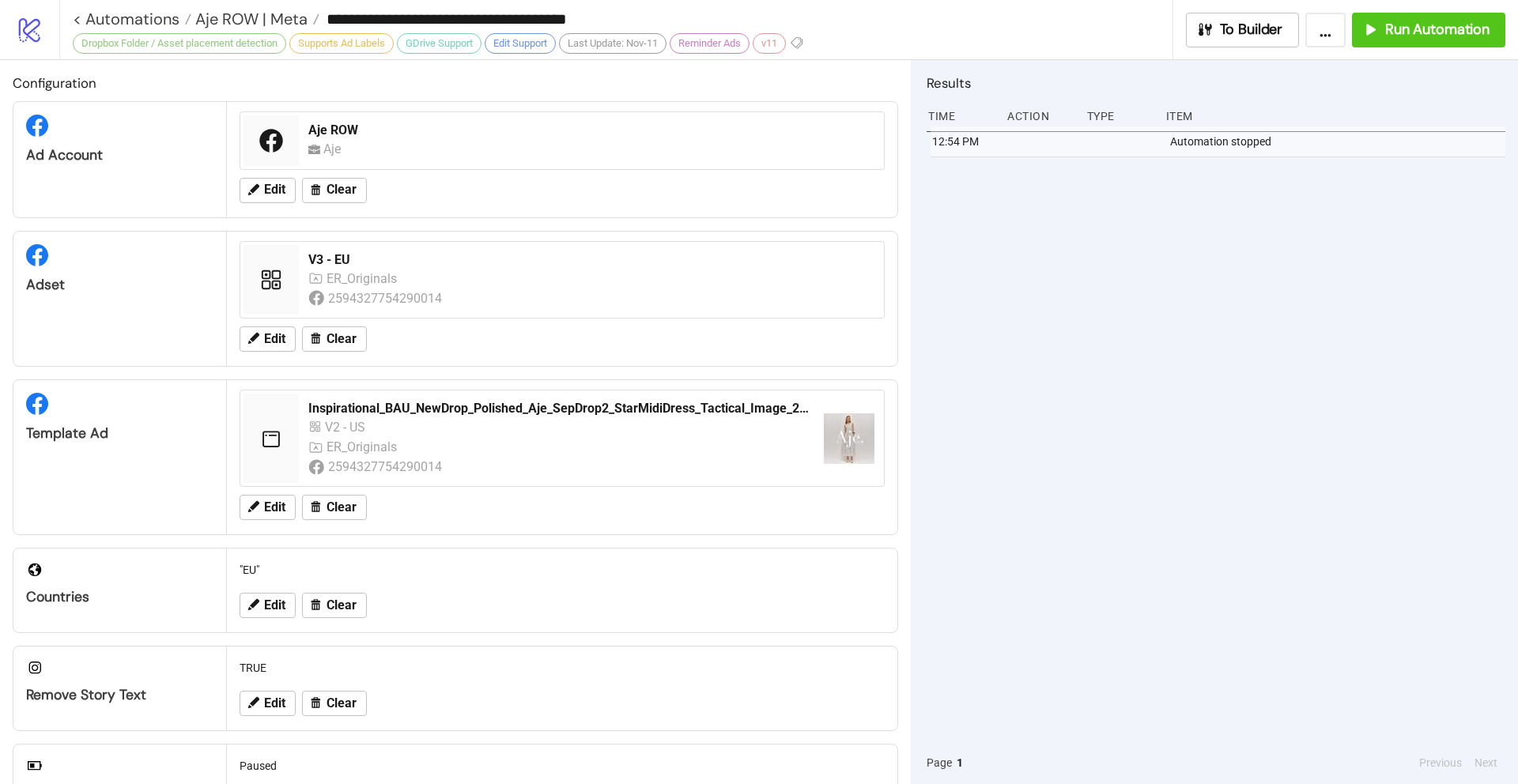
type input "**********"
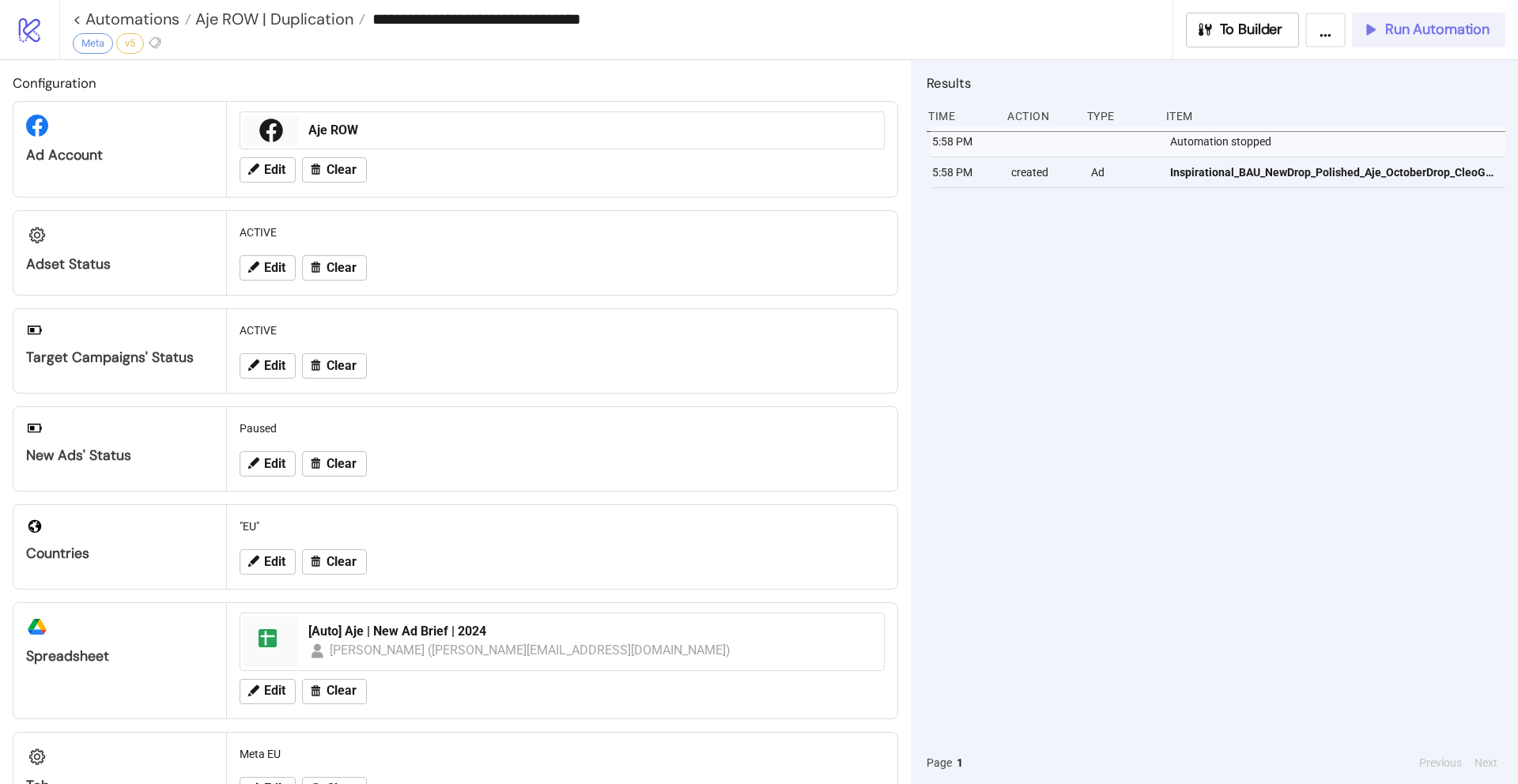
click at [1416, 33] on span "Run Automation" at bounding box center [1436, 29] width 104 height 18
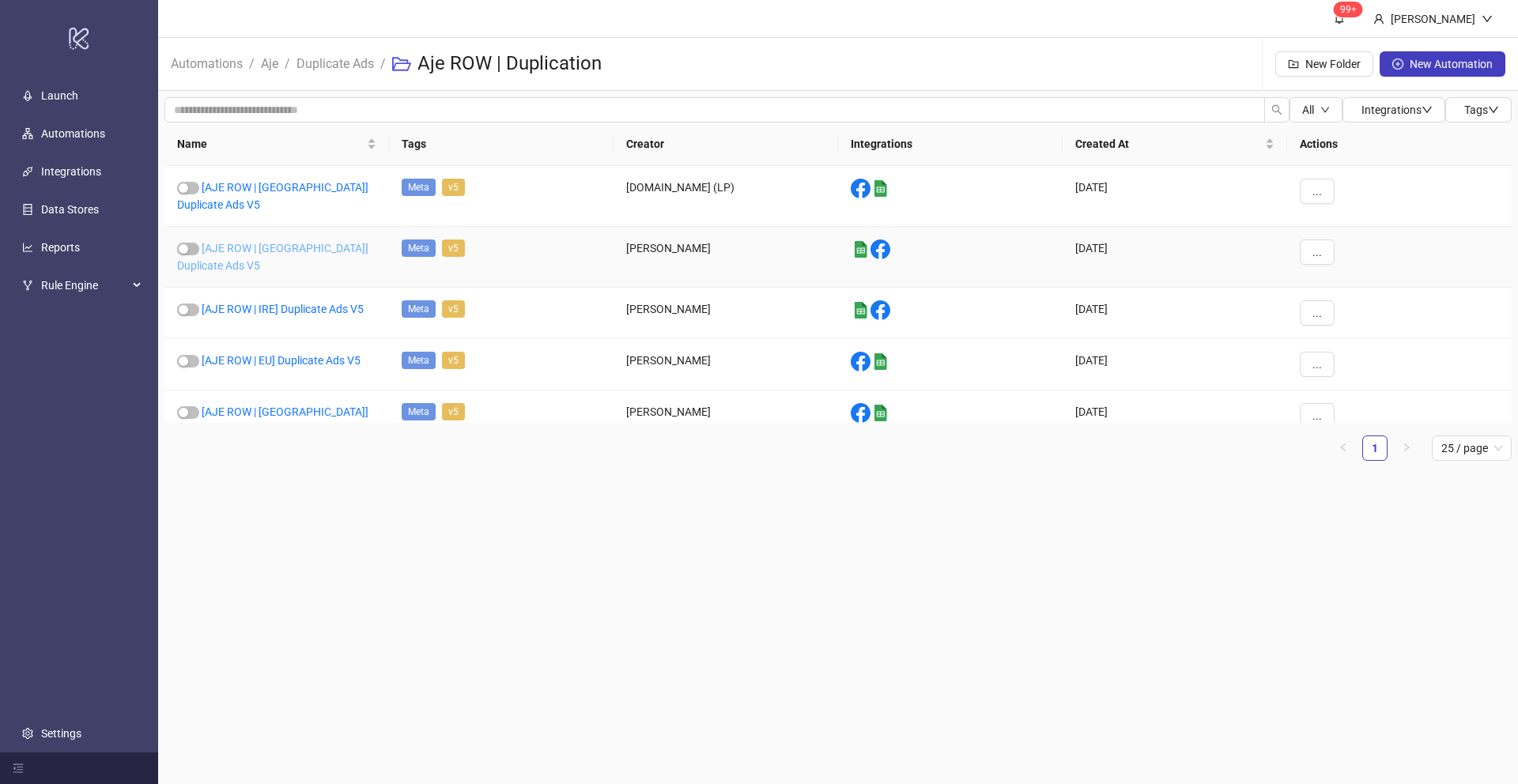
click at [256, 242] on link "[AJE ROW | [GEOGRAPHIC_DATA]] Duplicate Ads V5" at bounding box center [272, 257] width 191 height 30
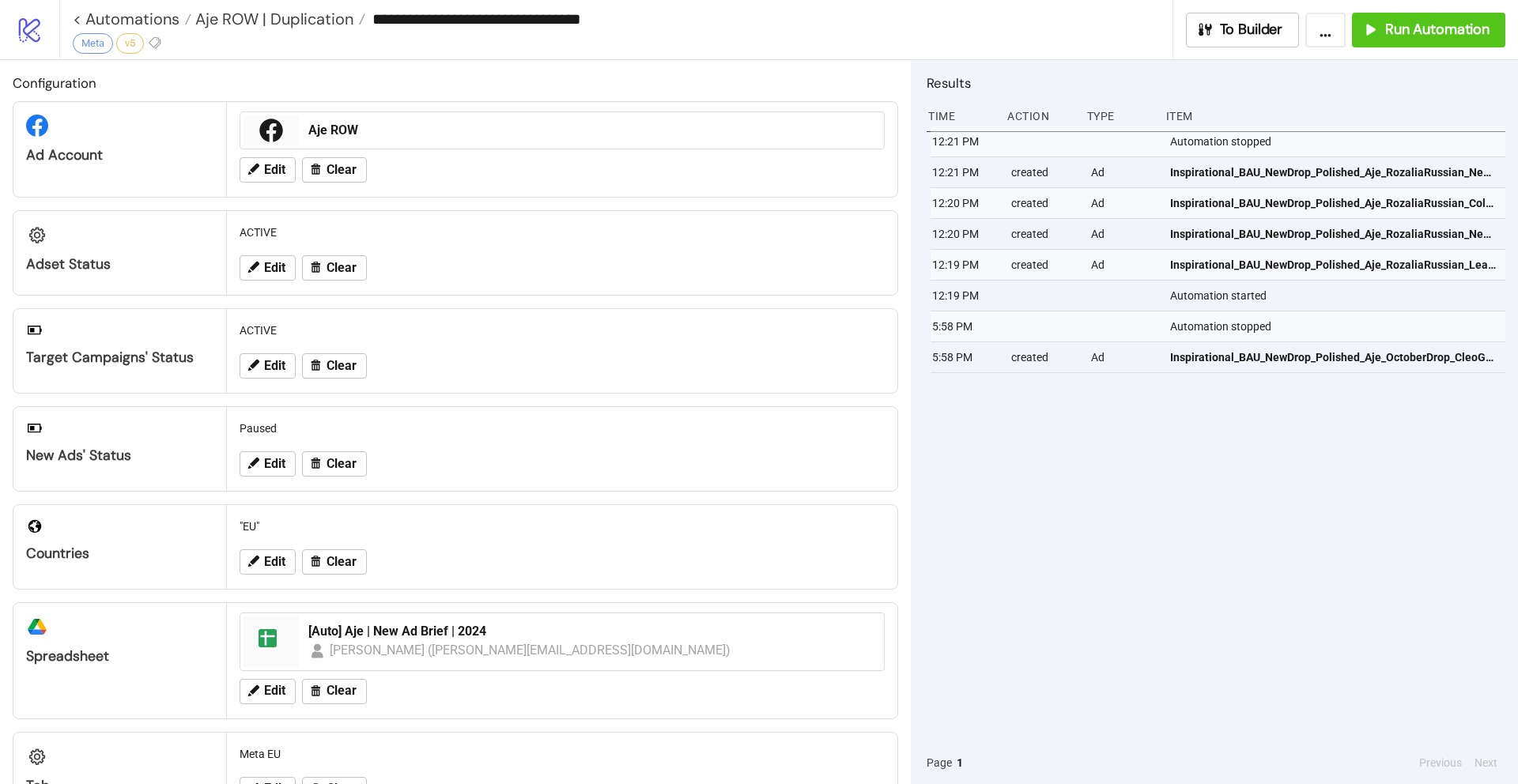
type input "**********"
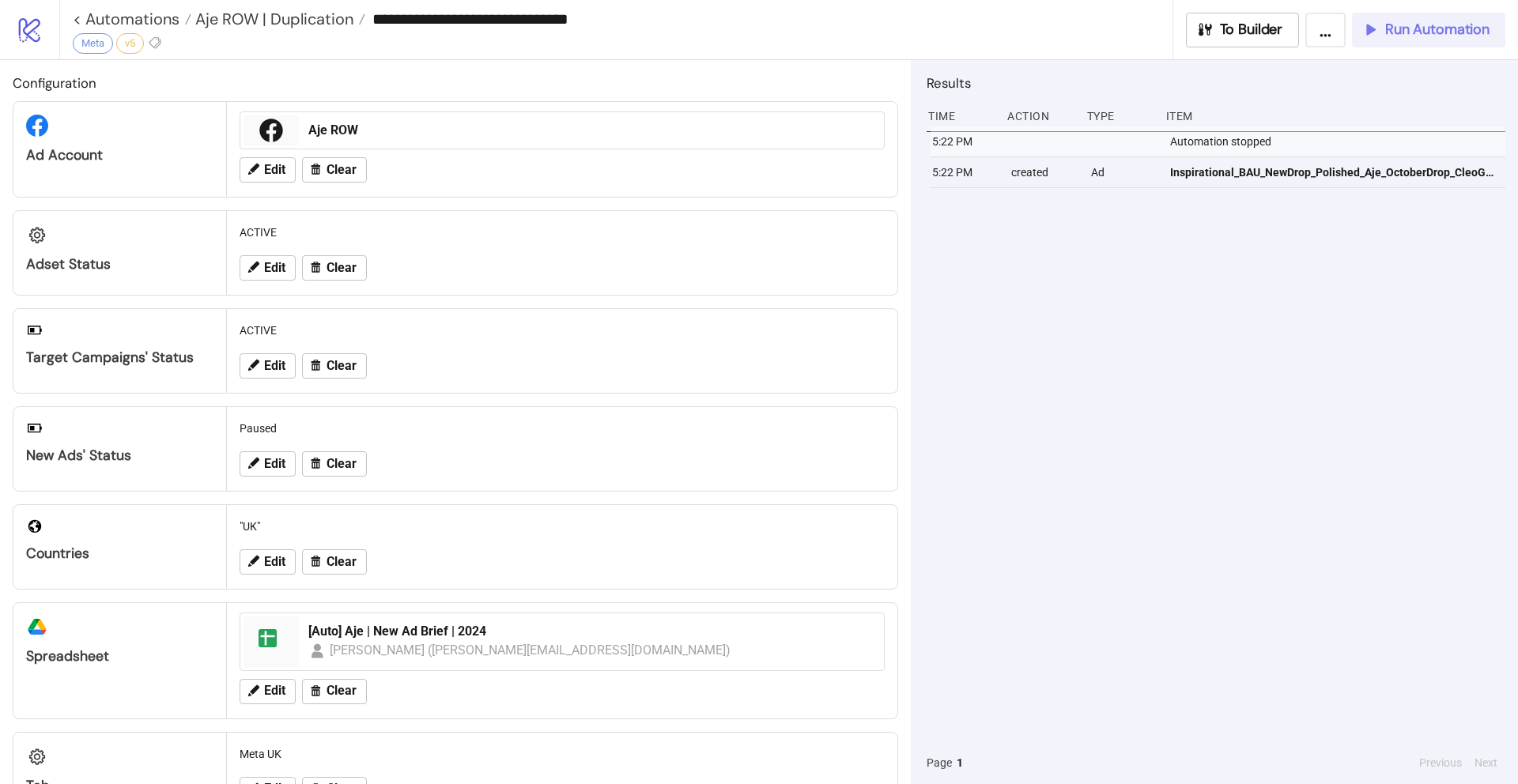
click at [1447, 40] on button "Run Automation" at bounding box center [1428, 30] width 153 height 35
